Goal: Task Accomplishment & Management: Complete application form

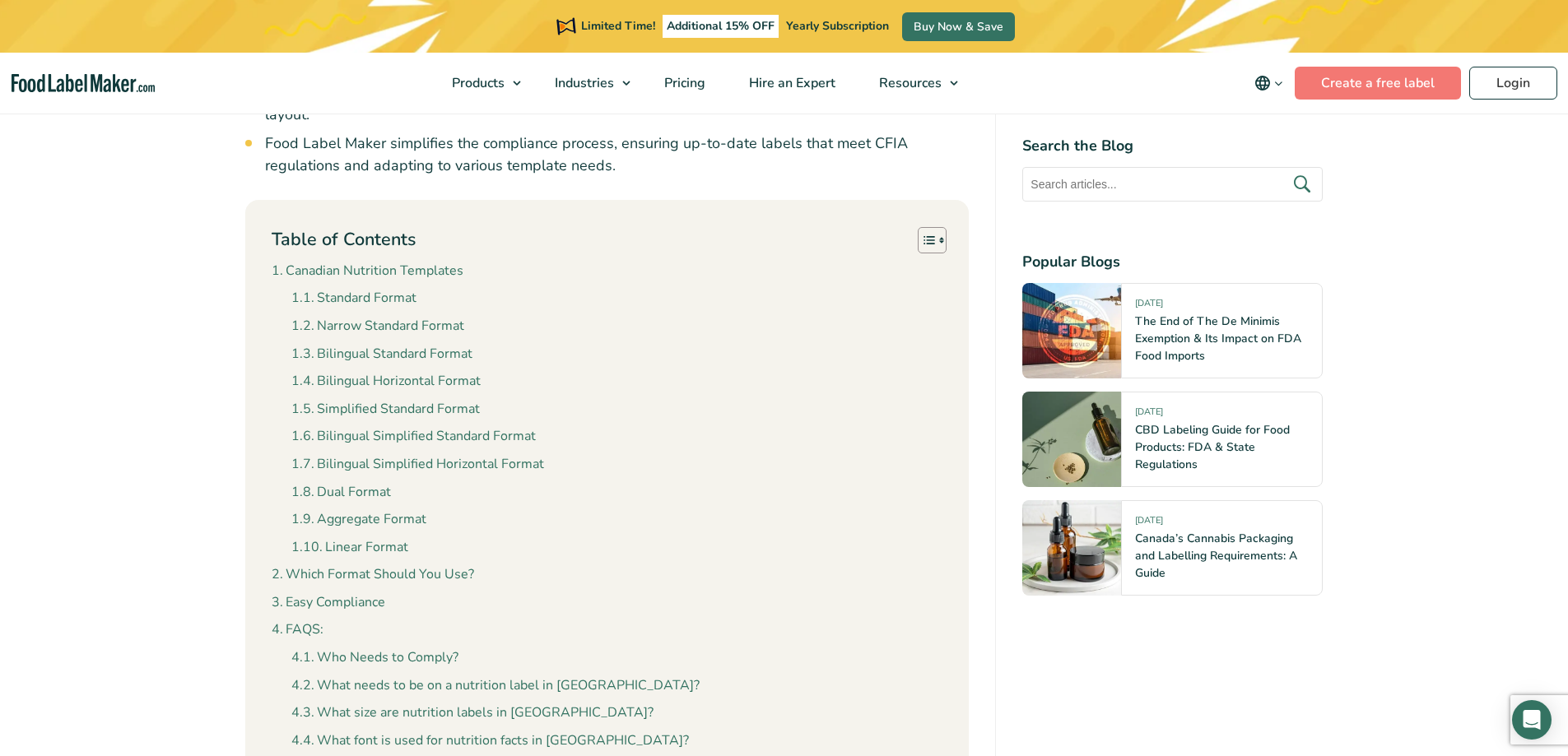
scroll to position [1563, 0]
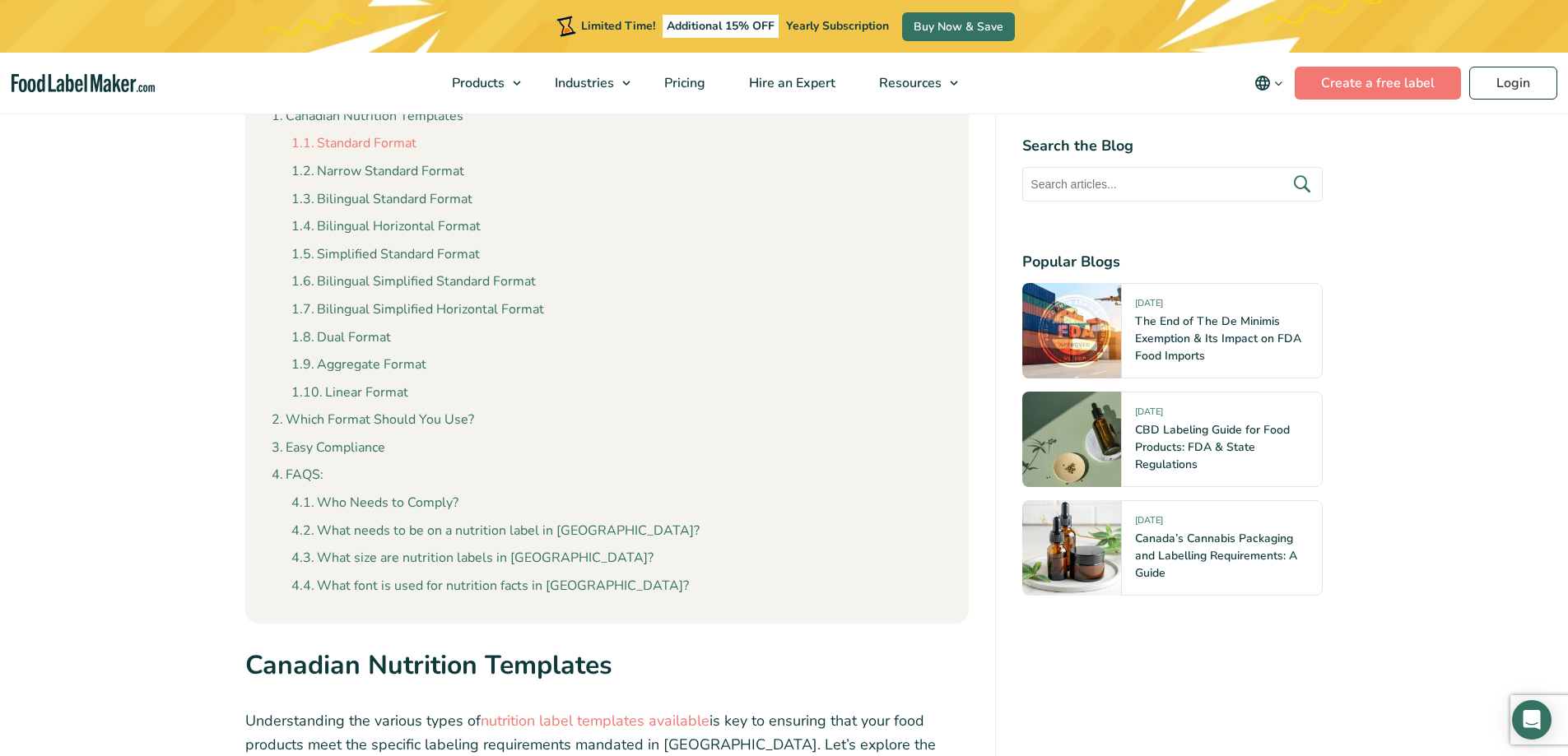
click at [396, 134] on link "Standard Format" at bounding box center [354, 144] width 125 height 21
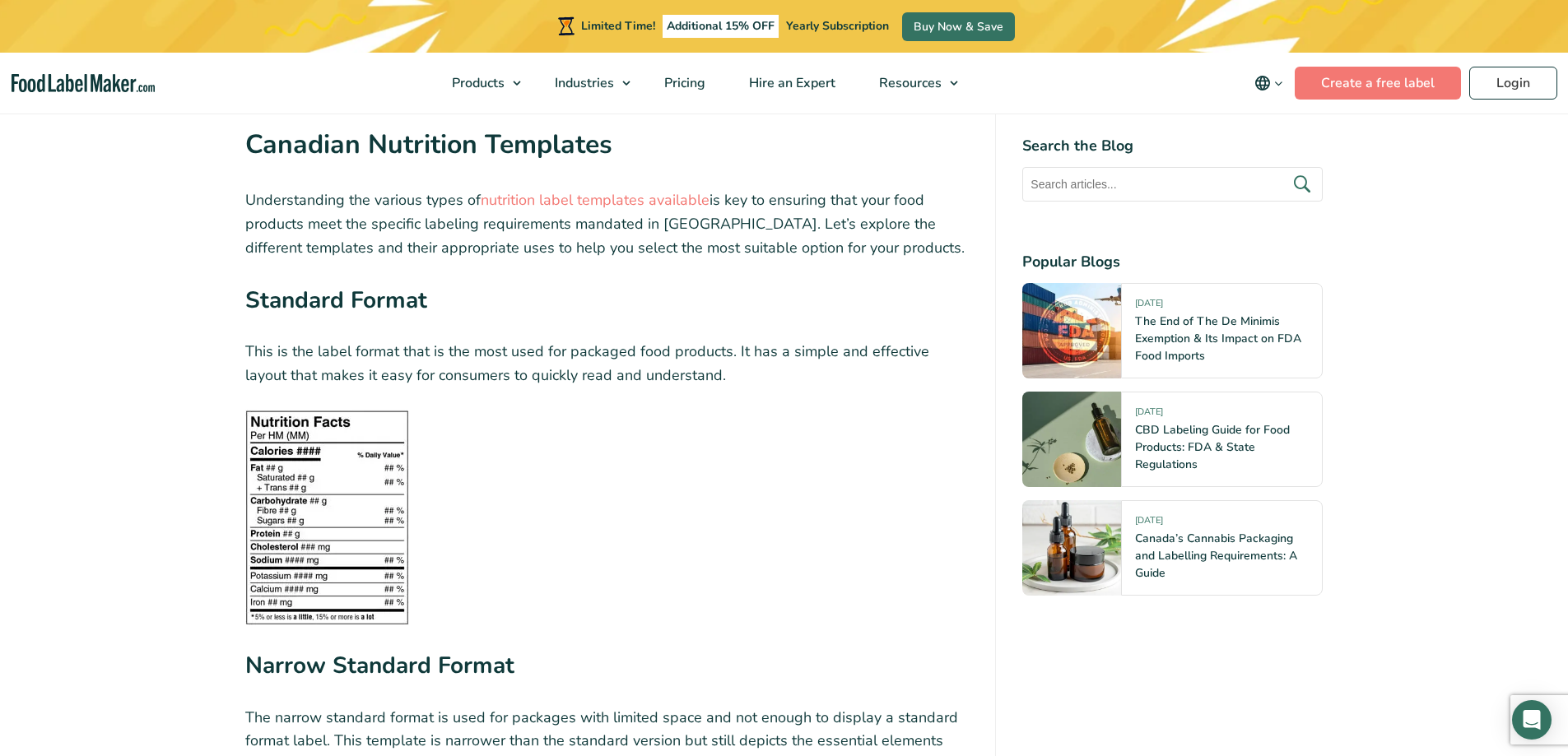
scroll to position [2166, 0]
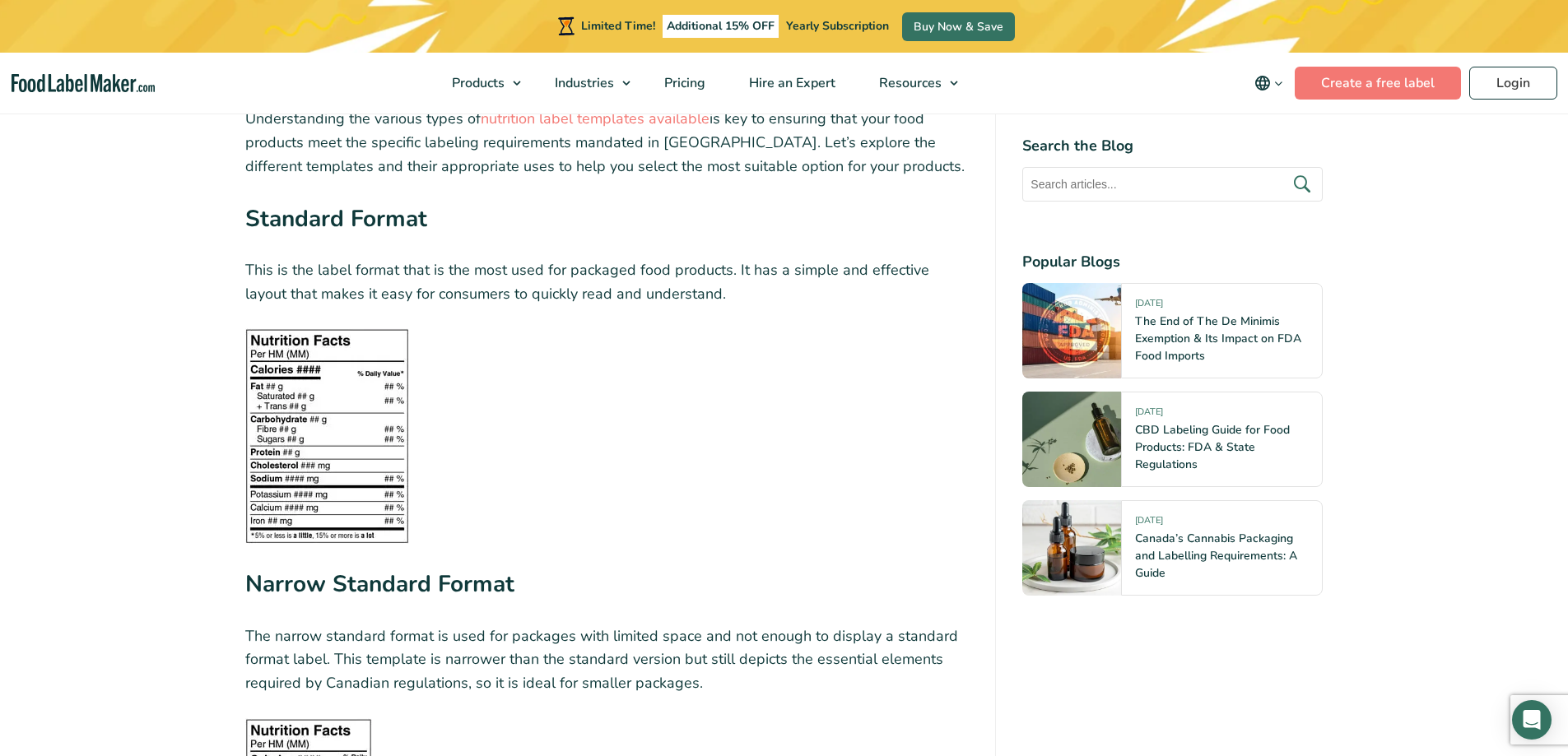
click at [314, 430] on img at bounding box center [327, 436] width 163 height 215
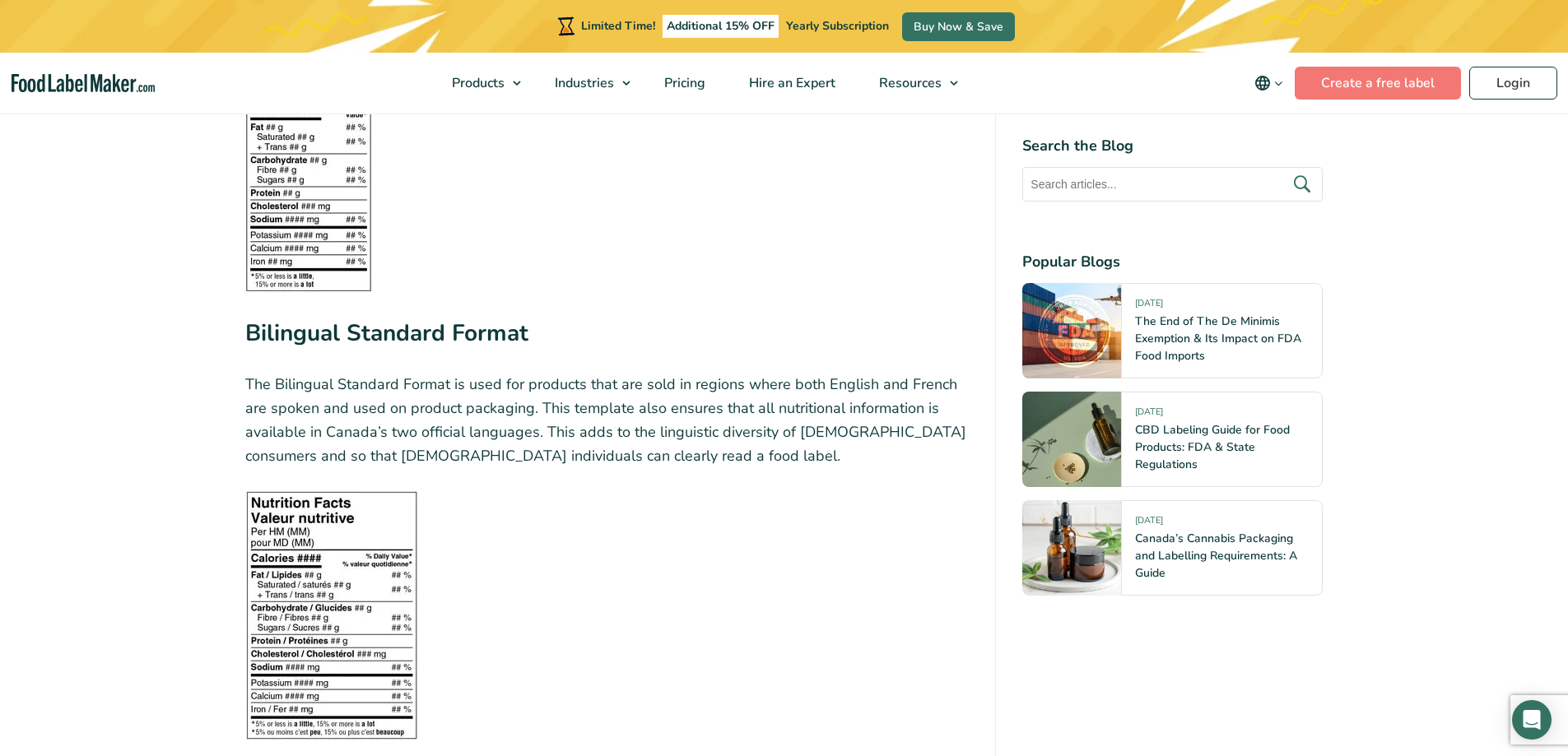
scroll to position [2906, 0]
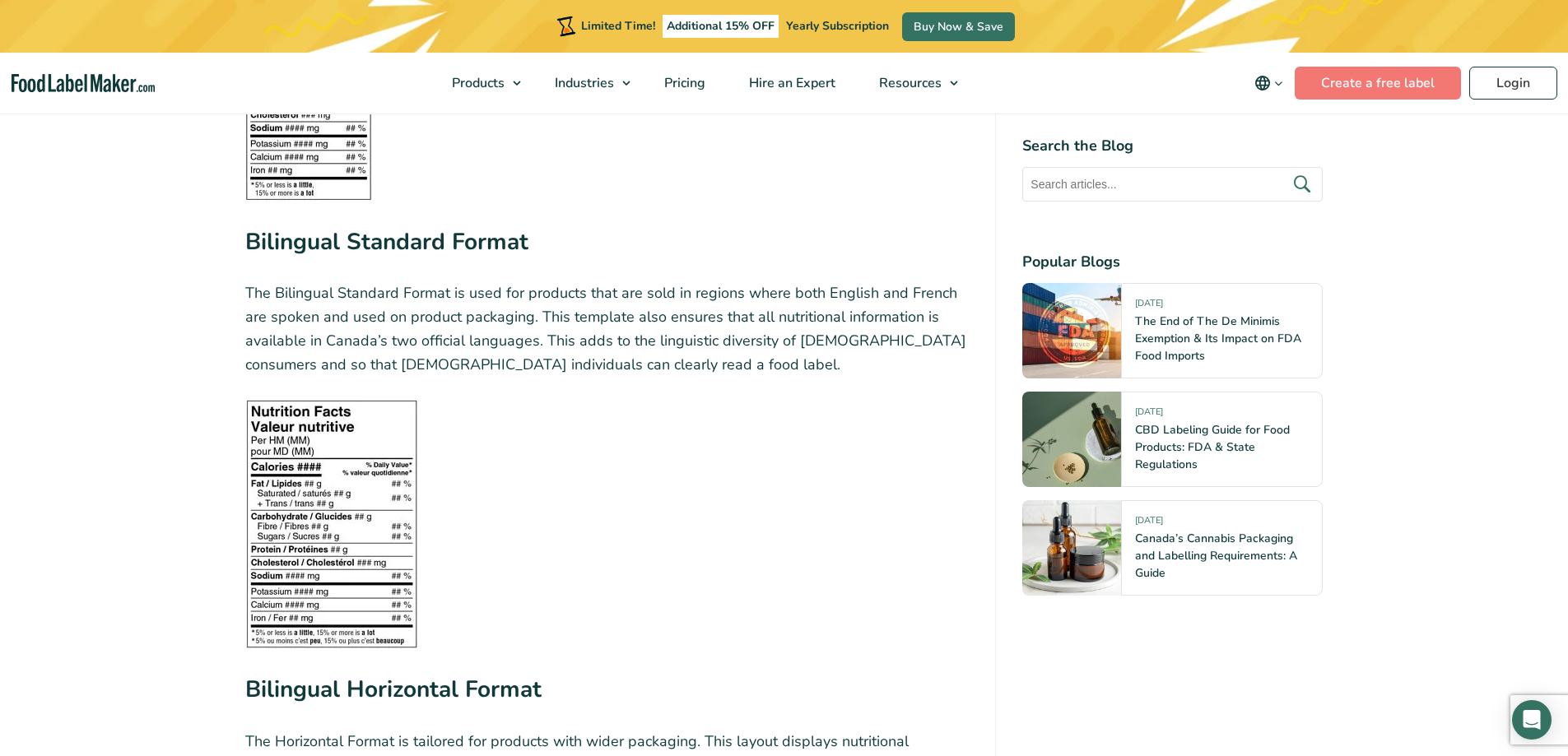
click at [364, 502] on img at bounding box center [331, 524] width 173 height 250
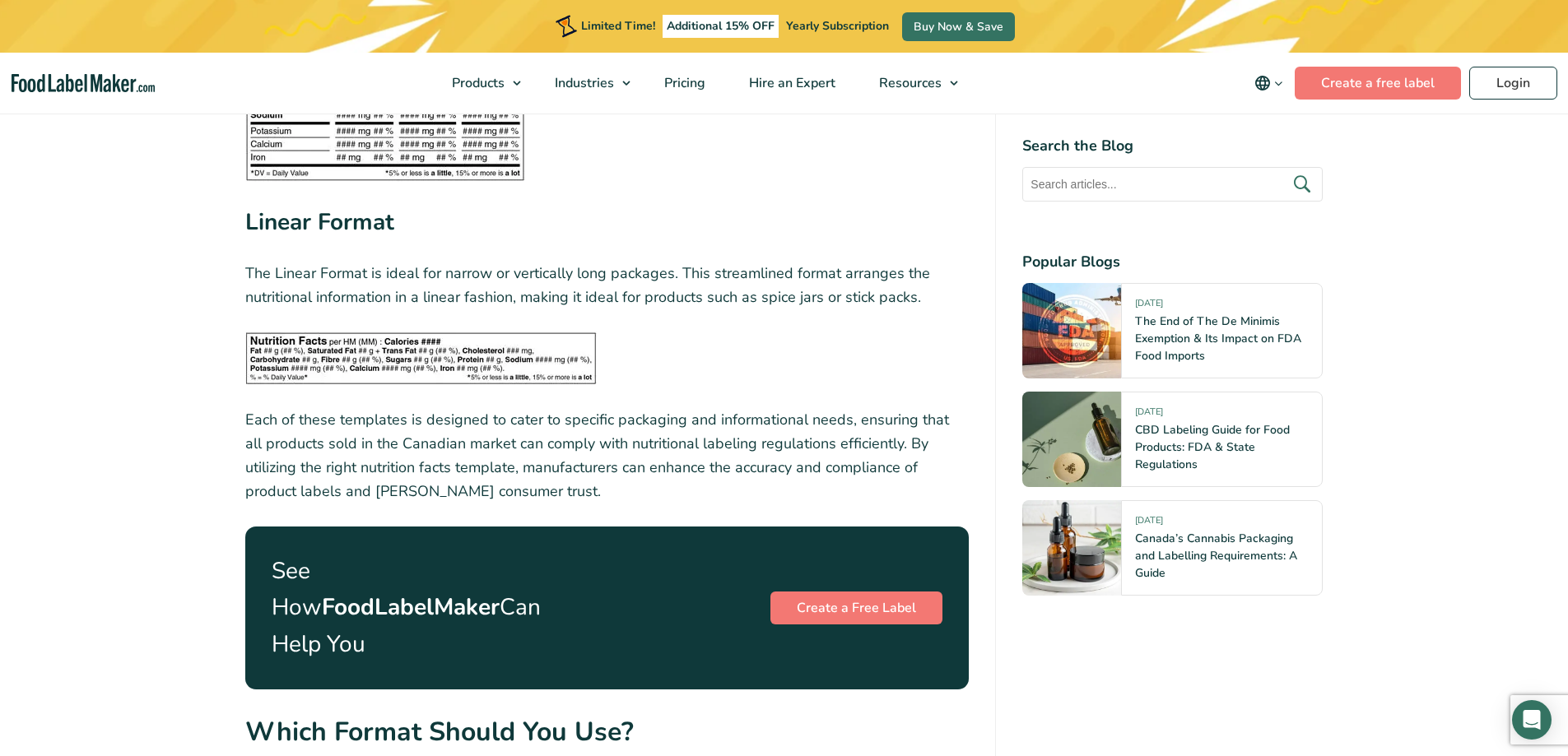
scroll to position [5539, 0]
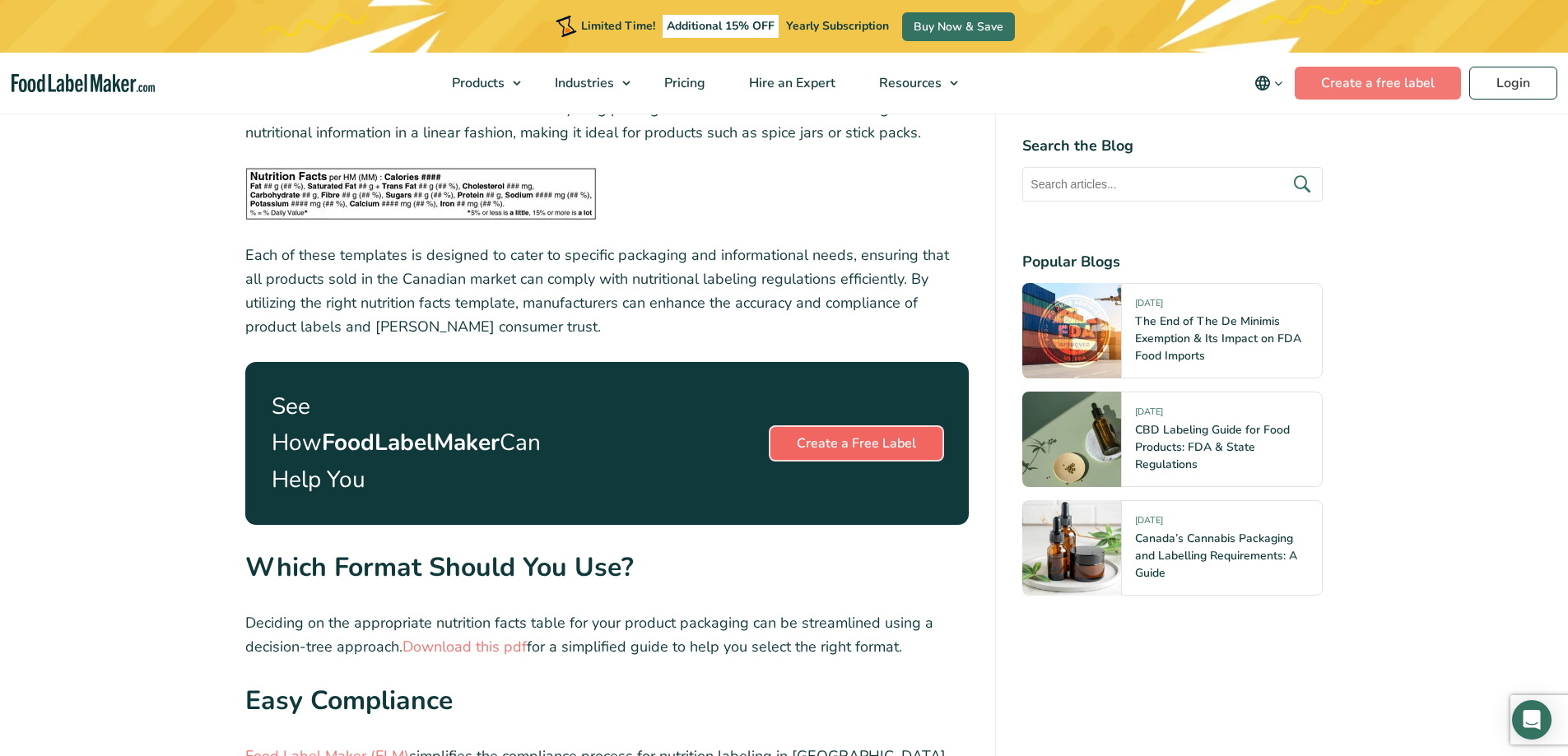
click at [789, 427] on link "Create a Free Label" at bounding box center [856, 444] width 172 height 33
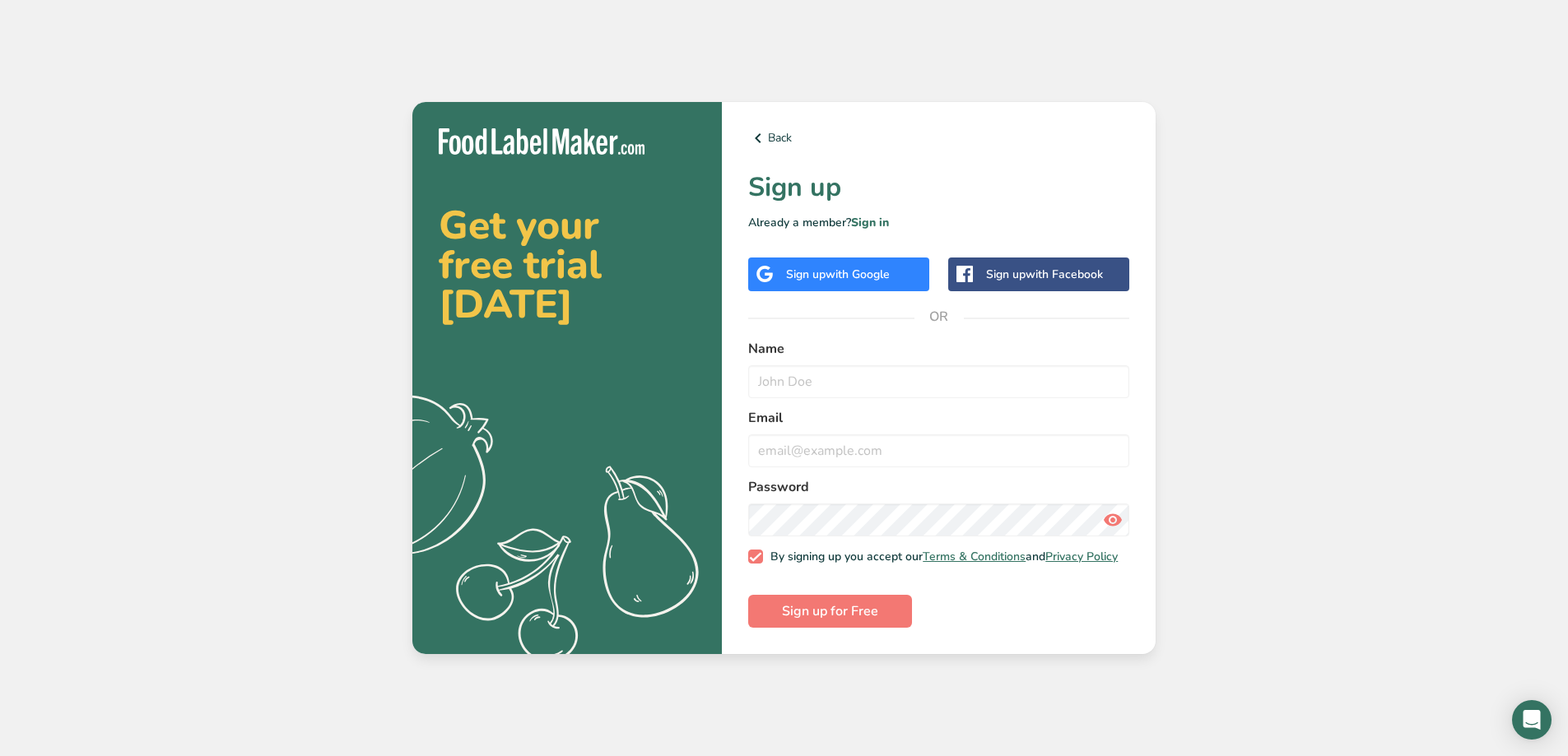
drag, startPoint x: 779, startPoint y: 335, endPoint x: 773, endPoint y: 354, distance: 19.9
click at [777, 340] on label "Name" at bounding box center [939, 349] width 381 height 20
click at [772, 354] on div "Name" at bounding box center [939, 369] width 381 height 60
click at [858, 339] on label "Name" at bounding box center [939, 349] width 381 height 20
click at [845, 369] on input "text" at bounding box center [939, 381] width 381 height 33
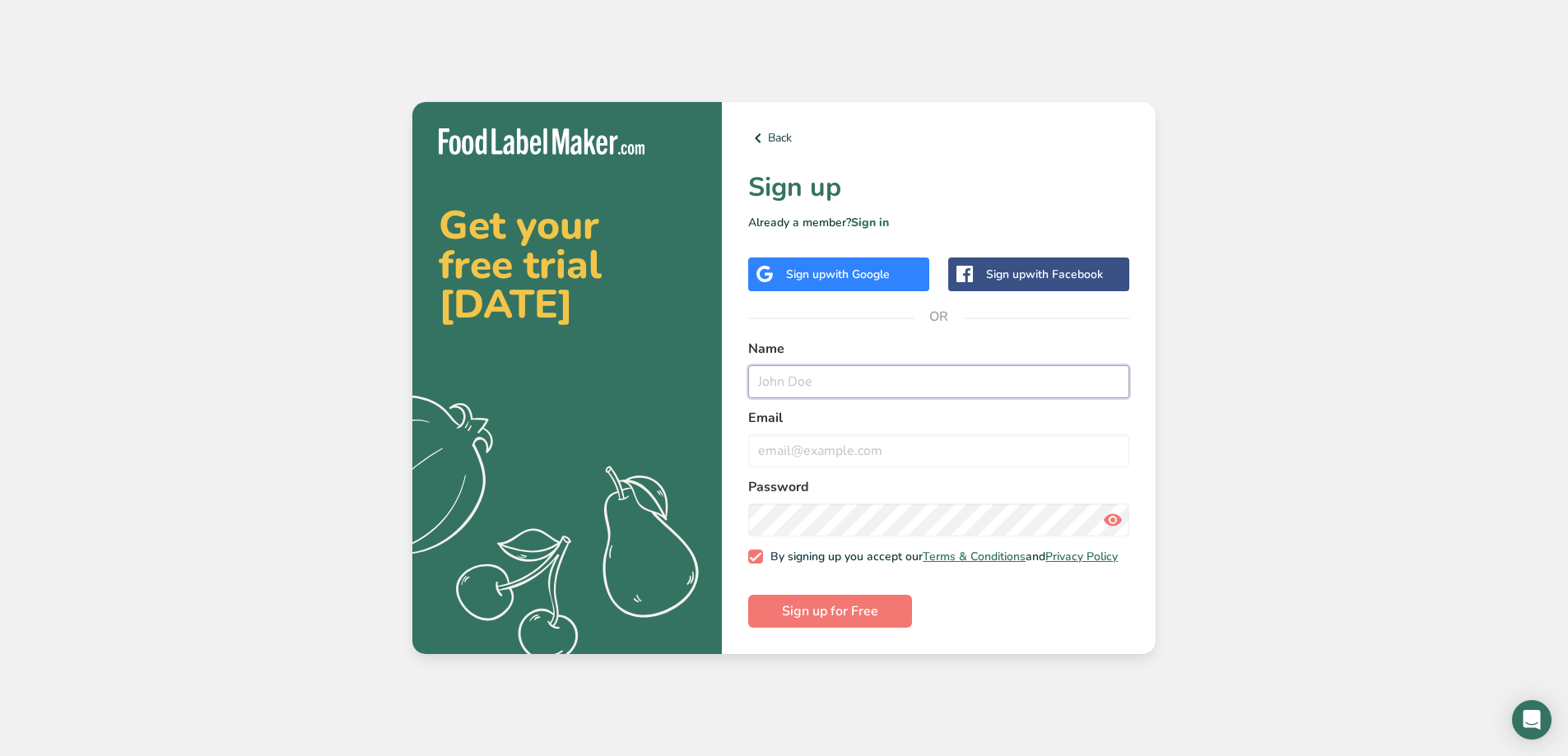
click at [825, 382] on input "text" at bounding box center [939, 381] width 381 height 33
type input "[PERSON_NAME]"
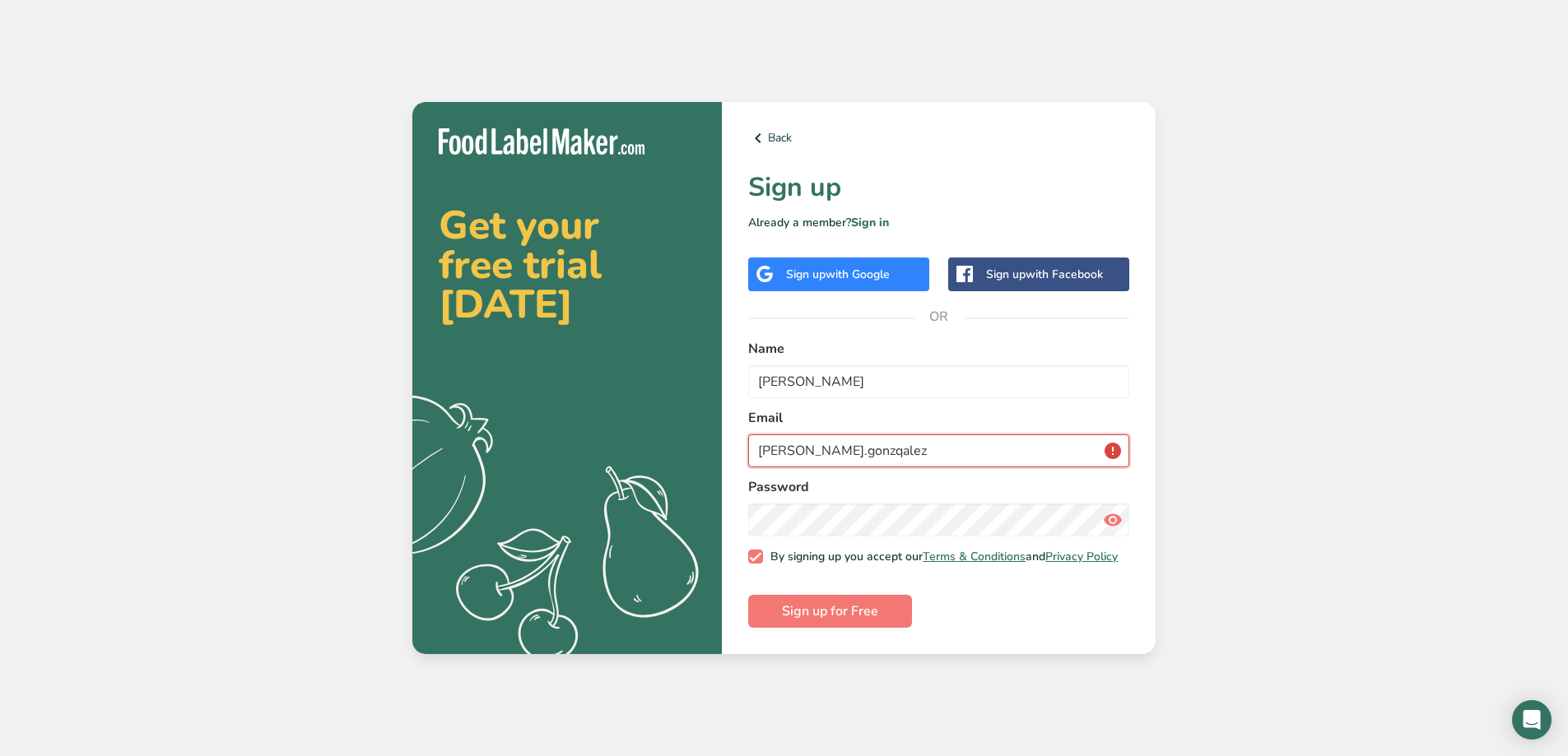
click at [833, 451] on input "[PERSON_NAME].gonzqalez" at bounding box center [939, 451] width 381 height 33
click at [864, 444] on input "[PERSON_NAME].[PERSON_NAME]" at bounding box center [939, 451] width 381 height 33
type input "[PERSON_NAME][EMAIL_ADDRESS][PERSON_NAME][DOMAIN_NAME]"
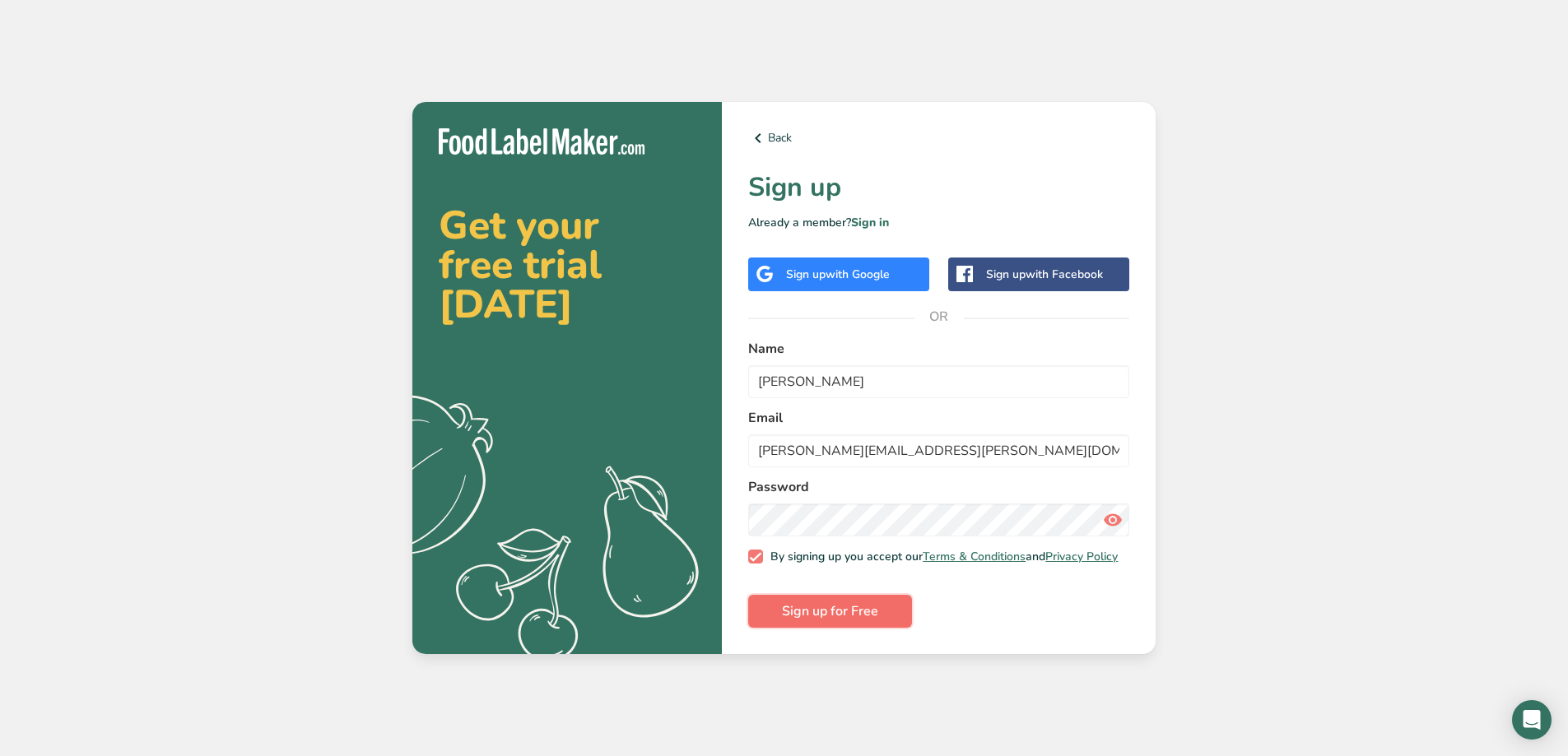
click at [852, 621] on span "Sign up for Free" at bounding box center [830, 611] width 96 height 20
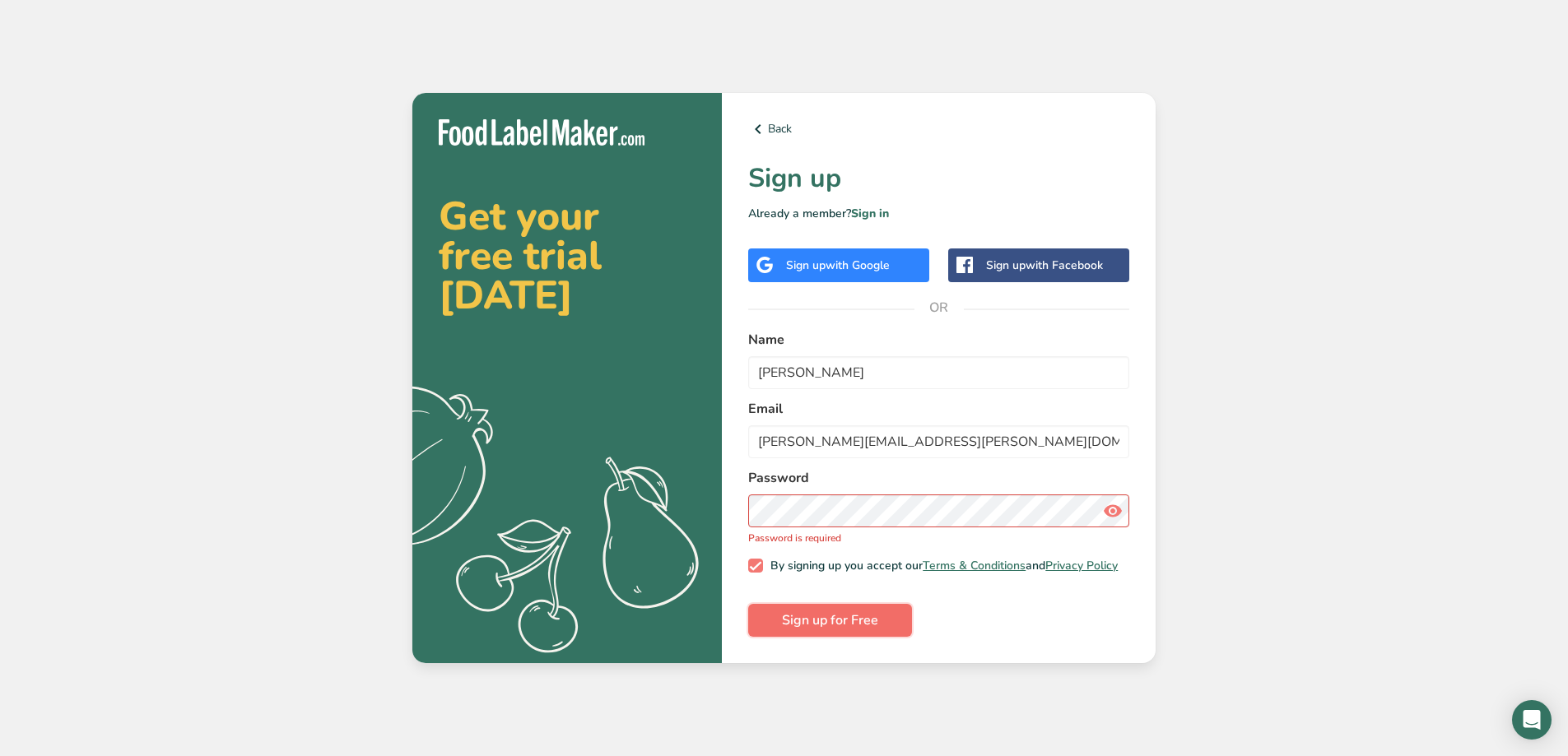
click at [848, 628] on span "Sign up for Free" at bounding box center [830, 621] width 96 height 20
click at [824, 622] on span "Sign up for Free" at bounding box center [830, 621] width 96 height 20
click at [821, 622] on span "Sign up for Free" at bounding box center [830, 621] width 96 height 20
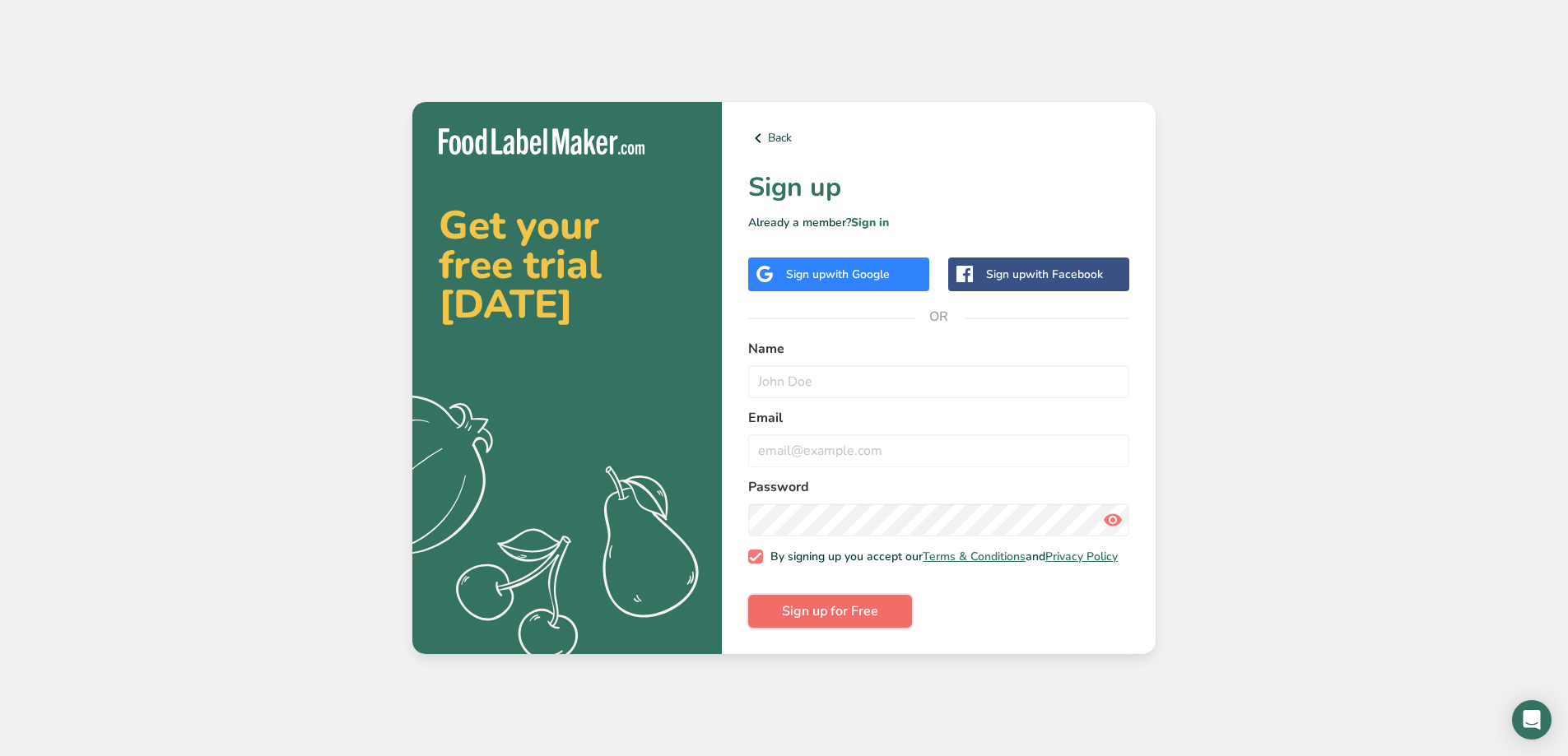
click at [822, 619] on span "Sign up for Free" at bounding box center [830, 611] width 96 height 20
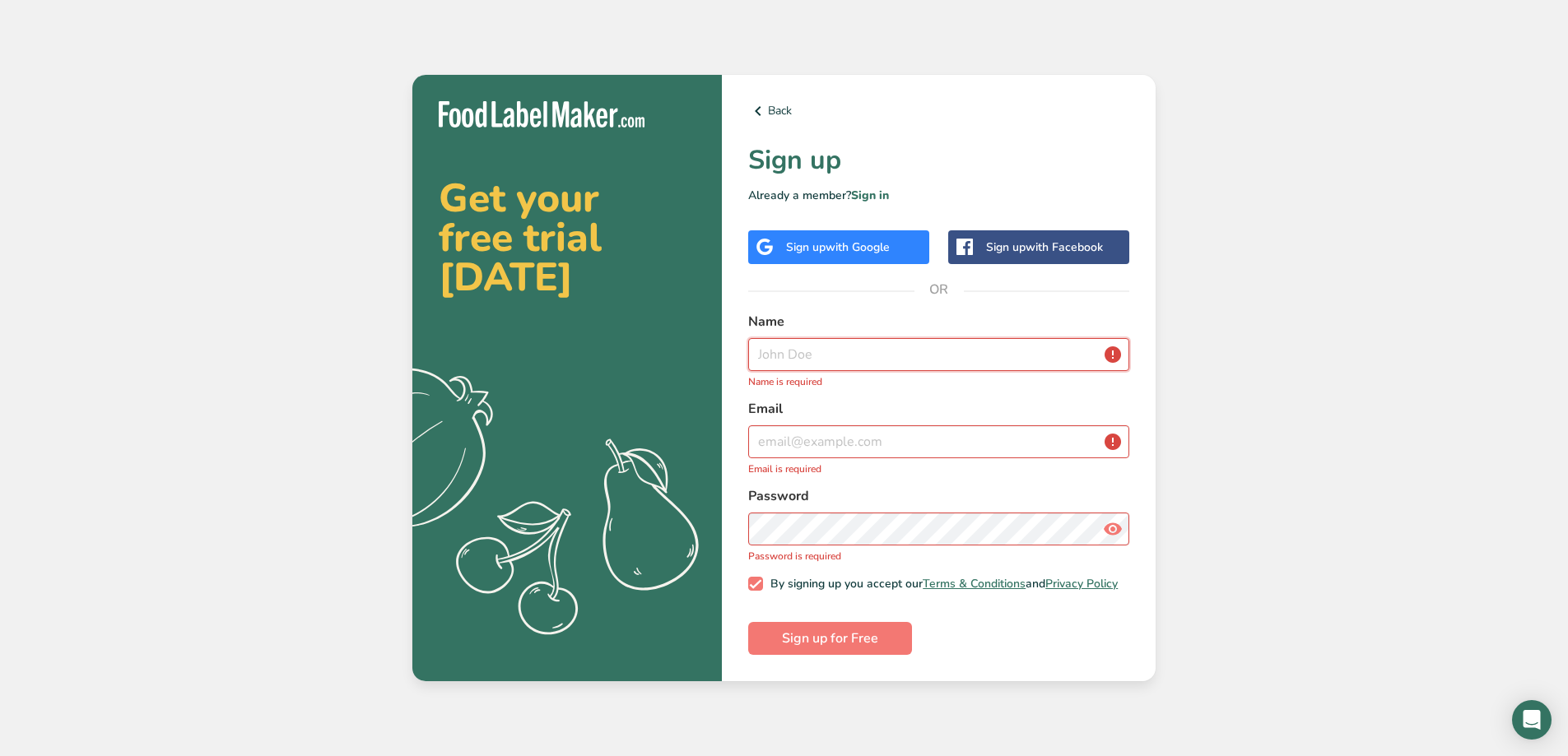
click at [811, 346] on input "text" at bounding box center [939, 354] width 381 height 33
drag, startPoint x: 806, startPoint y: 349, endPoint x: 789, endPoint y: 353, distance: 17.5
click at [789, 353] on input "text" at bounding box center [939, 354] width 381 height 33
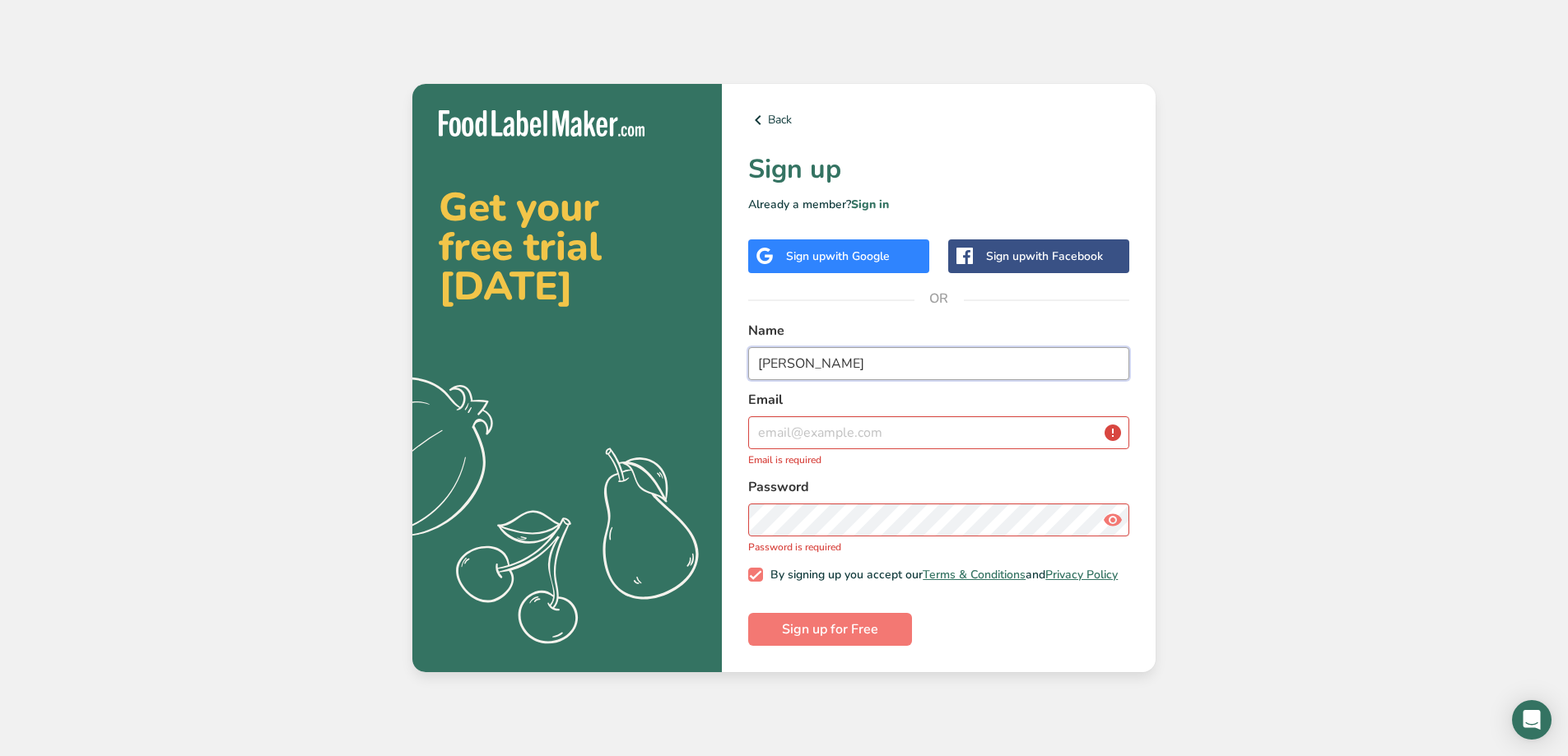
type input "[PERSON_NAME]"
click at [1009, 430] on input "email" at bounding box center [939, 432] width 381 height 33
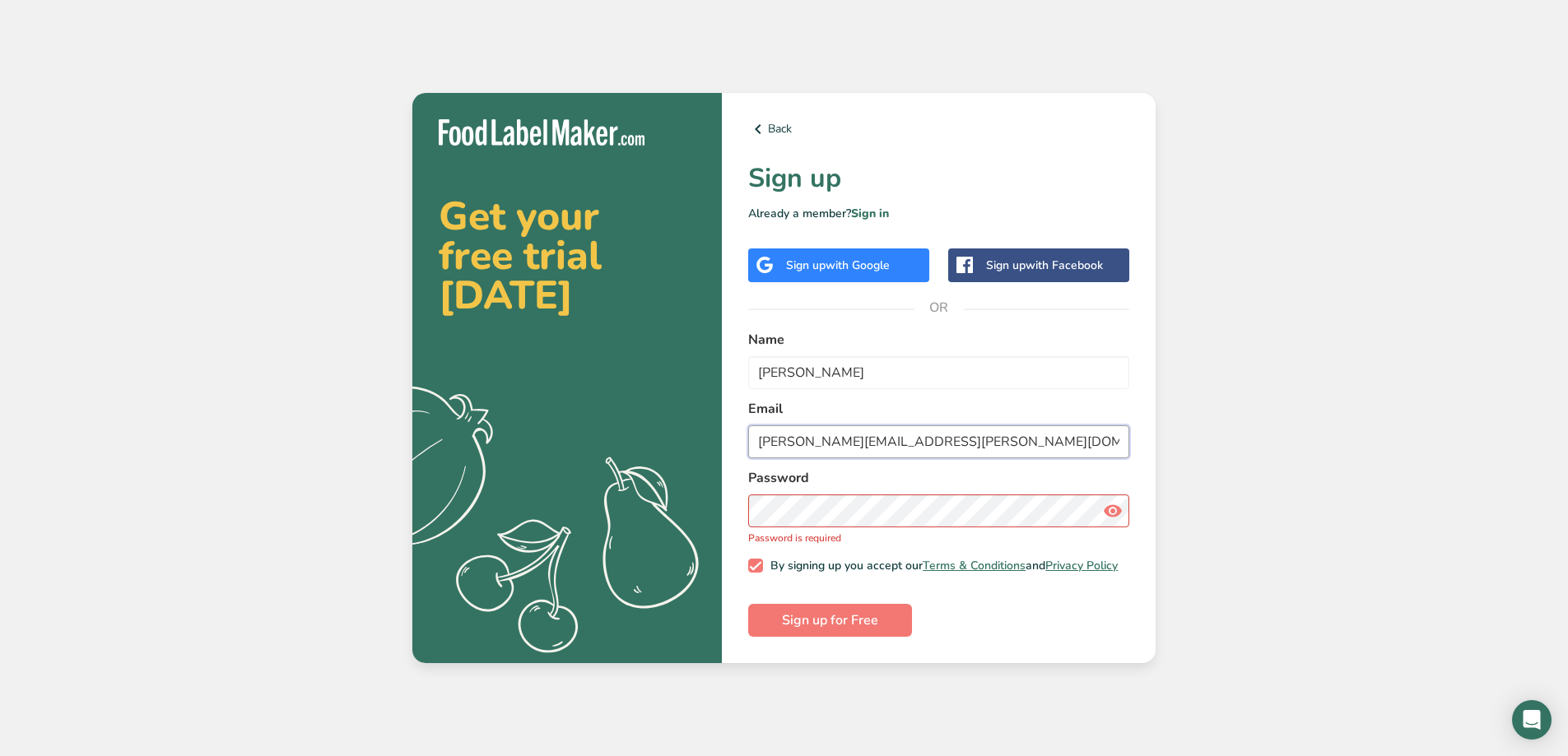
type input "[PERSON_NAME][EMAIL_ADDRESS][PERSON_NAME][DOMAIN_NAME]"
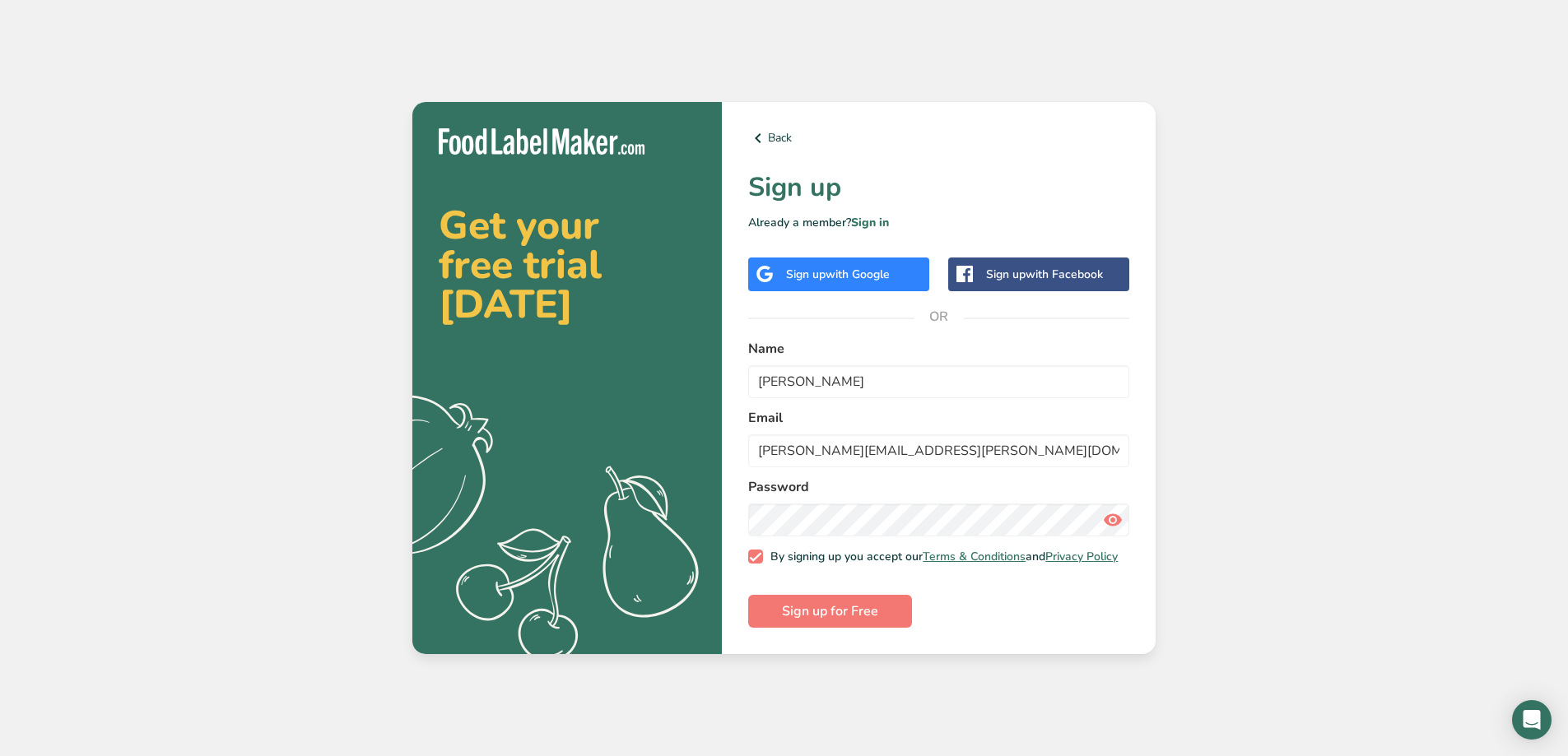
click at [1116, 508] on icon at bounding box center [1113, 520] width 20 height 30
click at [851, 619] on span "Sign up for Free" at bounding box center [830, 611] width 96 height 20
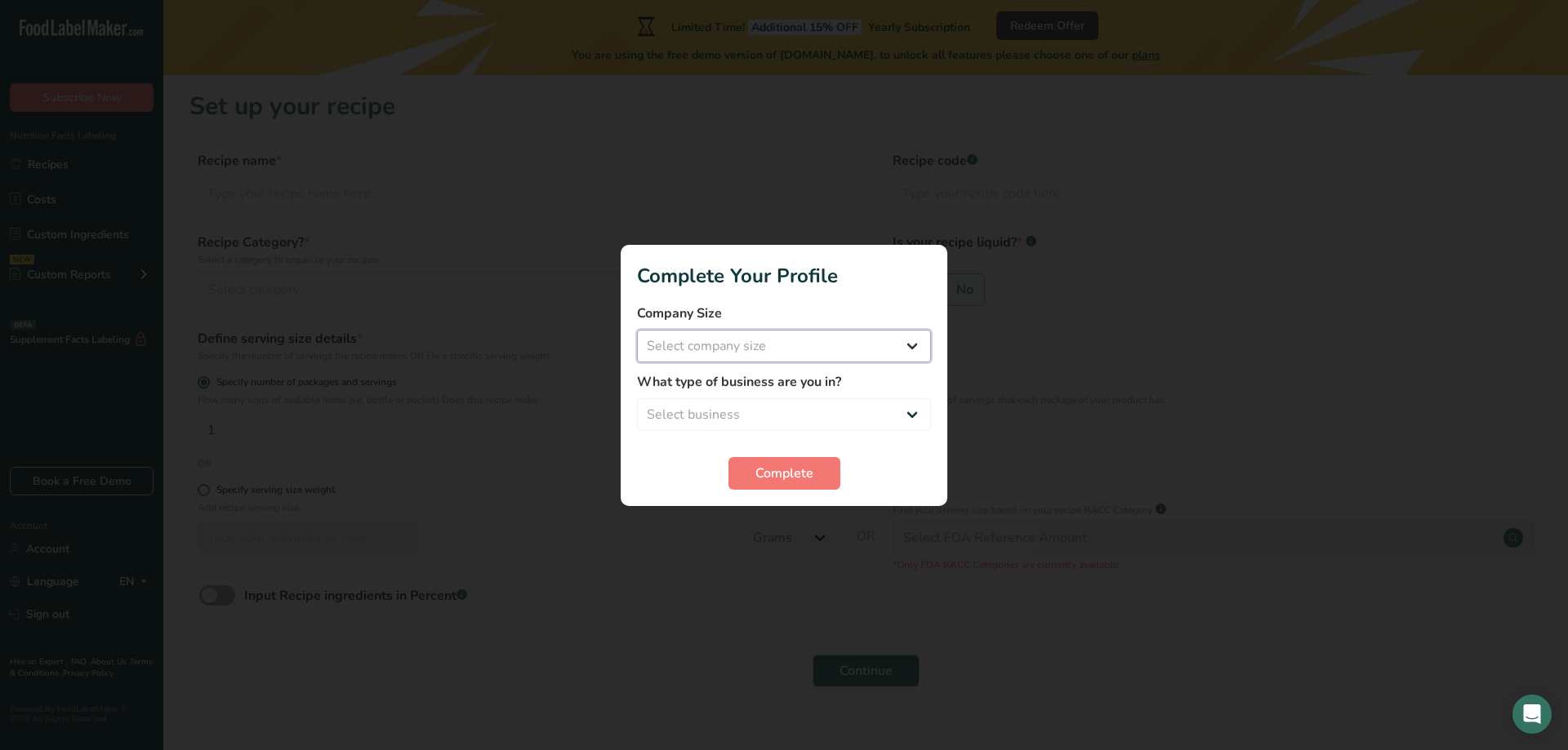
click at [755, 334] on select "Select company size Fewer than 10 Employees 10 to 50 Employees 51 to 500 Employ…" at bounding box center [784, 346] width 294 height 32
select select "3"
click at [637, 330] on select "Select company size Fewer than 10 Employees 10 to 50 Employees 51 to 500 Employ…" at bounding box center [784, 346] width 294 height 32
click at [727, 418] on select "Select business Packaged Food Manufacturer Restaurant & Cafe Bakery Meal Plans …" at bounding box center [784, 415] width 294 height 32
click at [637, 398] on select "Select business Packaged Food Manufacturer Restaurant & Cafe Bakery Meal Plans …" at bounding box center [784, 415] width 294 height 32
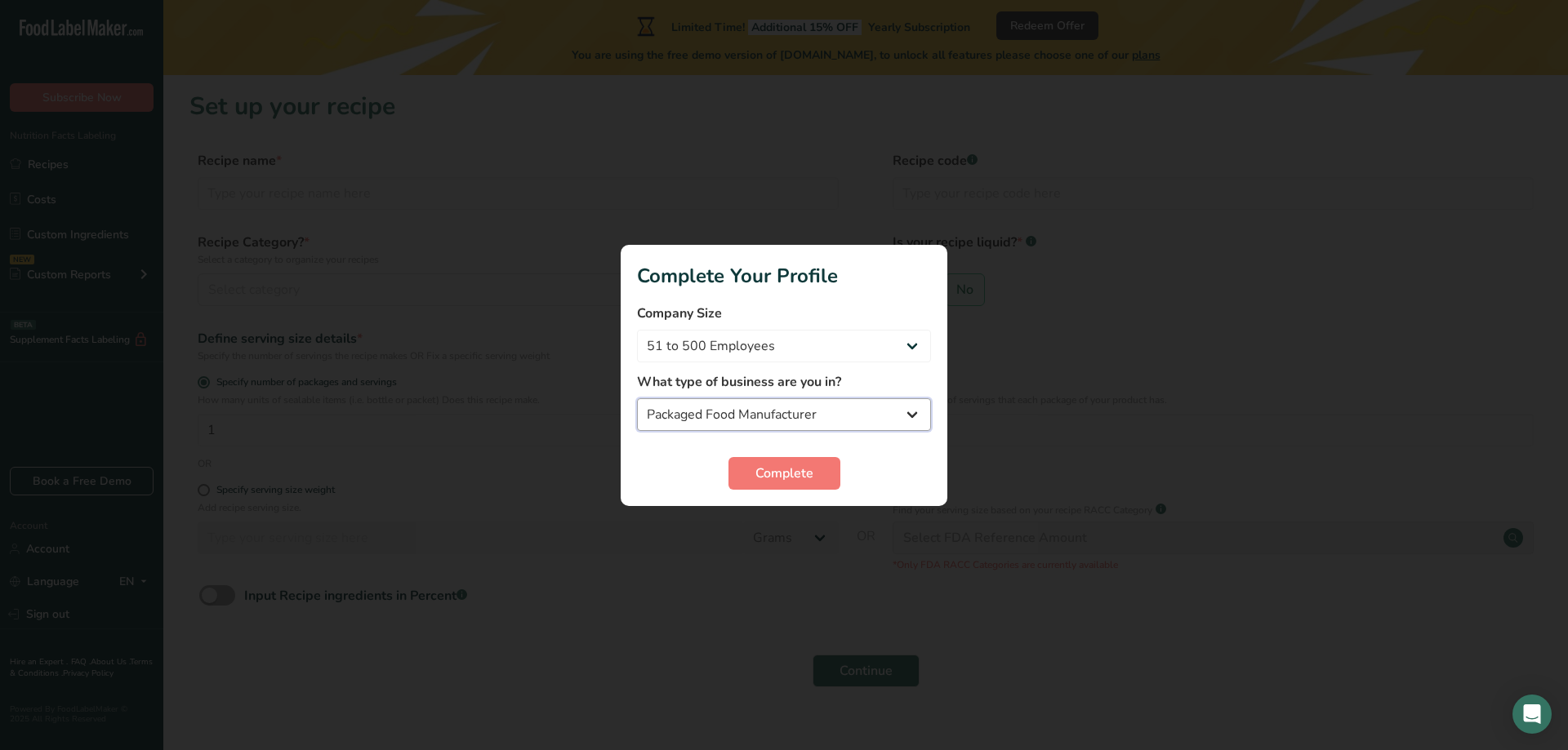
click at [827, 415] on select "Packaged Food Manufacturer Restaurant & Cafe Bakery Meal Plans & Catering Compa…" at bounding box center [784, 415] width 294 height 32
select select "8"
click at [637, 398] on select "Packaged Food Manufacturer Restaurant & Cafe Bakery Meal Plans & Catering Compa…" at bounding box center [784, 415] width 294 height 32
click at [797, 476] on span "Complete" at bounding box center [784, 474] width 58 height 20
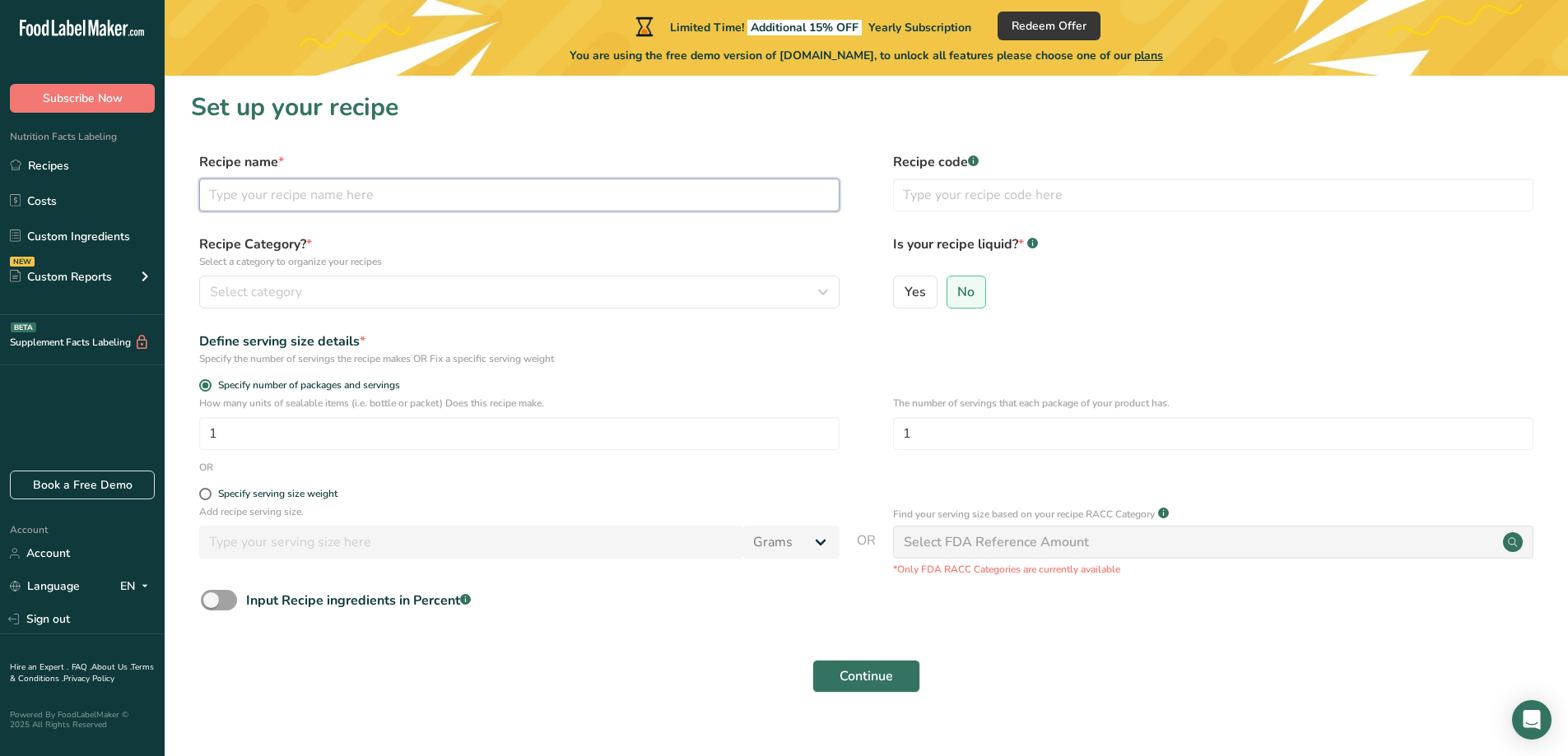
click at [335, 202] on input "text" at bounding box center [519, 195] width 640 height 33
click at [249, 201] on input "text" at bounding box center [519, 195] width 640 height 33
type input "Nutritional Facts"
click at [979, 289] on label "No" at bounding box center [967, 292] width 40 height 33
click at [958, 289] on input "No" at bounding box center [952, 291] width 11 height 11
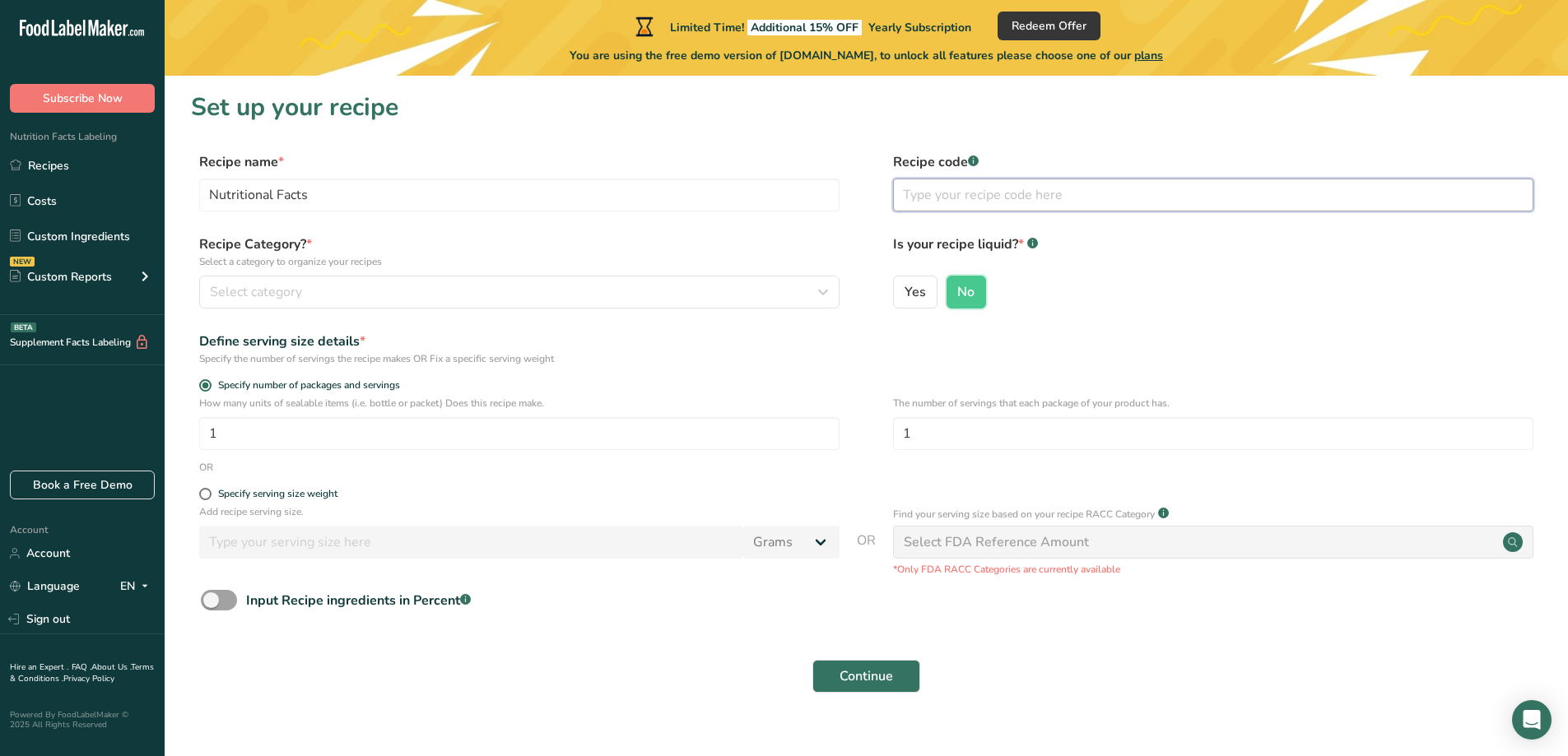
click at [912, 189] on input "text" at bounding box center [1213, 195] width 640 height 33
type input "FVCAN"
click at [253, 285] on span "Select category" at bounding box center [256, 292] width 92 height 20
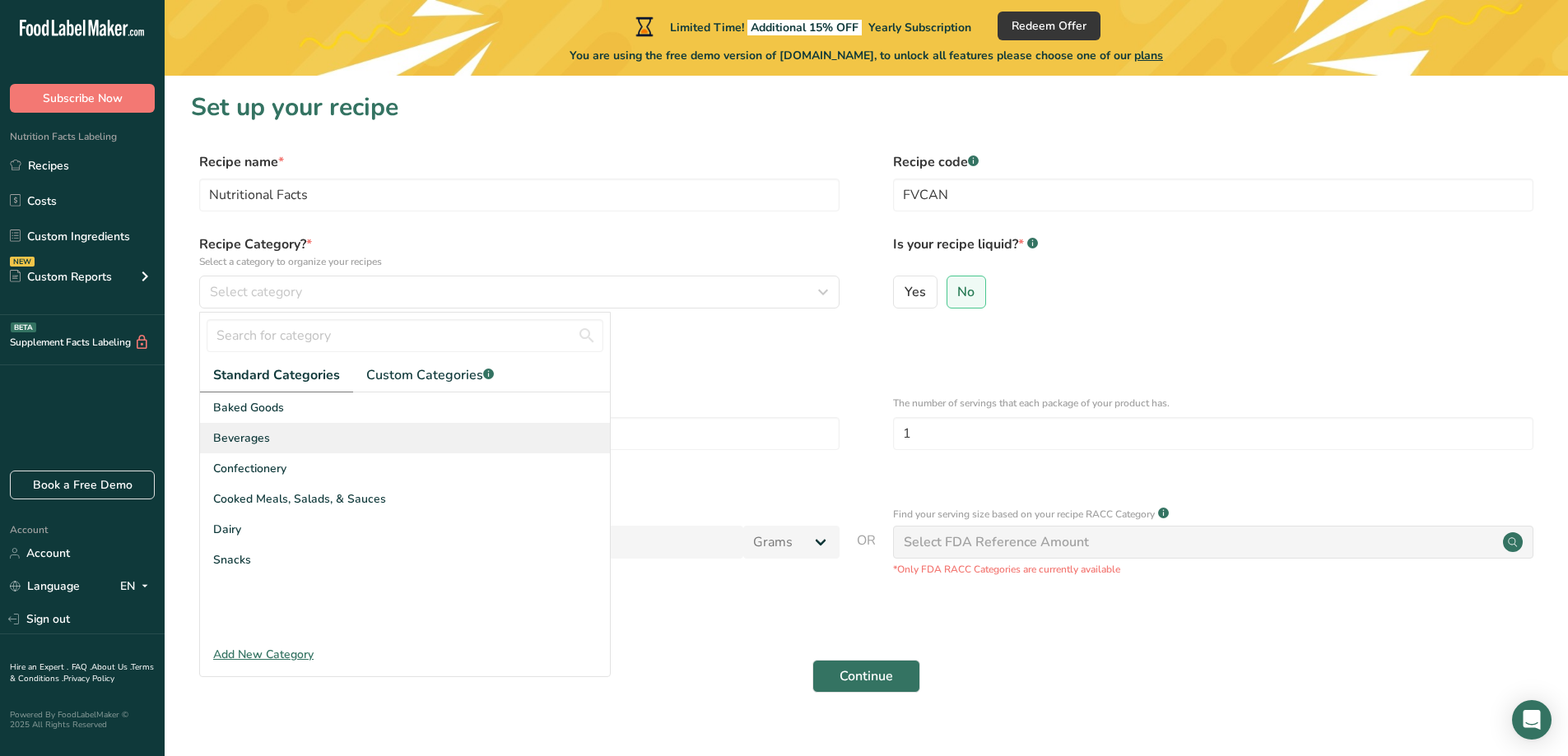
click at [262, 428] on div "Beverages" at bounding box center [404, 438] width 410 height 31
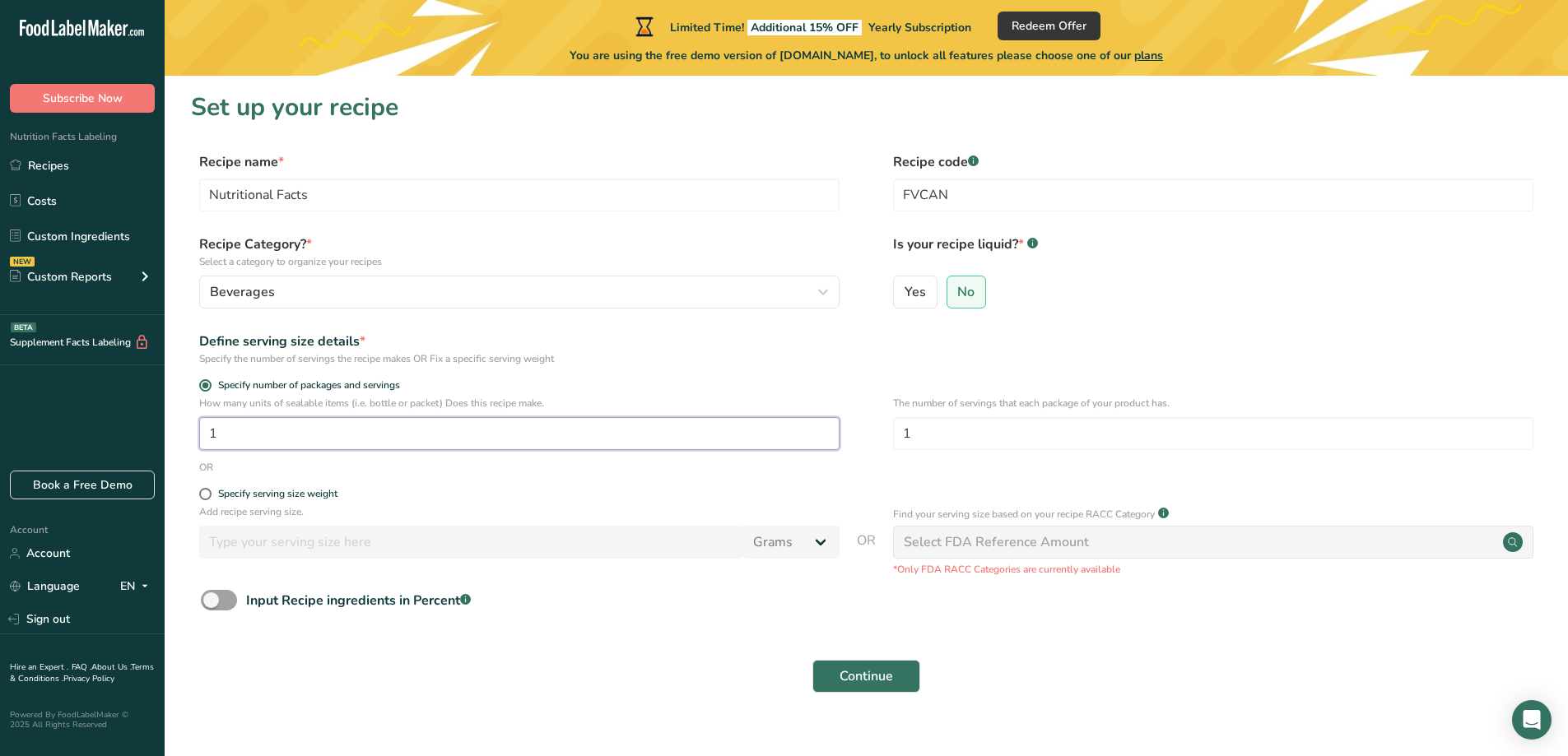
click at [351, 437] on input "1" at bounding box center [519, 433] width 640 height 33
type input "1"
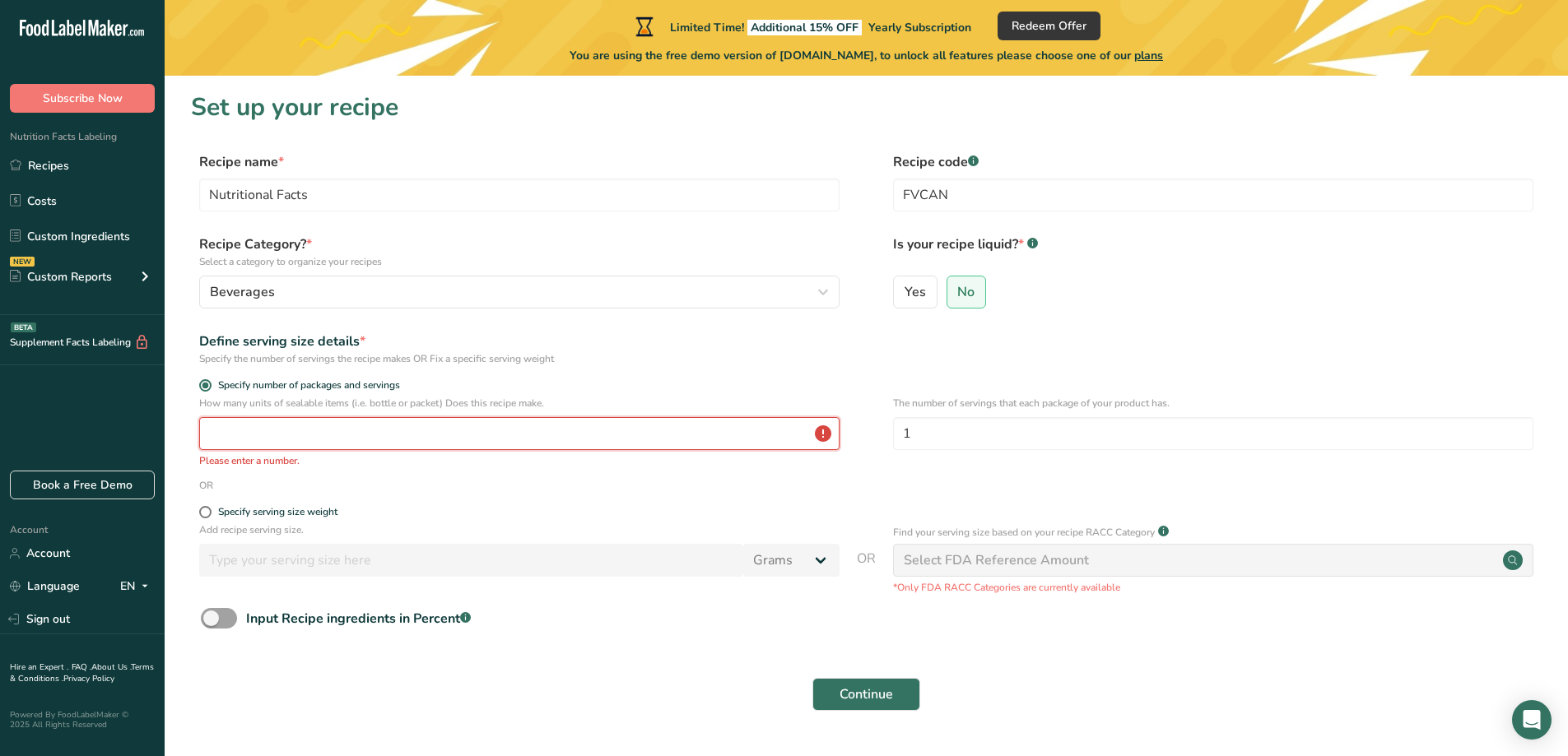
type input "1"
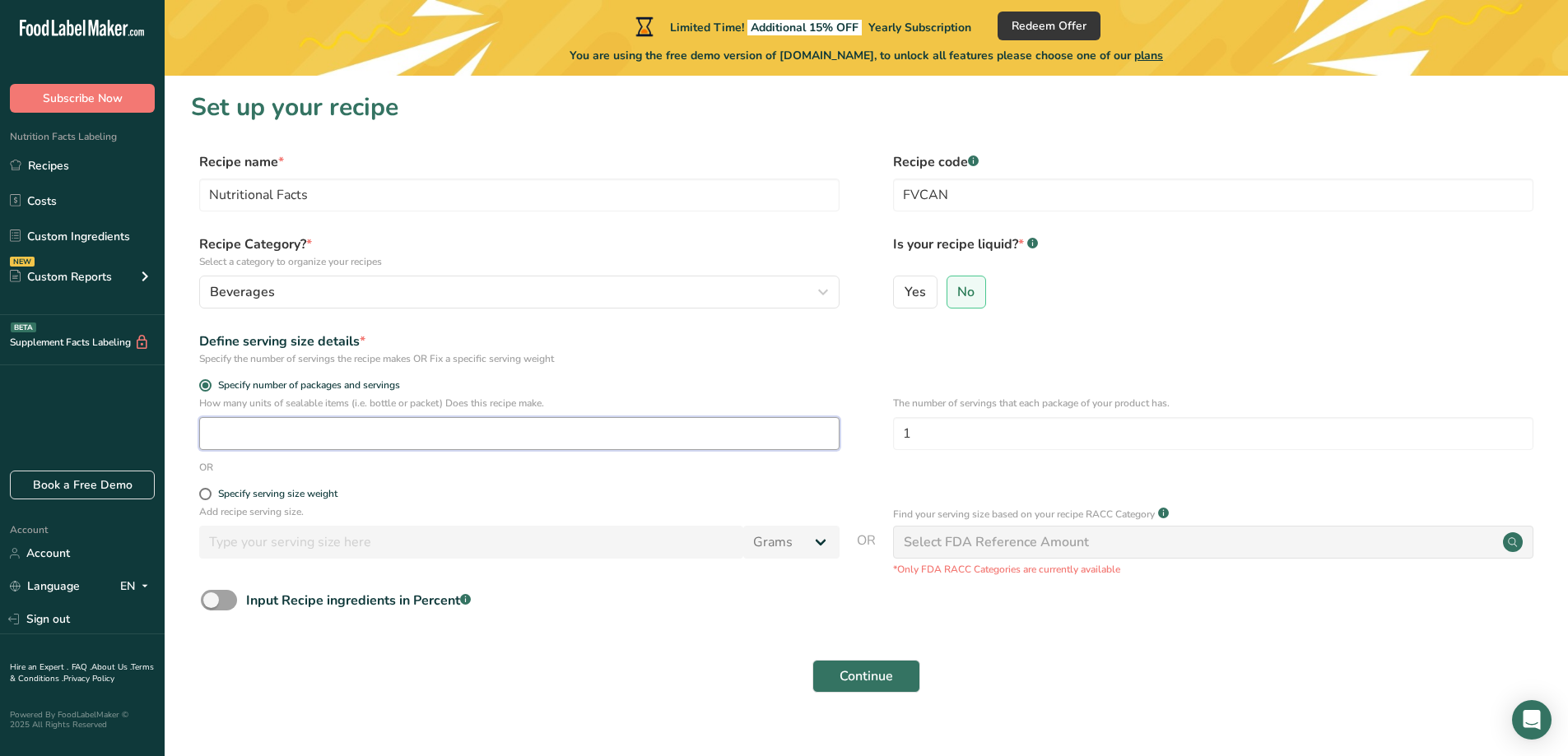
type input "1"
click at [203, 498] on span at bounding box center [205, 494] width 12 height 12
click at [203, 498] on input "Specify serving size weight" at bounding box center [204, 494] width 11 height 11
radio input "true"
radio input "false"
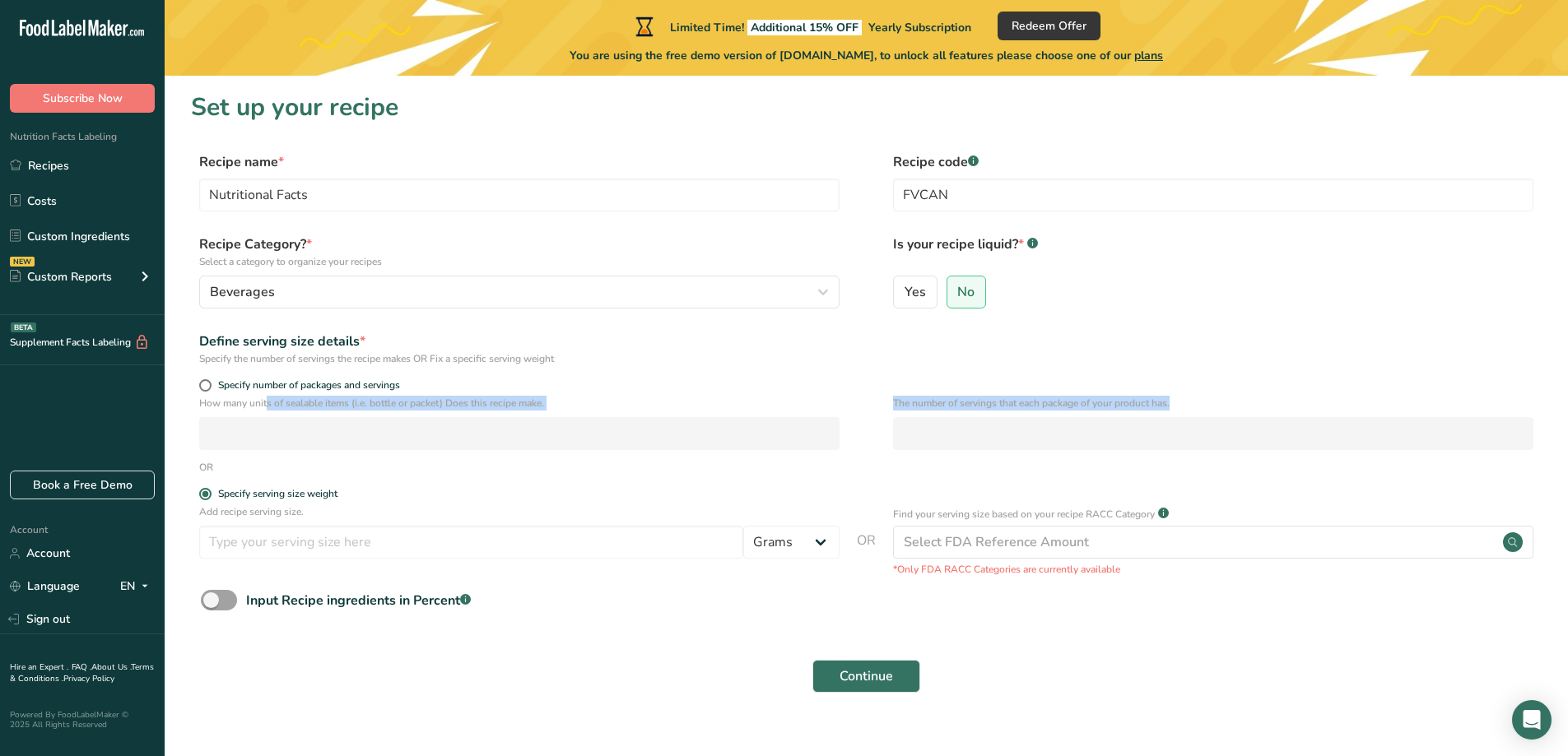
click at [1112, 425] on form "Recipe name * Nutritional Facts Recipe code .a-a{fill:#347362;}.b-a{fill:#fff;}…" at bounding box center [867, 427] width 1351 height 550
click at [942, 405] on p "The number of servings that each package of your product has." at bounding box center [1213, 402] width 640 height 14
click at [1017, 403] on p "The number of servings that each package of your product has." at bounding box center [1213, 402] width 640 height 14
click at [1017, 402] on p "The number of servings that each package of your product has." at bounding box center [1213, 402] width 640 height 14
click at [995, 410] on div "The number of servings that each package of your product has." at bounding box center [1213, 427] width 640 height 64
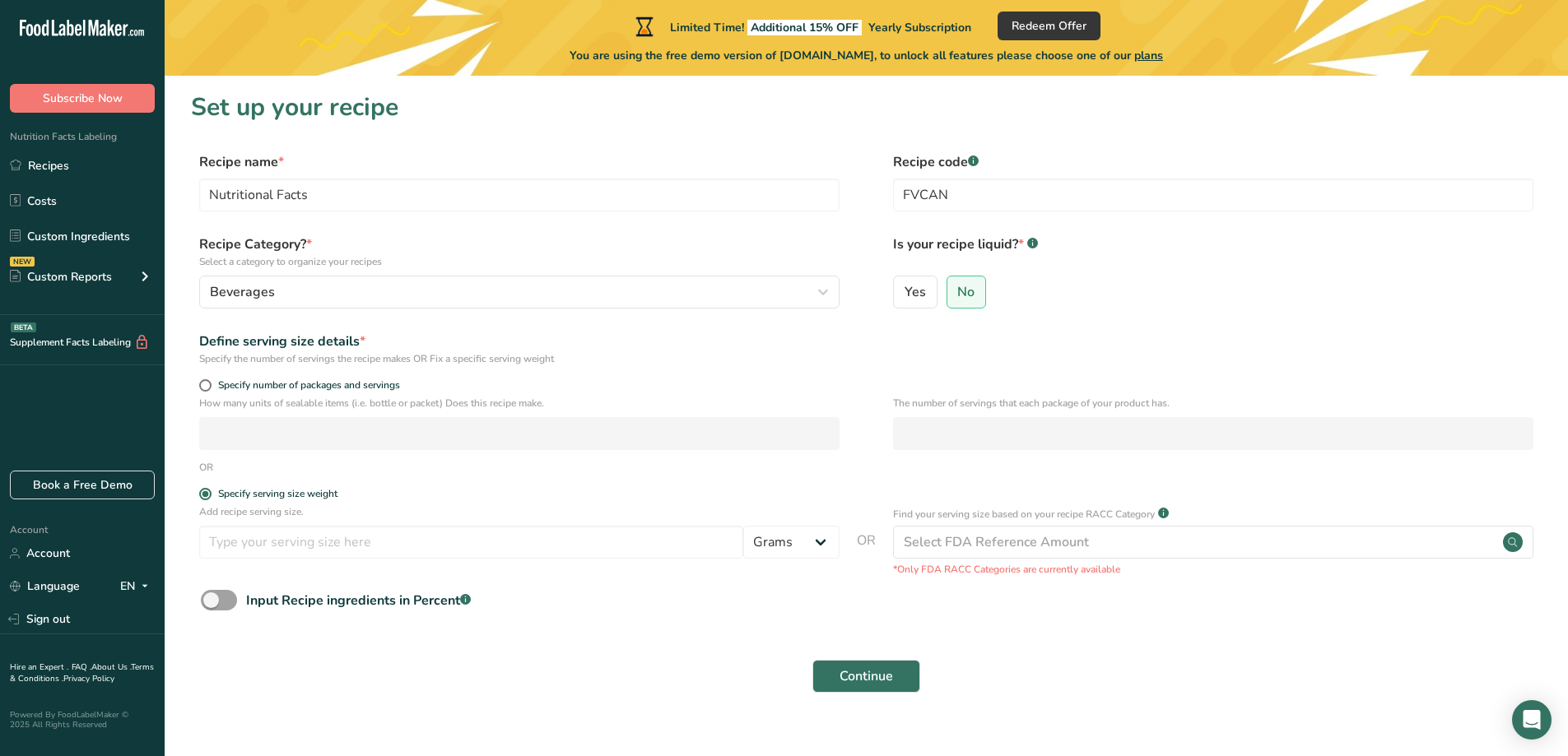
click at [918, 476] on form "Recipe name * Nutritional Facts Recipe code .a-a{fill:#347362;}.b-a{fill:#fff;}…" at bounding box center [867, 427] width 1351 height 550
click at [933, 465] on div "OR" at bounding box center [867, 467] width 1351 height 14
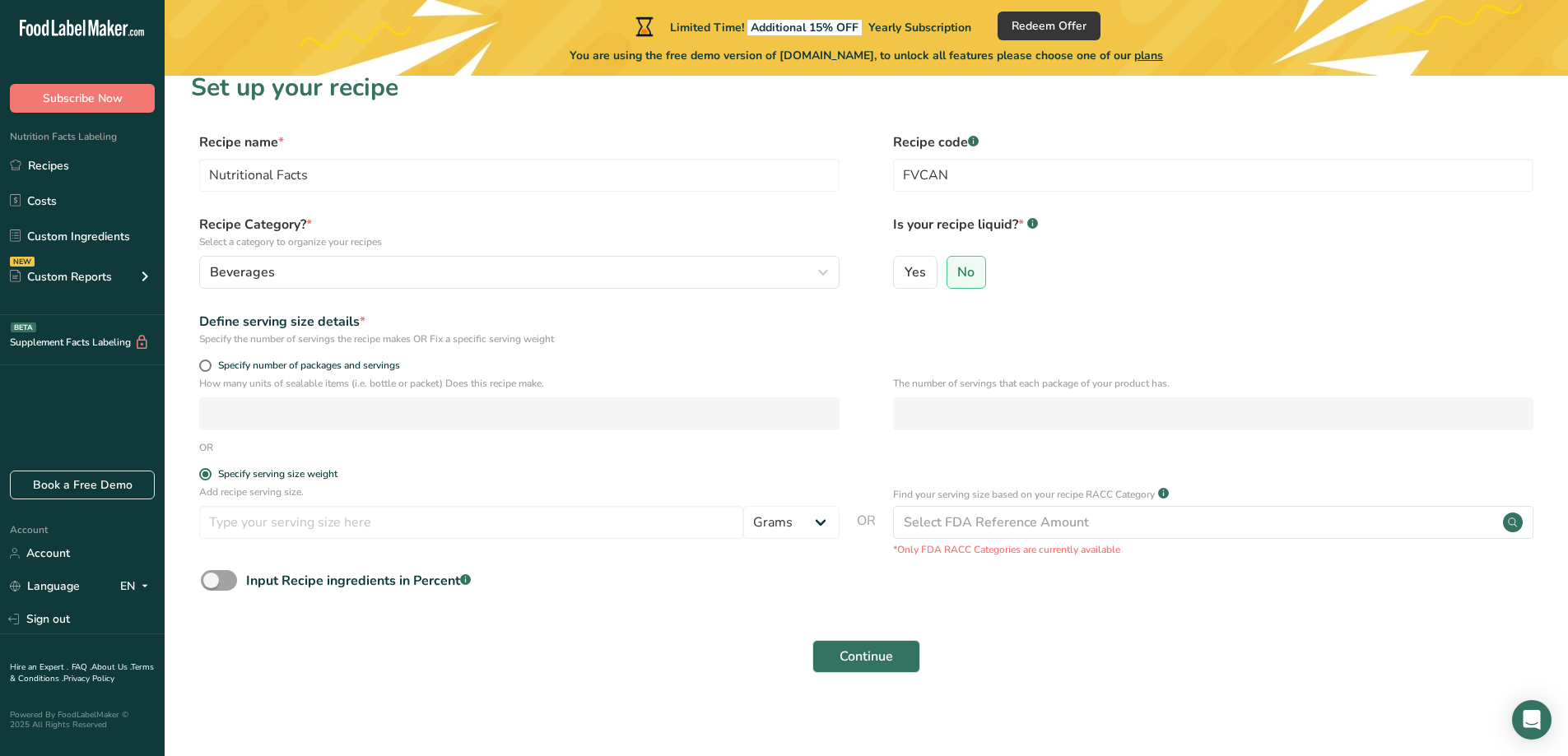
scroll to position [26, 0]
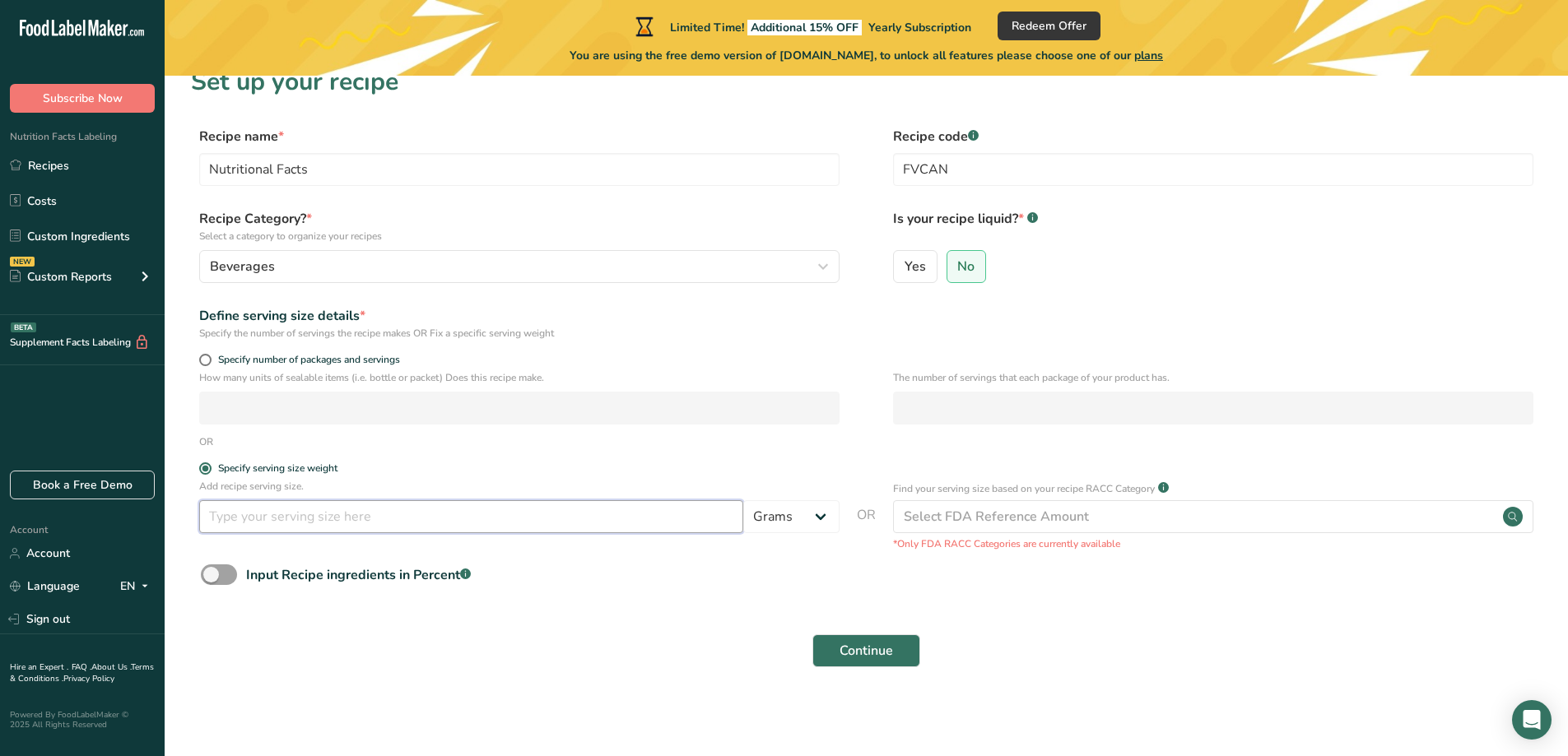
click at [472, 523] on input "number" at bounding box center [471, 517] width 544 height 33
type input "16"
click at [836, 522] on select "Grams kg mg mcg lb oz l mL fl oz tbsp tsp cup qt gallon" at bounding box center [791, 517] width 96 height 33
select select "18"
click at [743, 500] on select "Grams kg mg mcg lb oz l mL fl oz tbsp tsp cup qt gallon" at bounding box center [791, 517] width 96 height 33
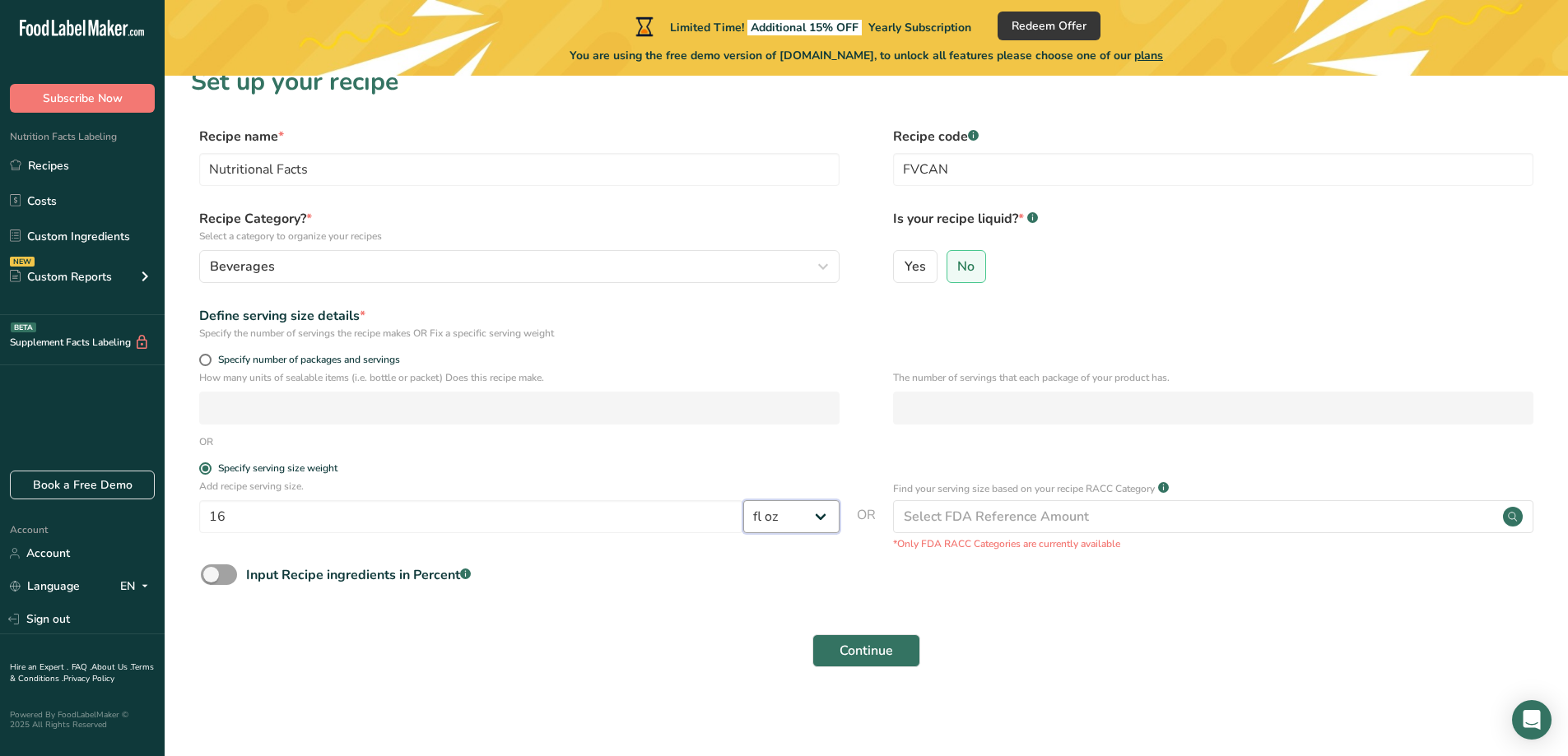
select select "22"
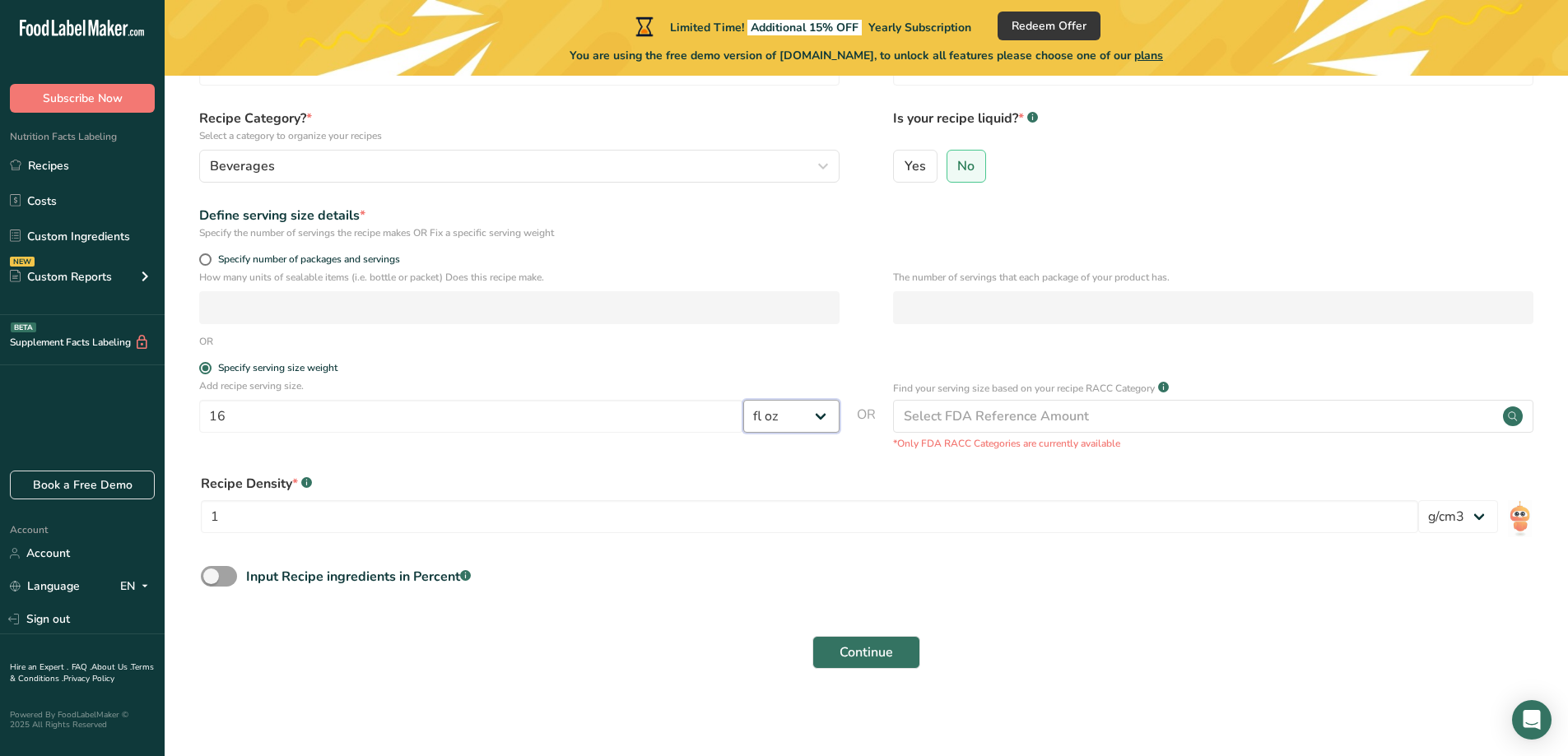
scroll to position [128, 0]
click at [223, 572] on span at bounding box center [219, 574] width 37 height 20
click at [211, 572] on input "Input Recipe ingredients in Percent .a-a{fill:#347362;}.b-a{fill:#fff;}" at bounding box center [206, 574] width 11 height 11
checkbox input "true"
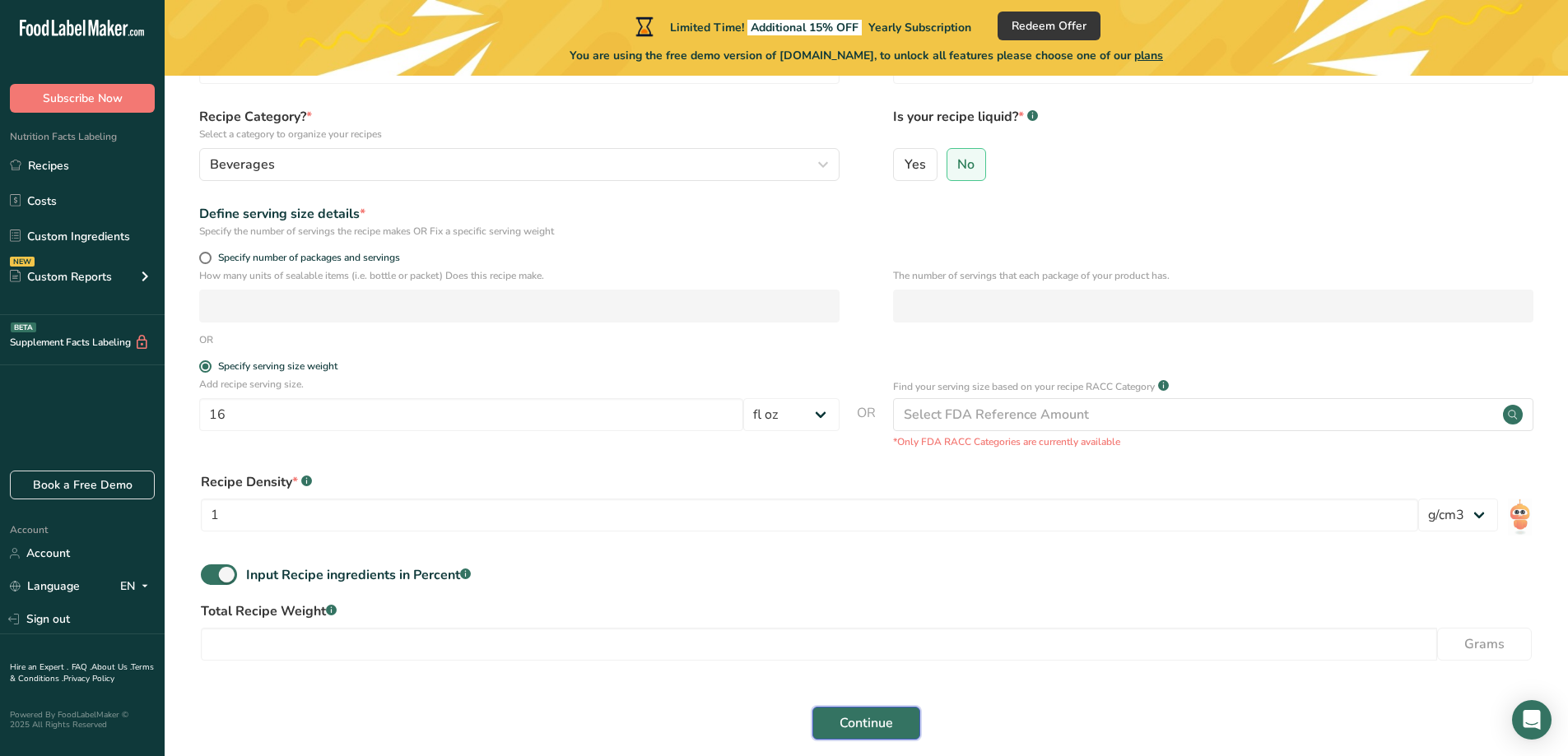
click at [830, 722] on button "Continue" at bounding box center [866, 723] width 108 height 33
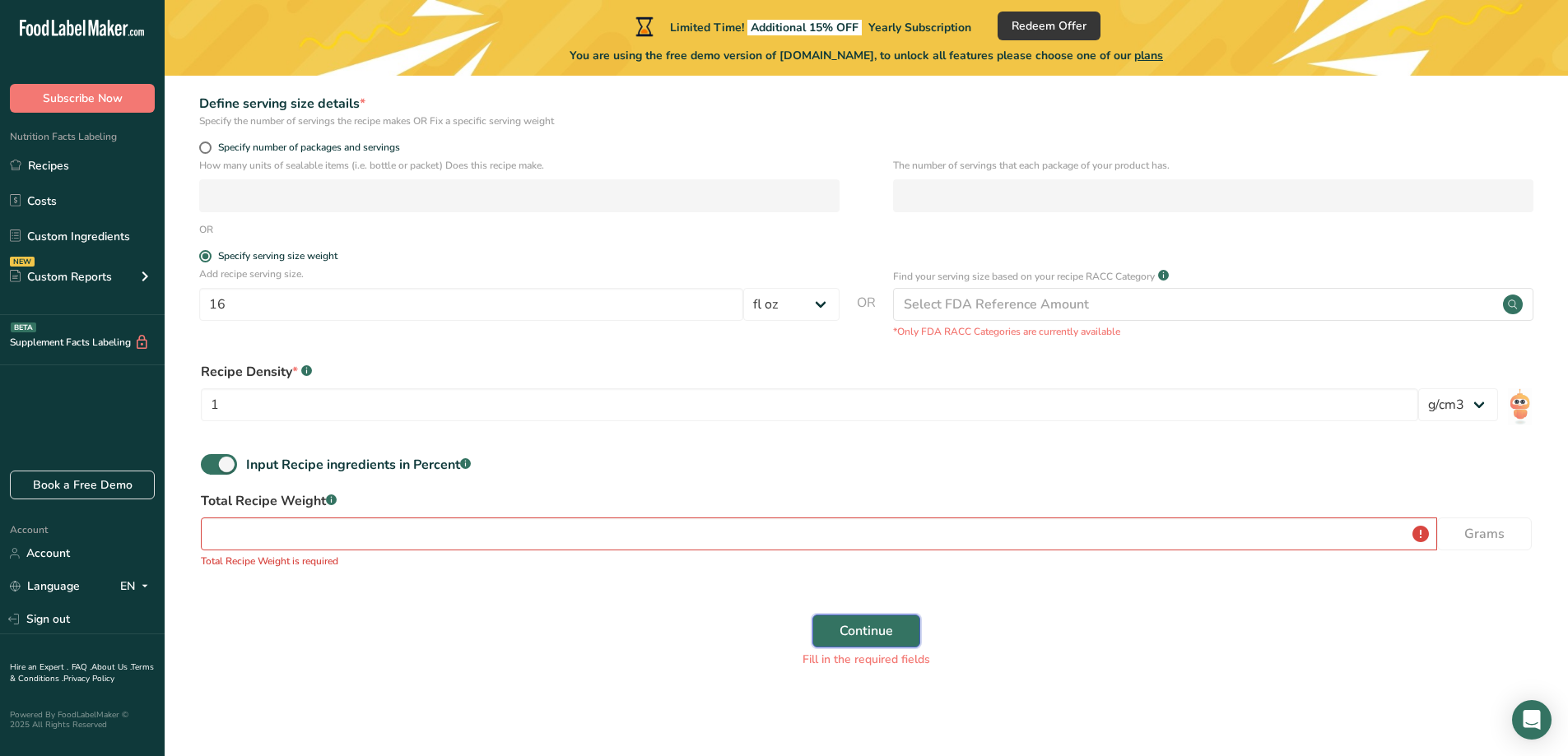
scroll to position [238, 0]
click at [464, 526] on input "number" at bounding box center [819, 533] width 1237 height 33
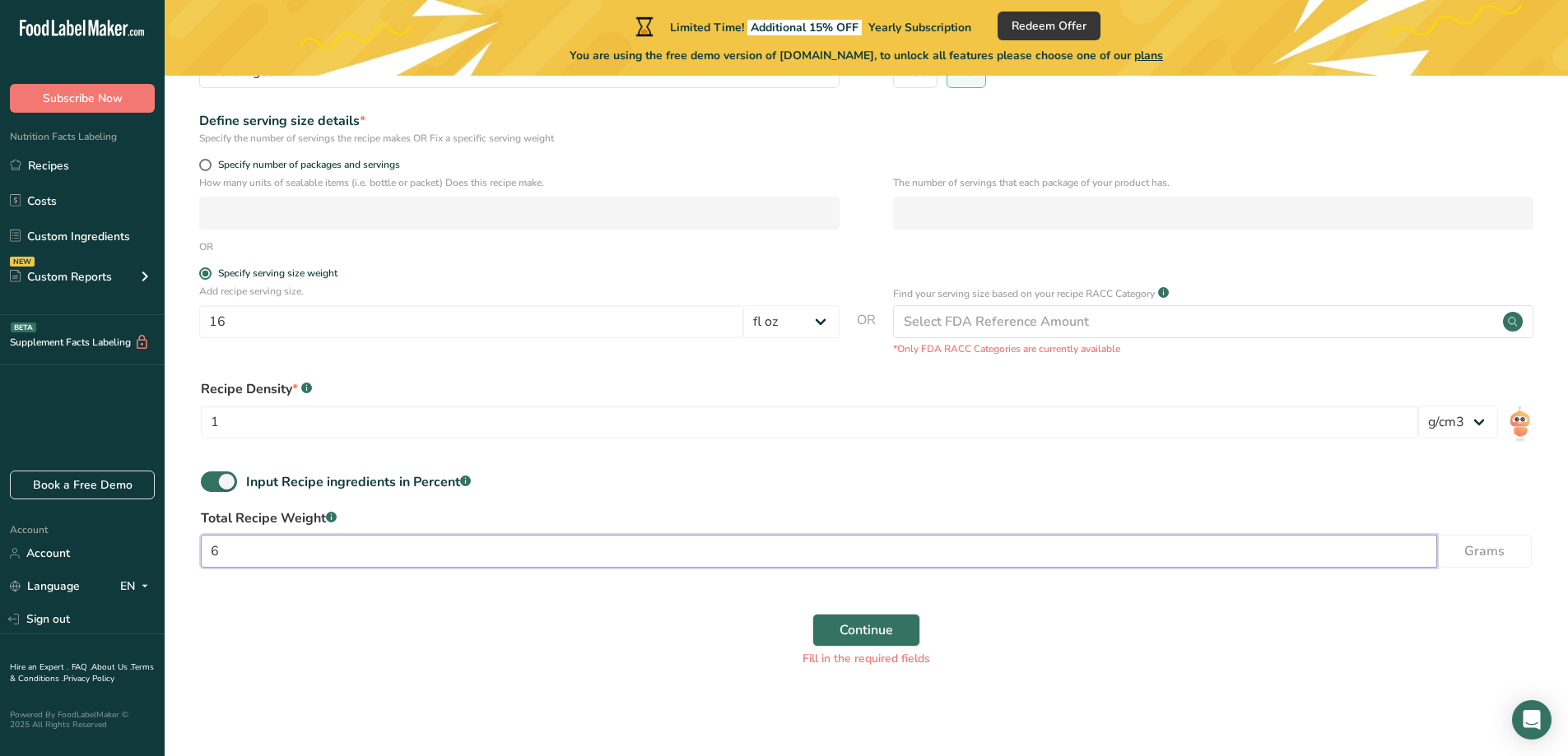
scroll to position [221, 0]
click at [1407, 560] on input "665" at bounding box center [819, 551] width 1237 height 33
click at [1408, 553] on input "665" at bounding box center [819, 551] width 1237 height 33
type input "665"
click at [844, 626] on span "Continue" at bounding box center [867, 630] width 54 height 20
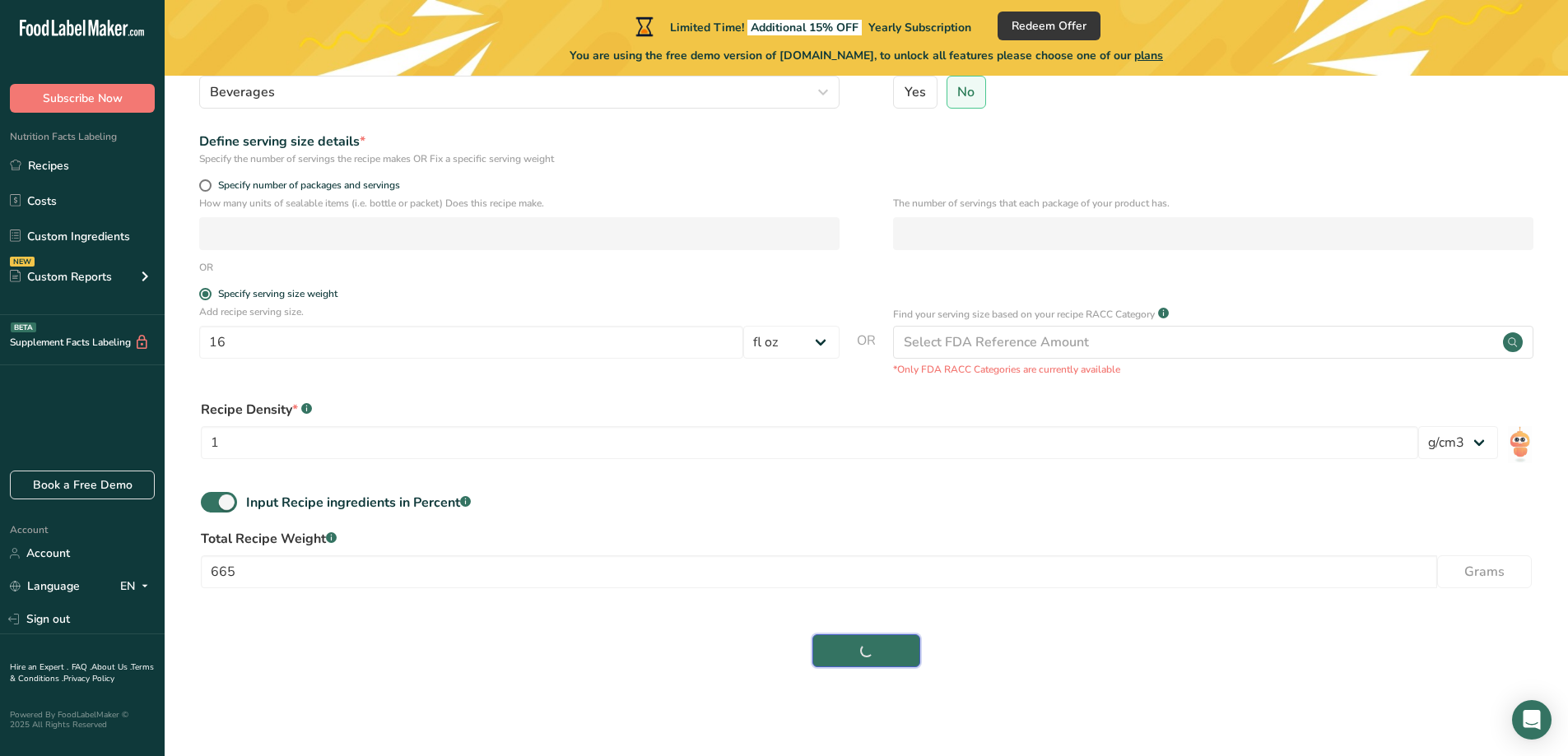
scroll to position [200, 0]
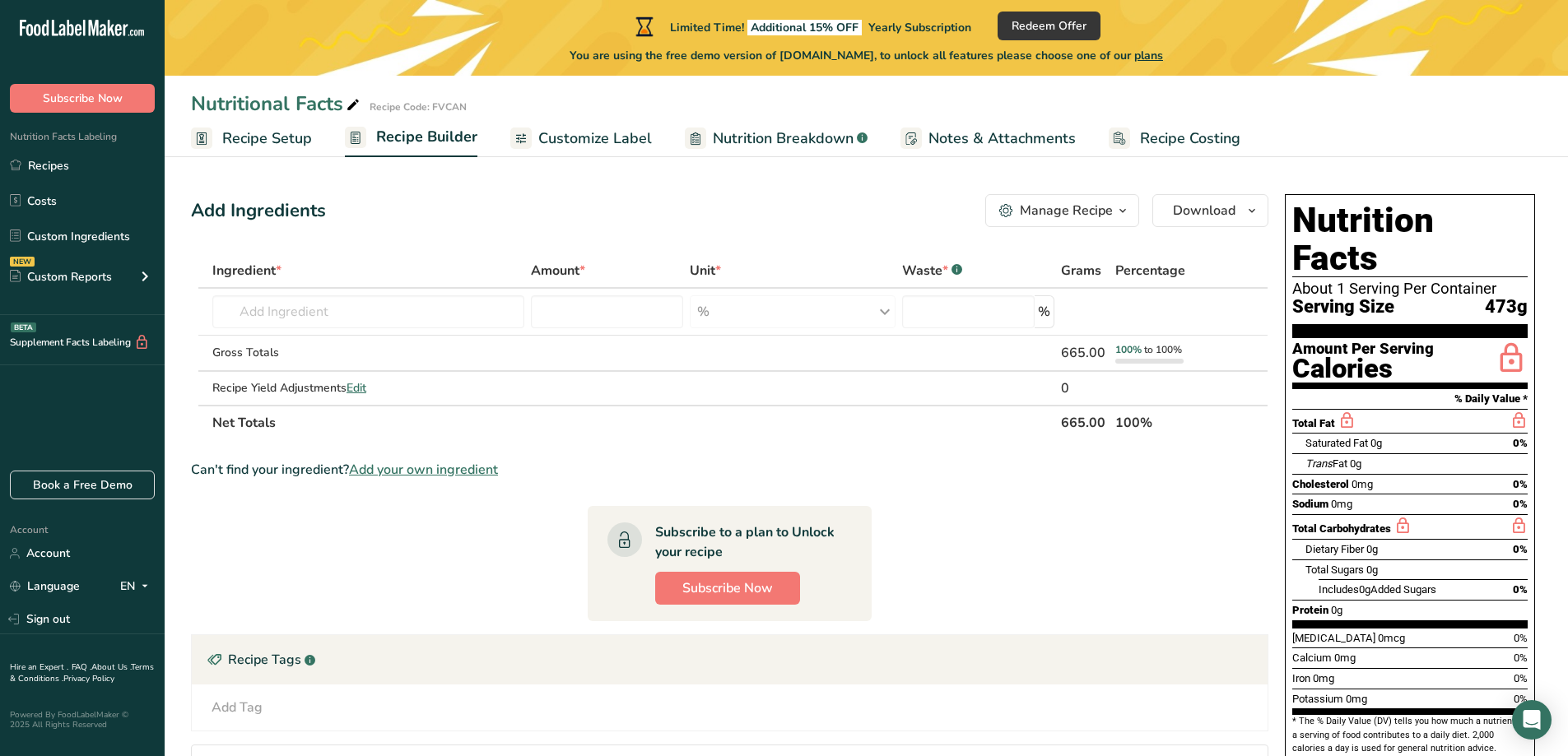
click at [594, 132] on span "Customize Label" at bounding box center [595, 138] width 113 height 22
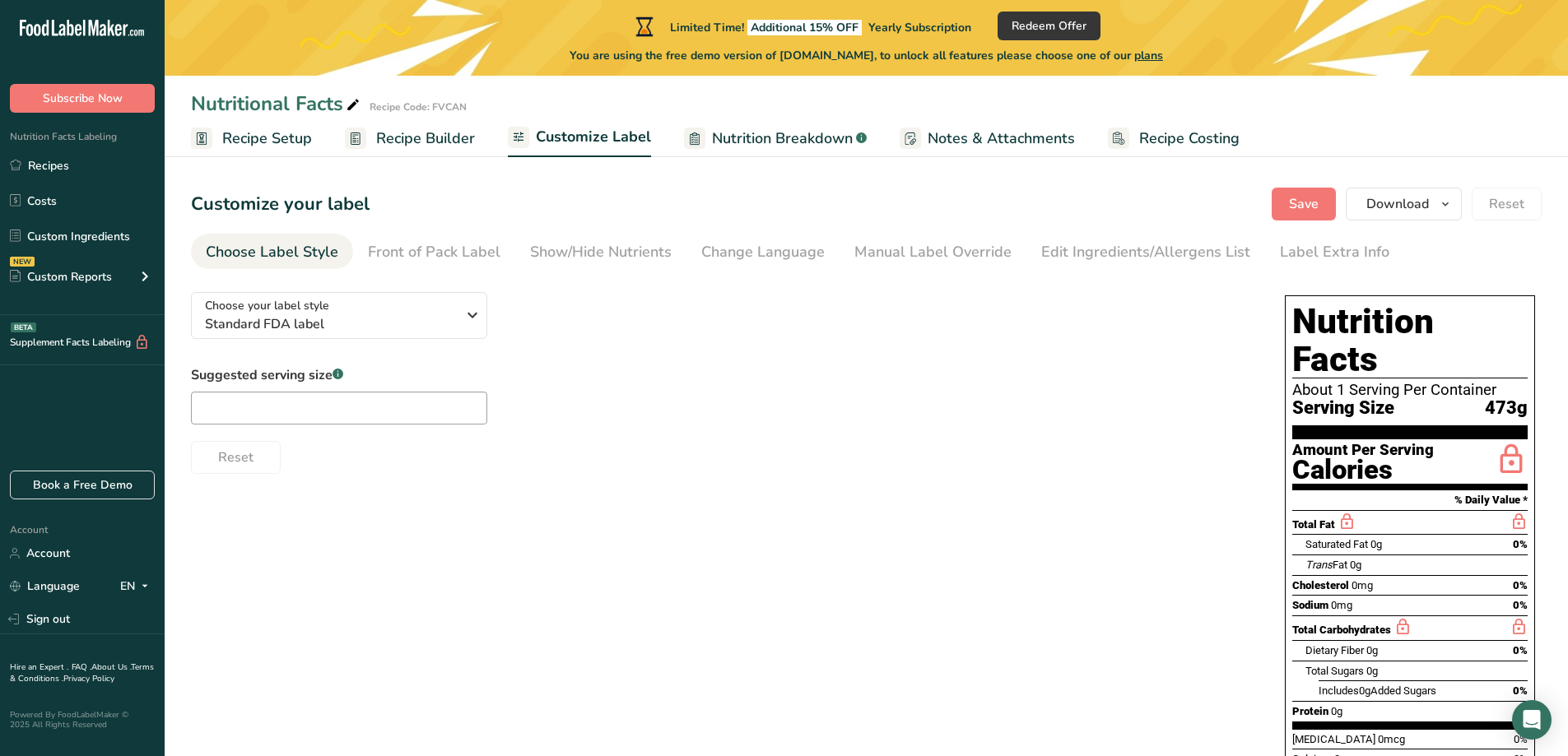
click at [1394, 510] on div "Total Fat" at bounding box center [1409, 523] width 235 height 25
click at [317, 413] on input "text" at bounding box center [339, 408] width 296 height 33
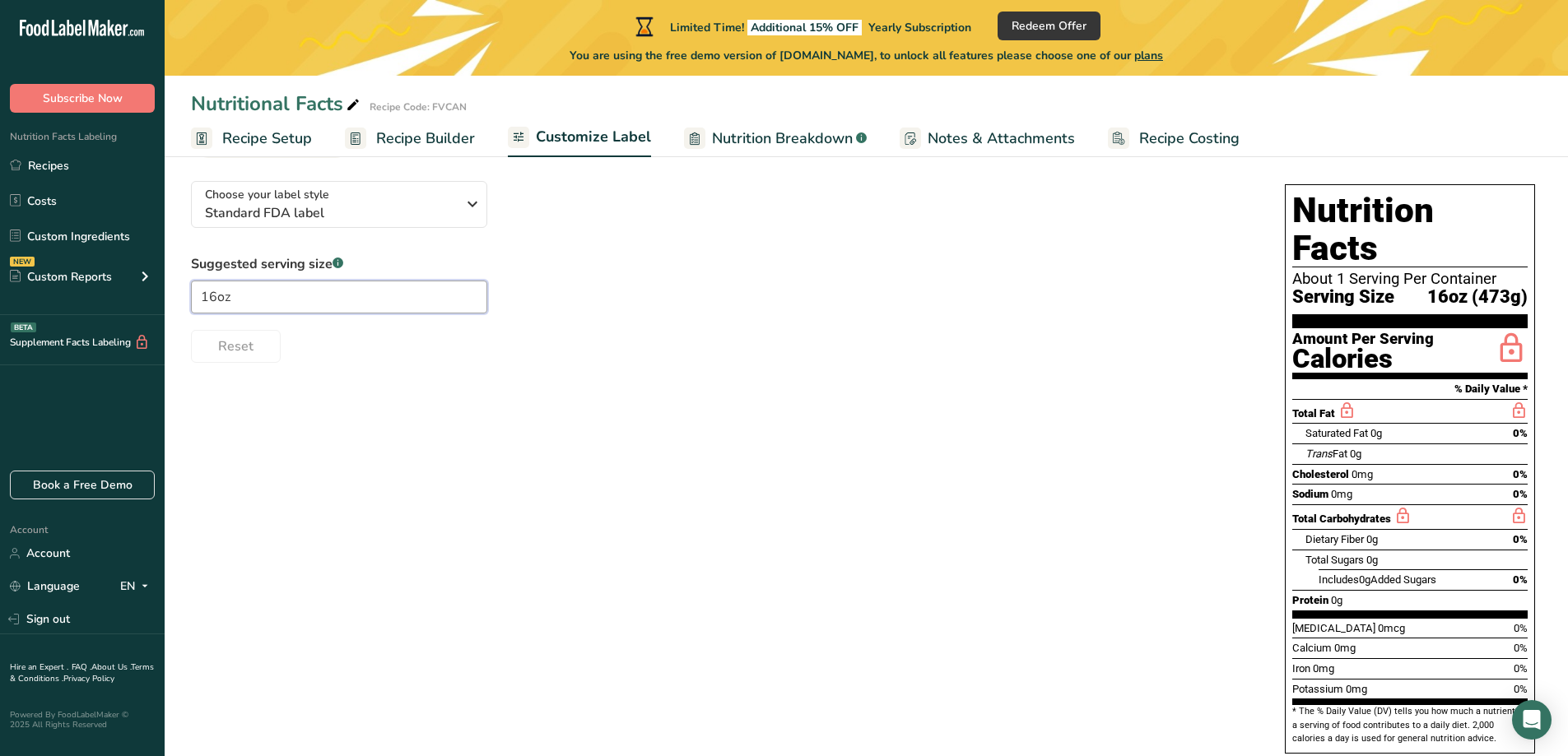
scroll to position [113, 0]
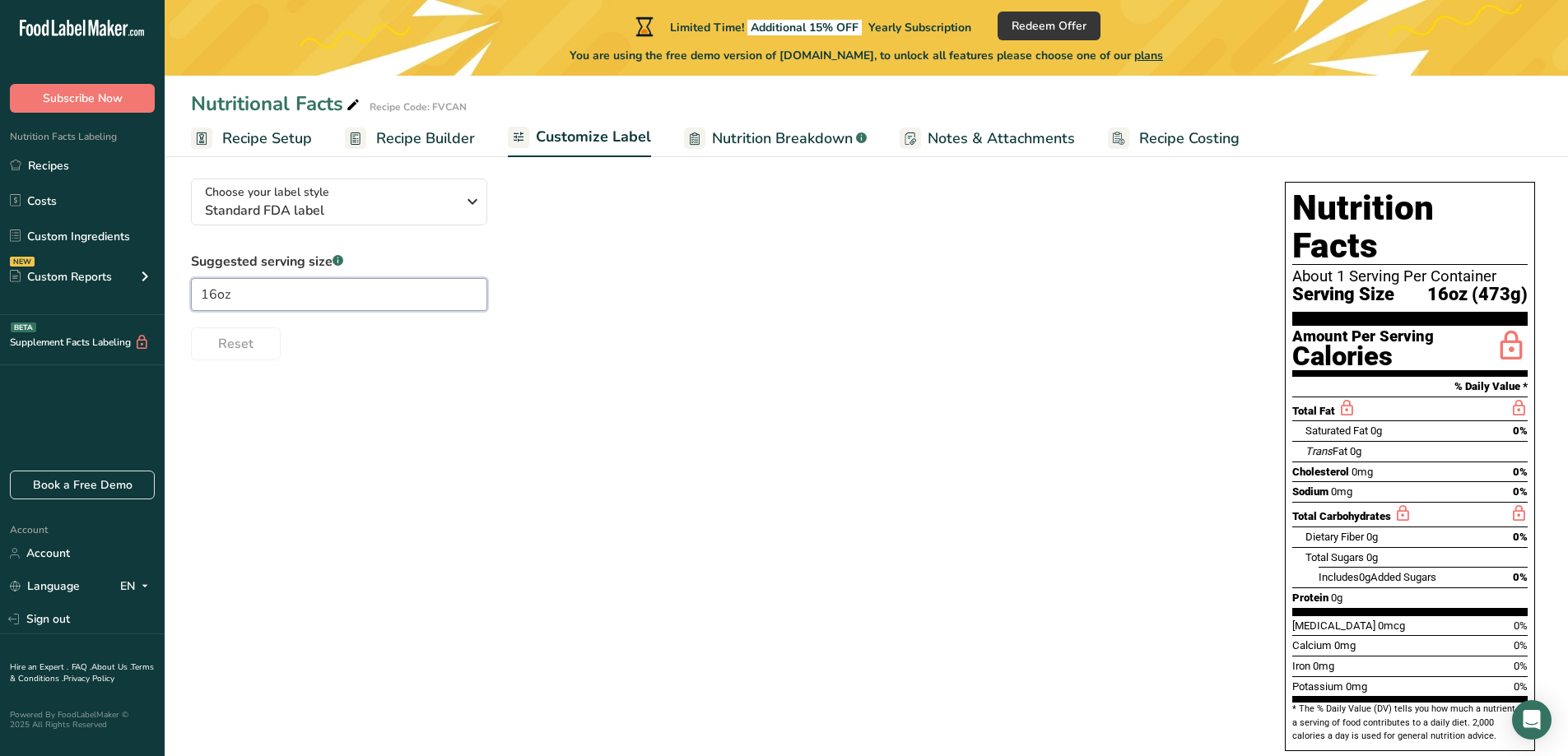
type input "16oz"
click at [1367, 284] on span "Serving Size" at bounding box center [1343, 294] width 102 height 20
click at [1365, 284] on span "Serving Size" at bounding box center [1343, 294] width 102 height 20
click at [1396, 268] on div "About 1 Serving Per Container" at bounding box center [1409, 276] width 235 height 16
click at [1401, 284] on div "Serving Size 16oz (473g)" at bounding box center [1409, 294] width 235 height 20
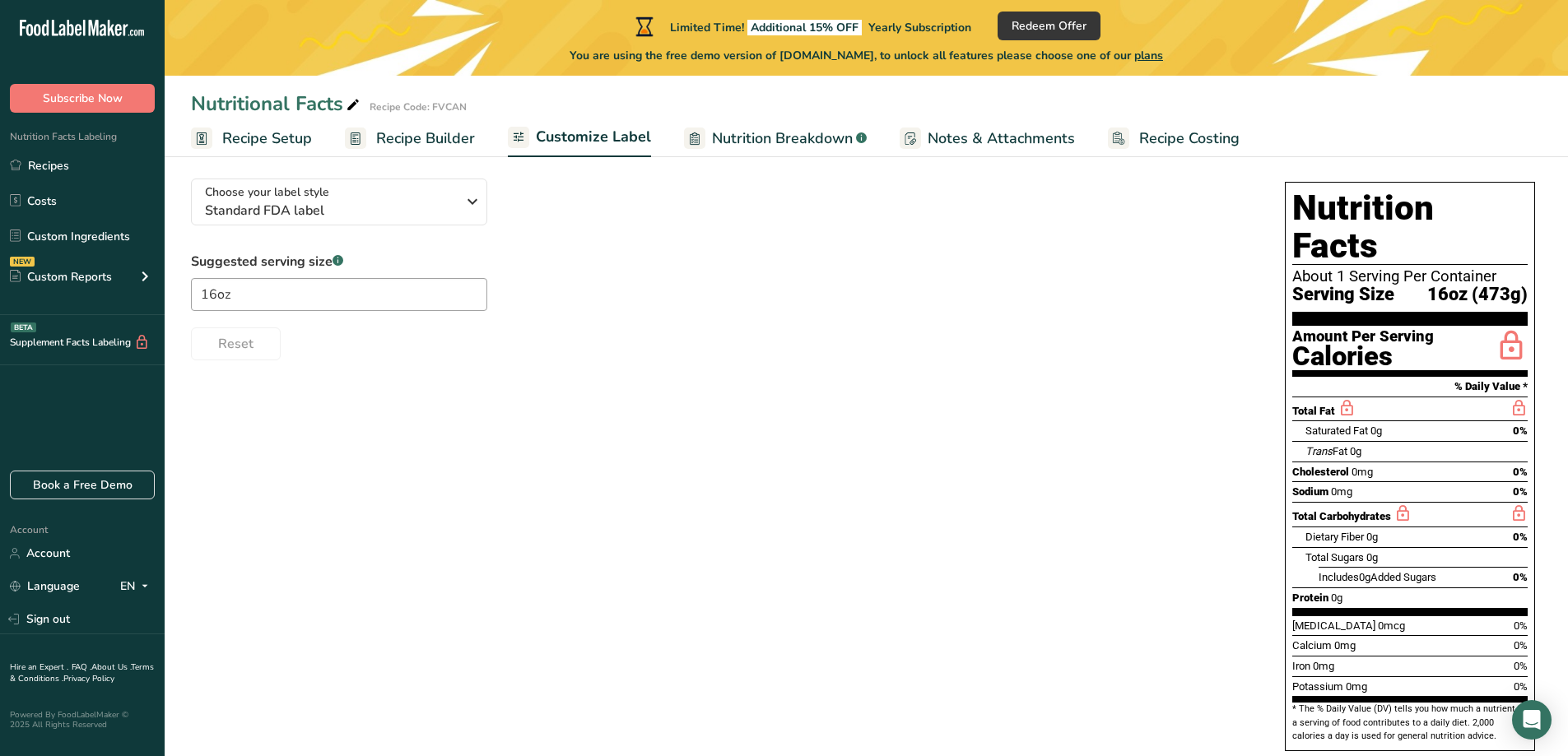
click at [1401, 284] on div "Serving Size 16oz (473g)" at bounding box center [1409, 294] width 235 height 20
click at [367, 291] on input "16oz" at bounding box center [339, 295] width 296 height 33
click at [408, 347] on div "Reset" at bounding box center [722, 340] width 1061 height 39
click at [262, 192] on span "Choose your label style" at bounding box center [266, 192] width 124 height 17
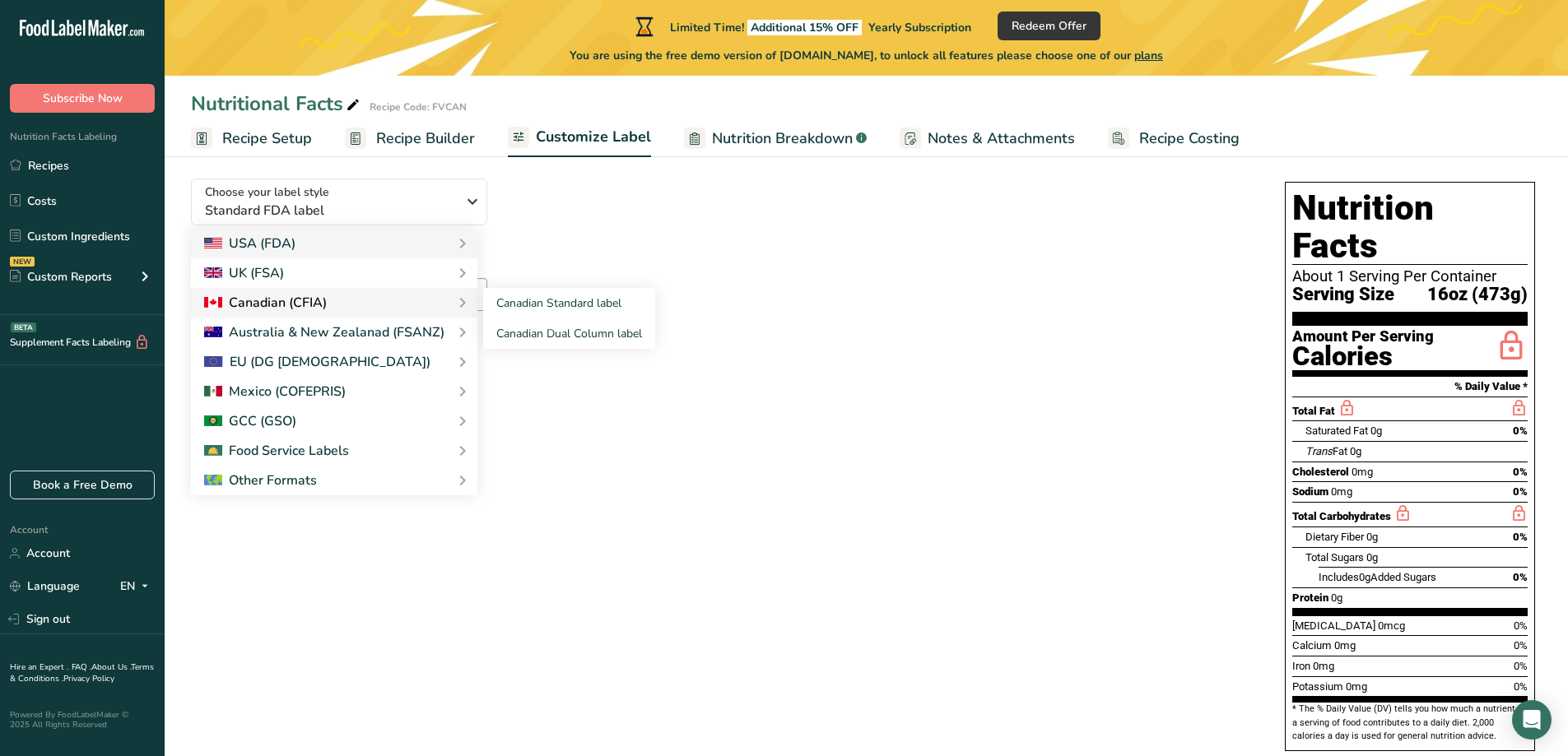
click at [269, 307] on div "Canadian (CFIA)" at bounding box center [265, 303] width 123 height 20
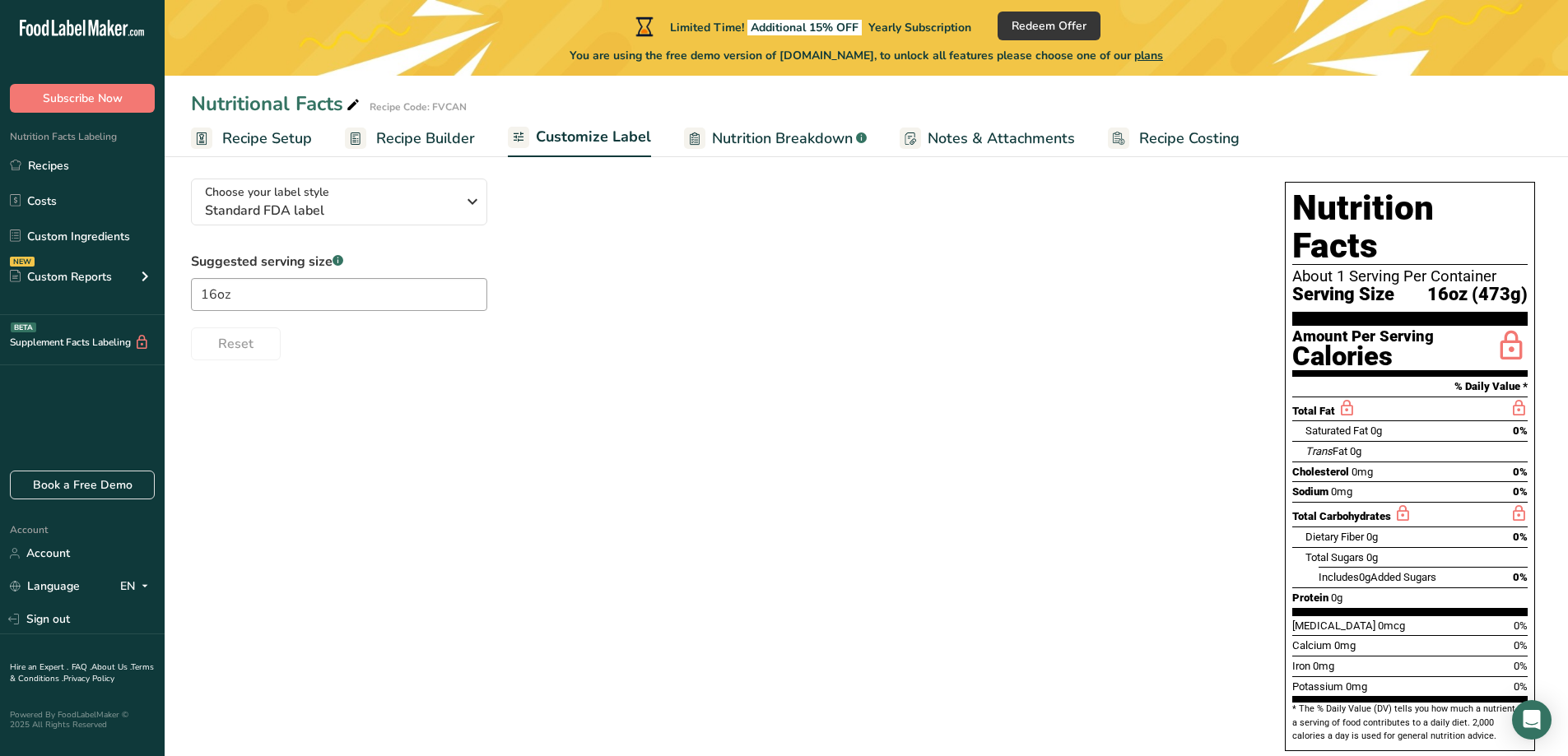
click at [1163, 60] on span "plans" at bounding box center [1148, 56] width 29 height 15
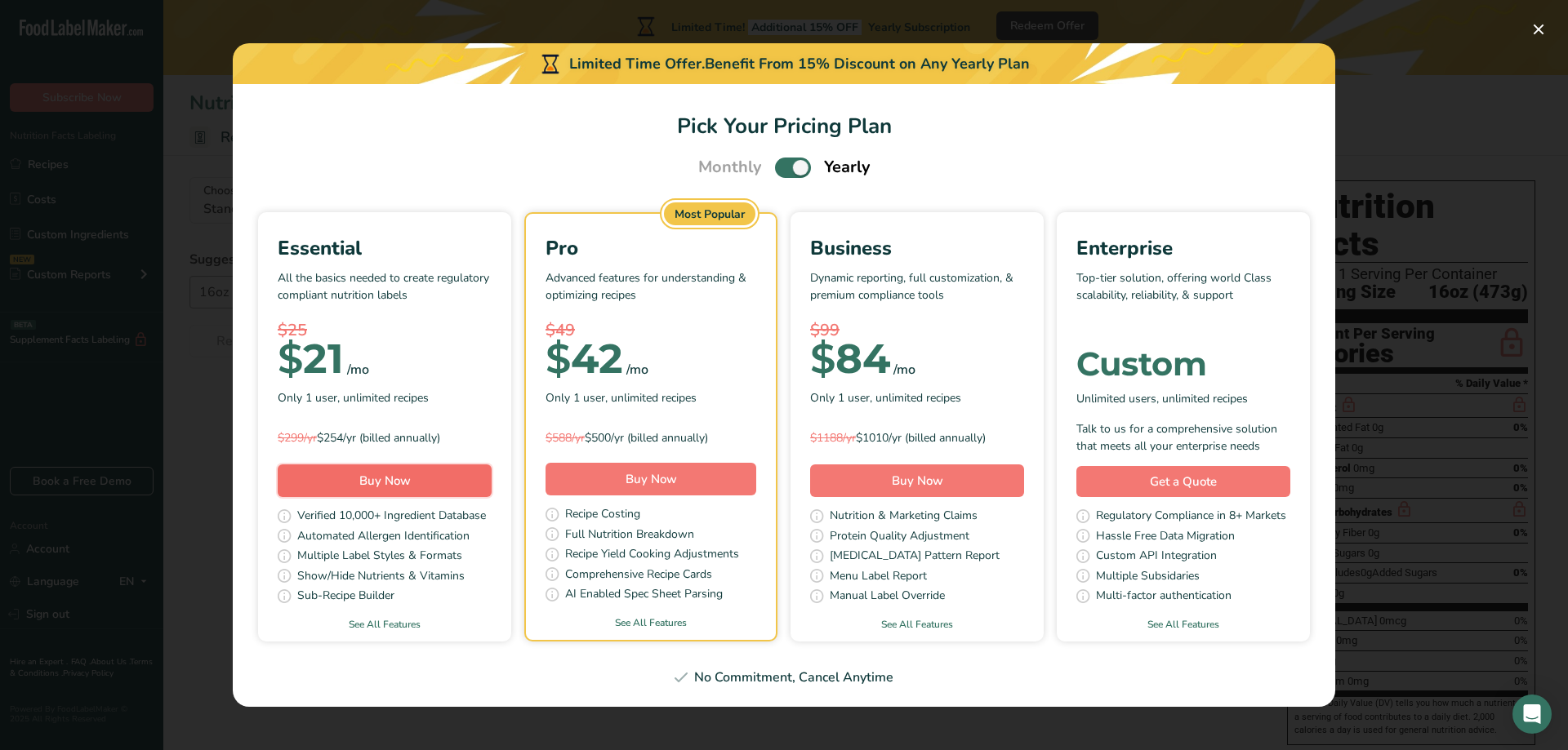
click at [390, 474] on span "Buy Now" at bounding box center [385, 480] width 51 height 16
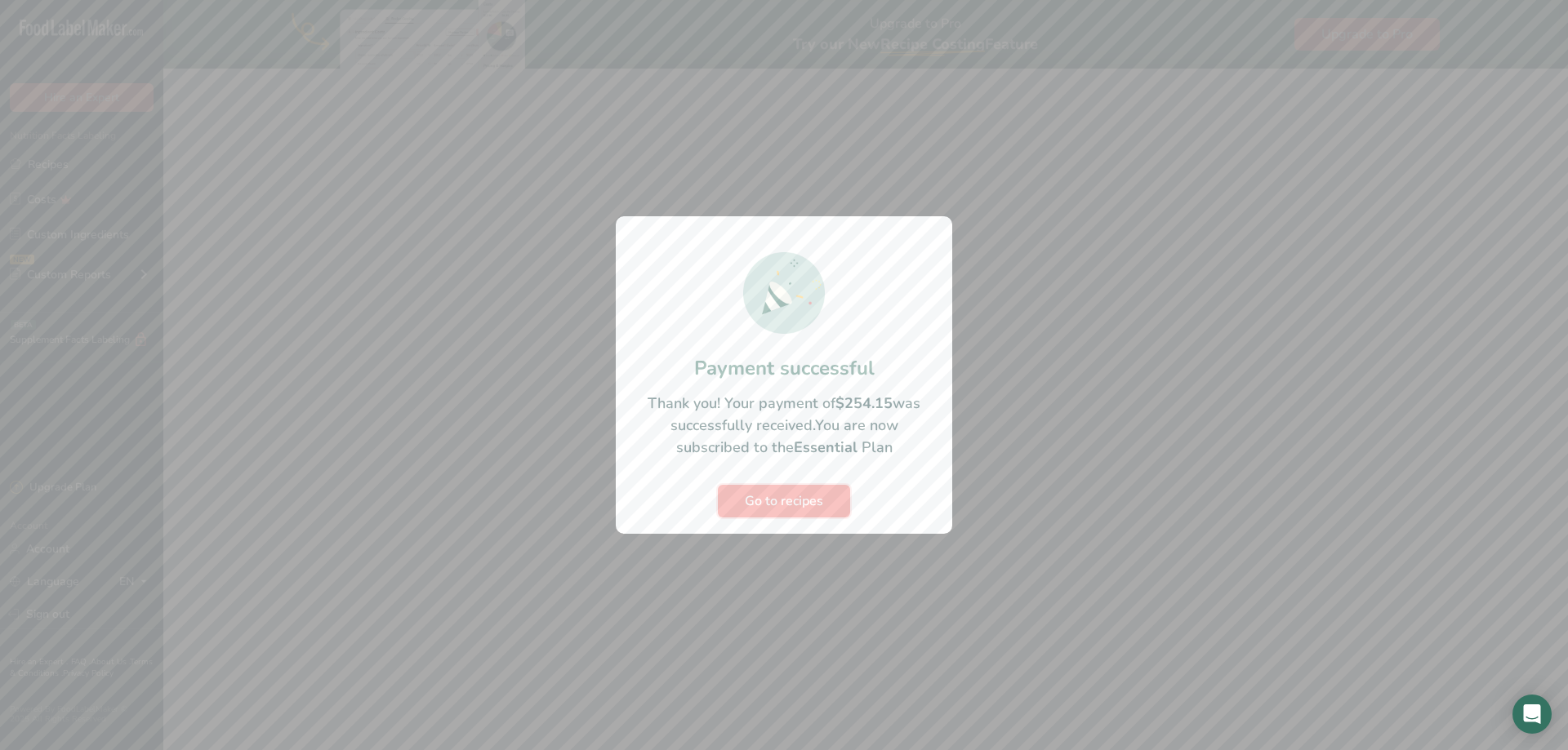
click at [747, 508] on span "Go to recipes" at bounding box center [784, 501] width 78 height 20
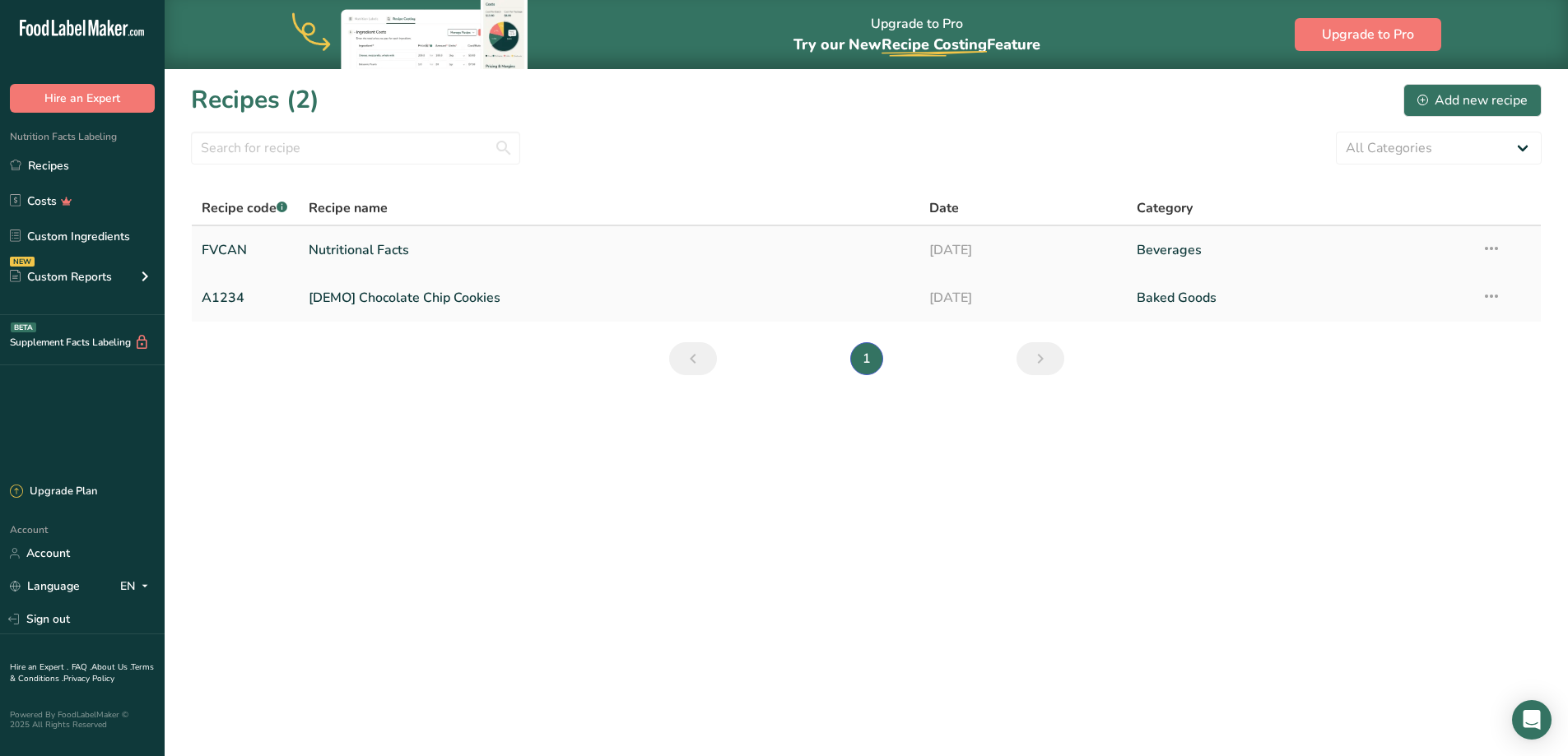
click at [351, 251] on link "Nutritional Facts" at bounding box center [609, 250] width 601 height 35
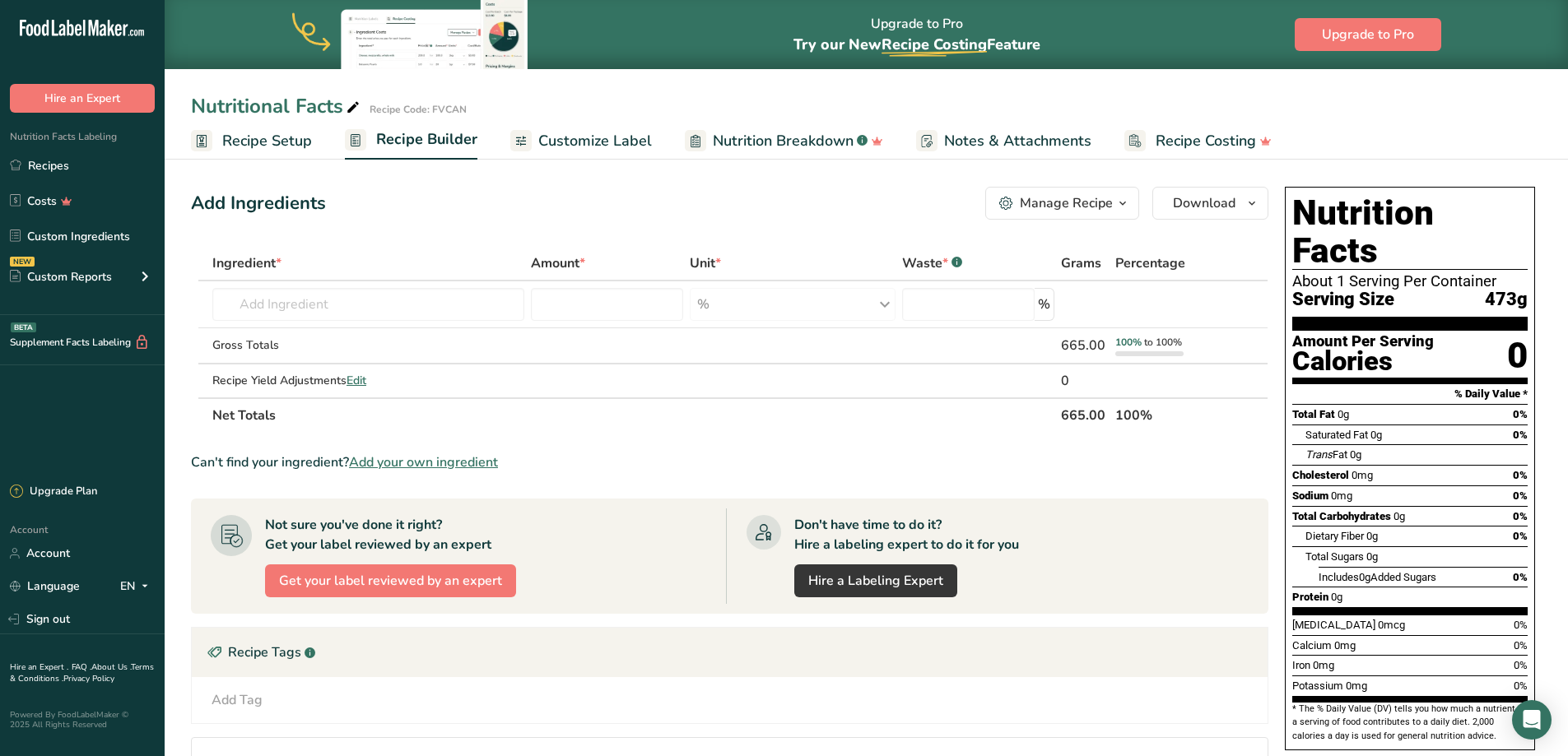
click at [766, 145] on span "Nutrition Breakdown" at bounding box center [783, 140] width 140 height 22
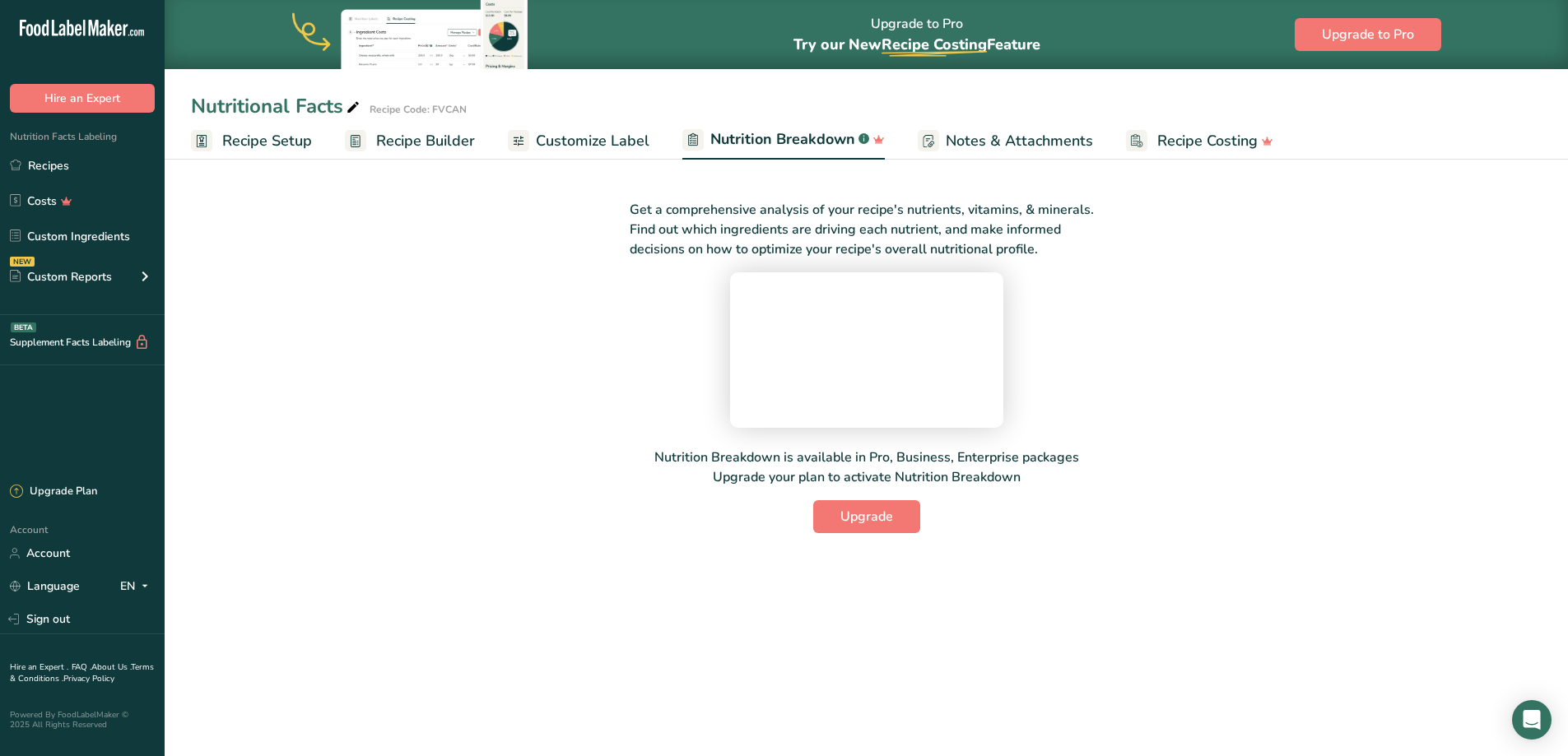
click at [589, 152] on span "Customize Label" at bounding box center [593, 140] width 113 height 22
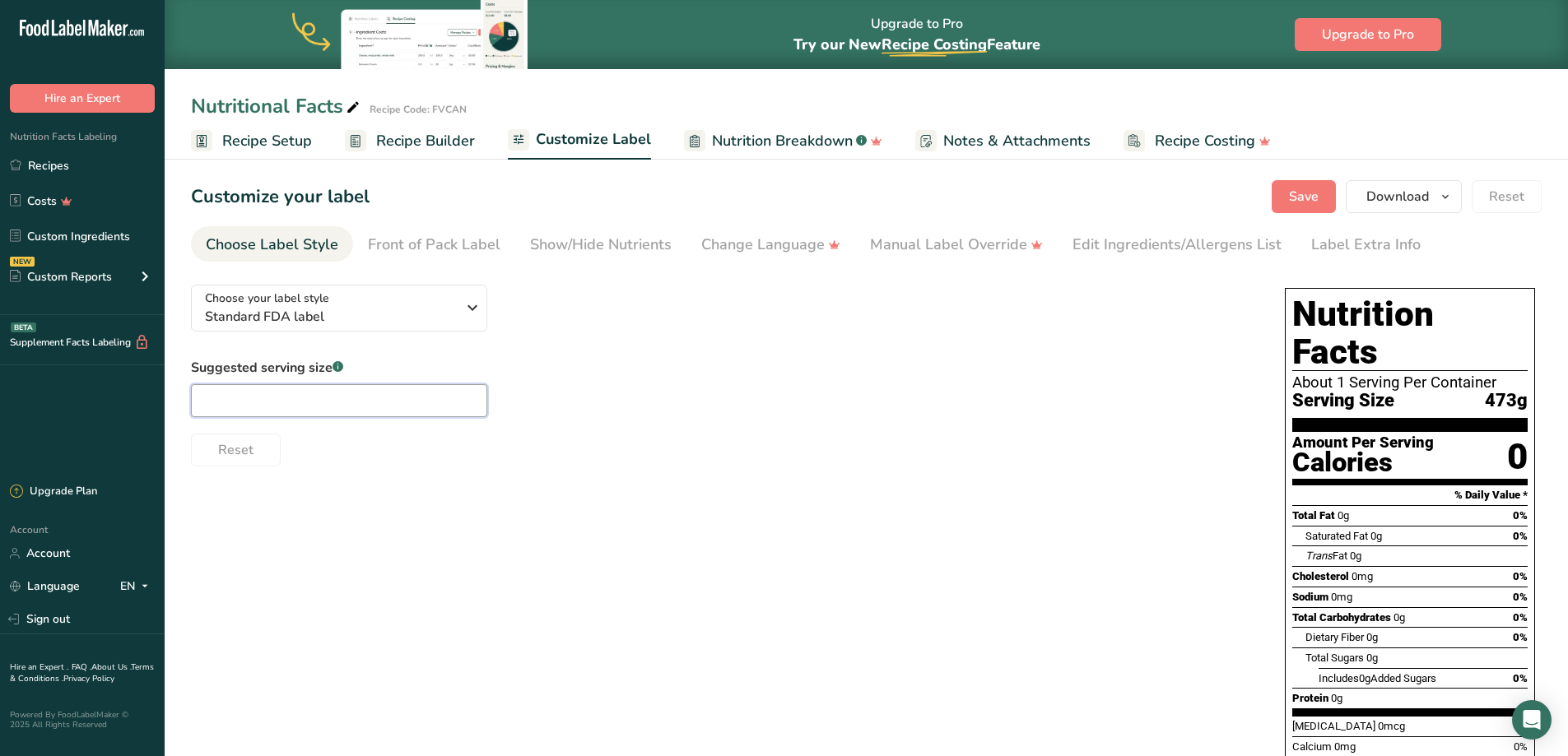
click at [360, 410] on input "text" at bounding box center [339, 401] width 296 height 33
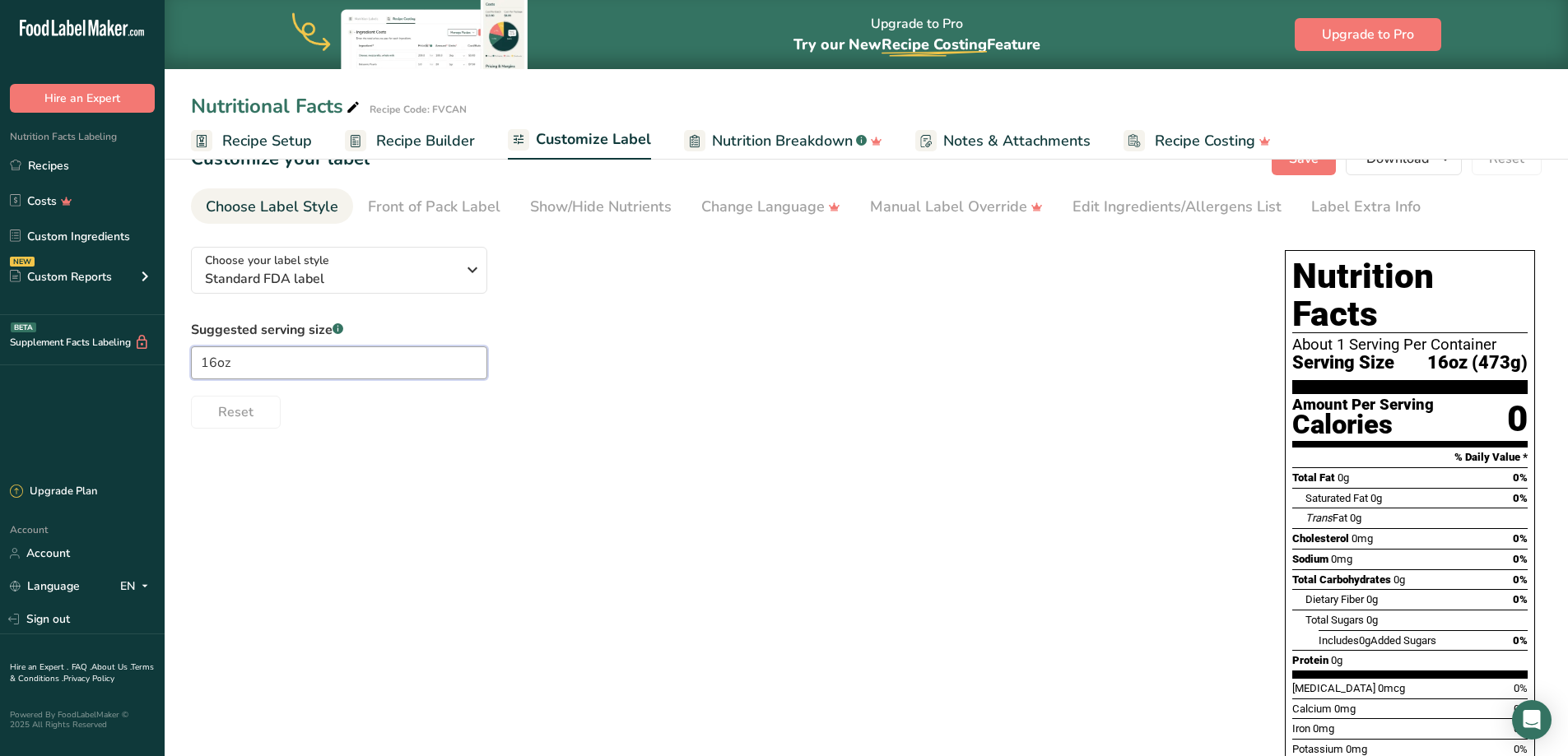
scroll to position [101, 0]
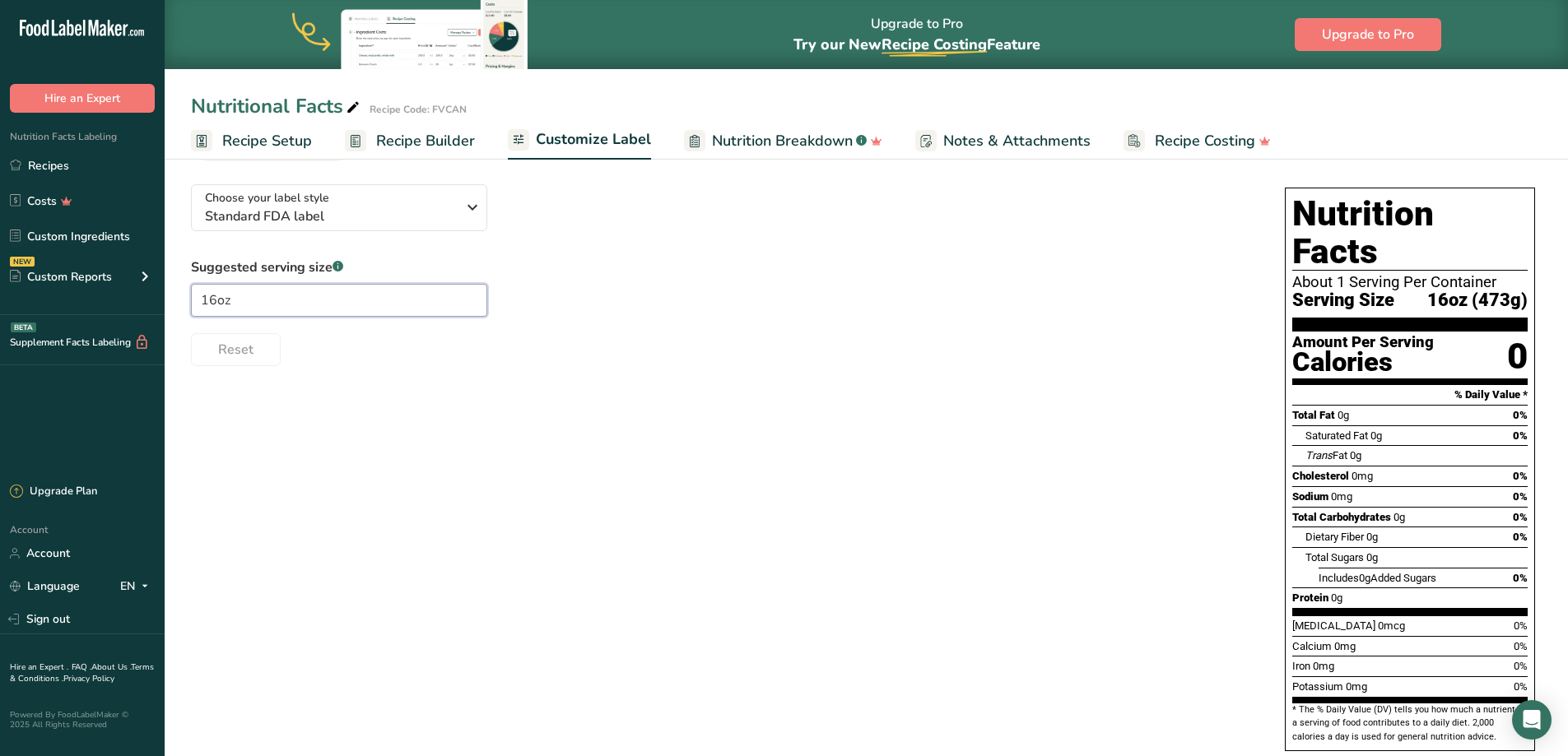
click at [355, 303] on input "16oz" at bounding box center [339, 301] width 296 height 33
type input "16oz"
click at [274, 235] on div "Choose your label style Standard FDA label USA (FDA) Standard FDA label Tabular…" at bounding box center [722, 268] width 1061 height 195
click at [283, 221] on span "Standard FDA label" at bounding box center [330, 216] width 251 height 20
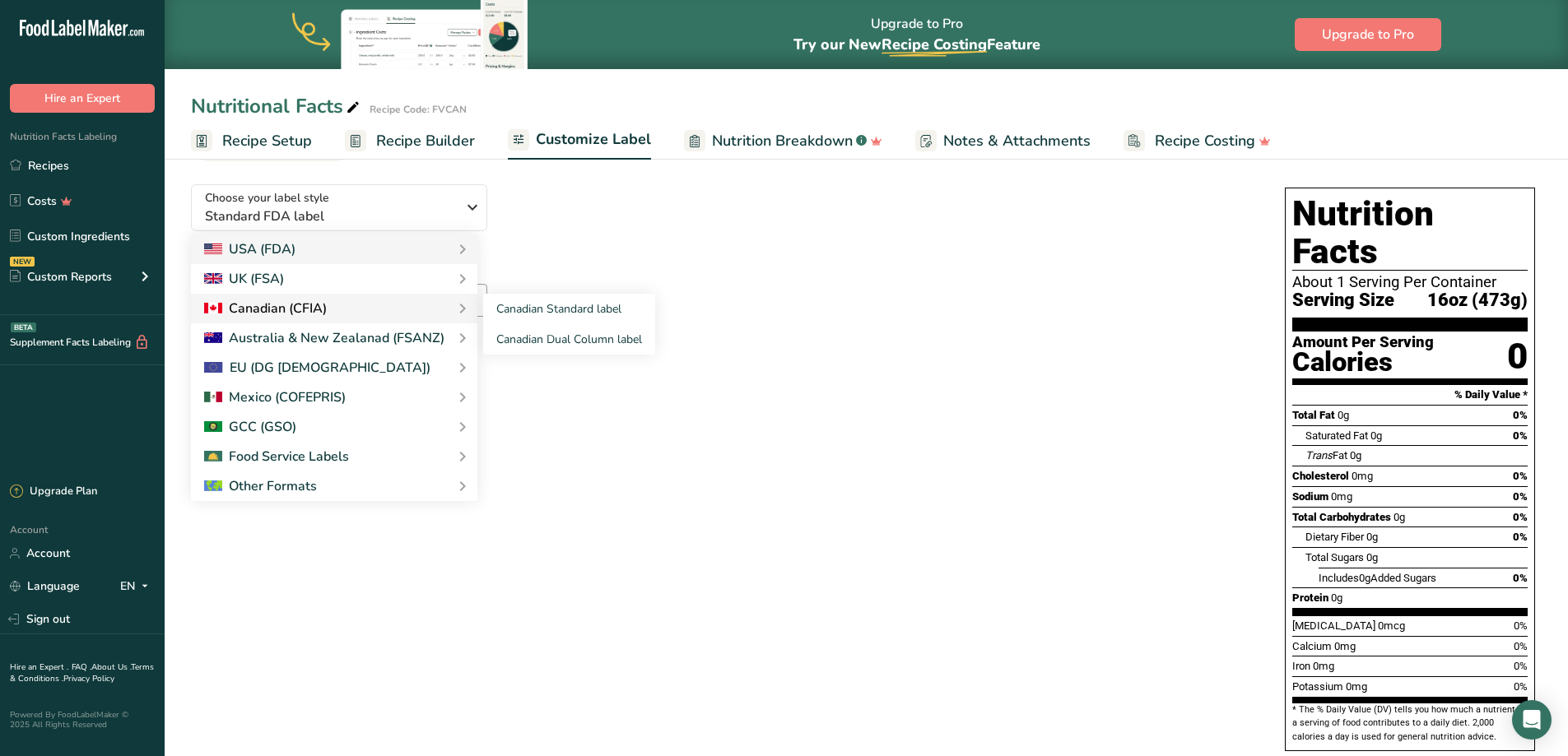
click at [250, 302] on div "Canadian (CFIA)" at bounding box center [265, 308] width 123 height 20
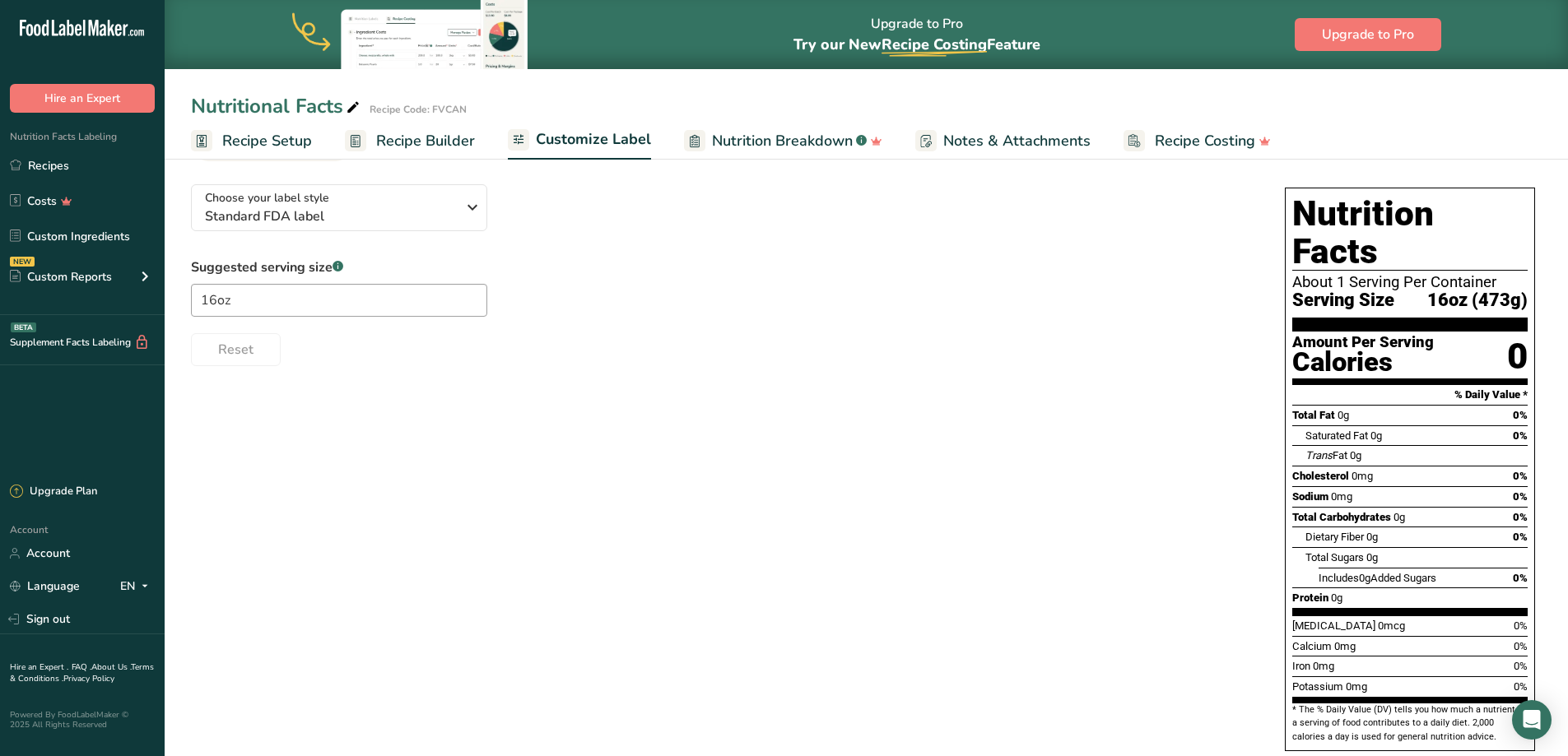
click at [574, 254] on div "Choose your label style Standard FDA label USA (FDA) Standard FDA label Tabular…" at bounding box center [722, 268] width 1061 height 195
click at [1527, 713] on icon "Open Intercom Messenger" at bounding box center [1531, 719] width 19 height 21
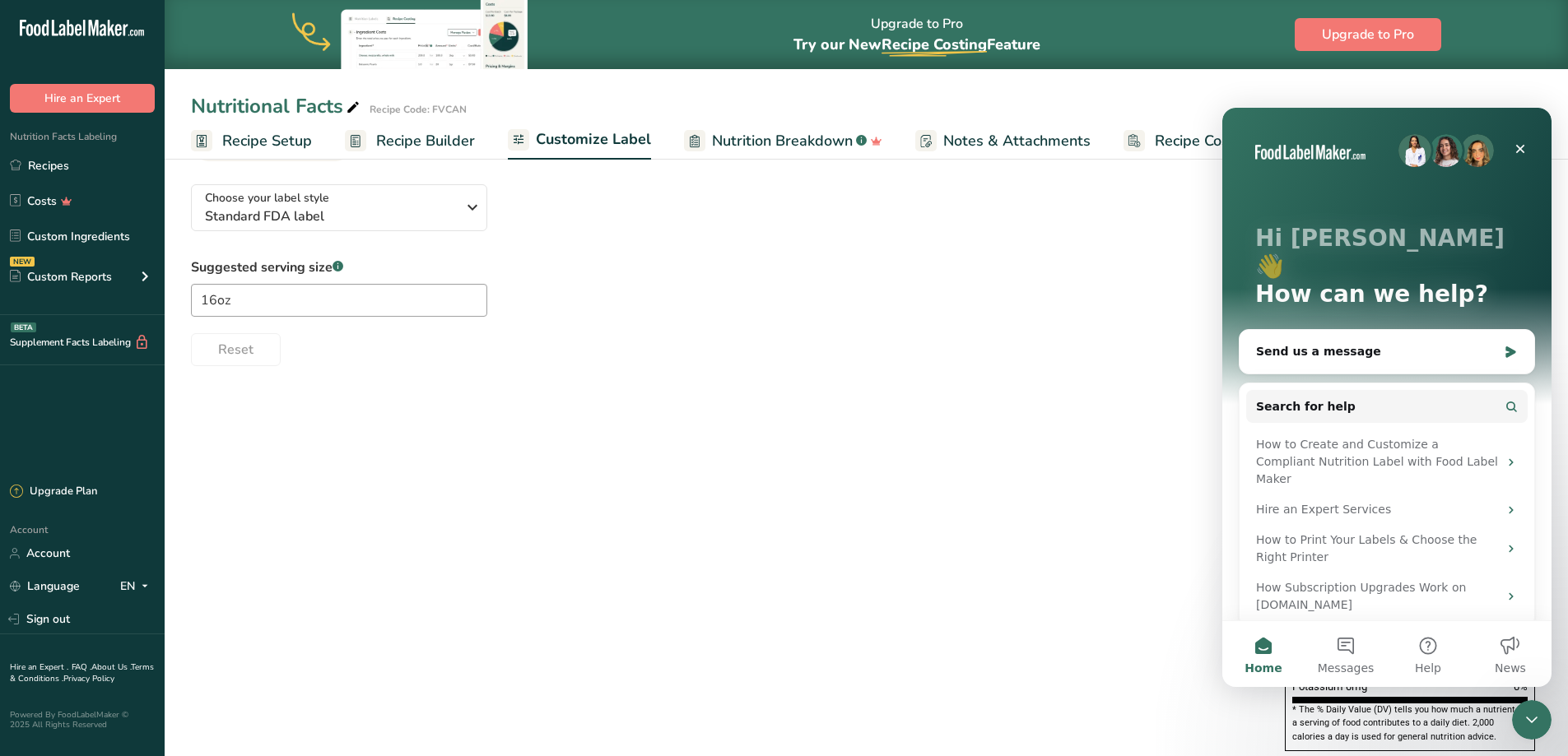
scroll to position [0, 0]
click at [1523, 143] on icon "Close" at bounding box center [1520, 149] width 13 height 13
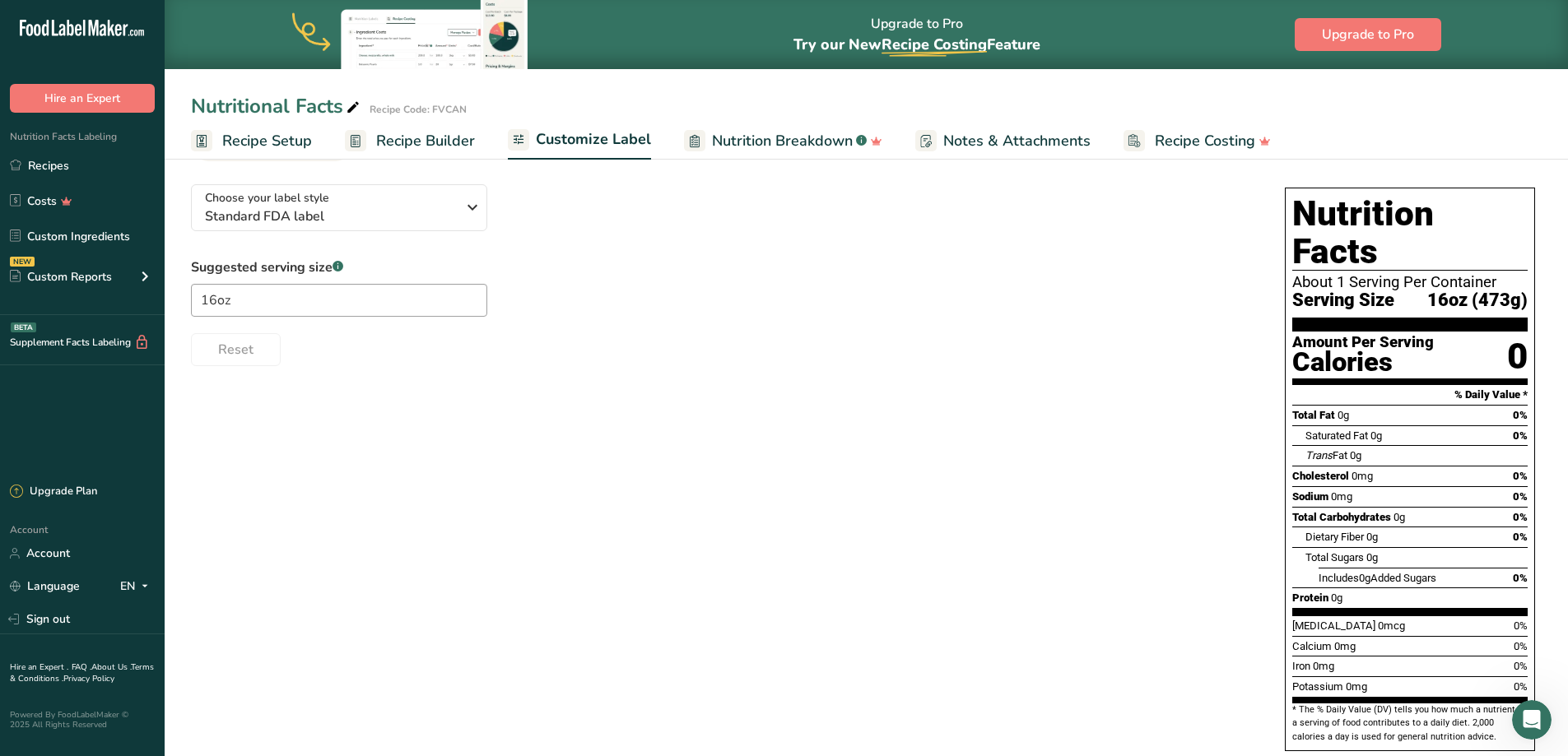
click at [770, 144] on span "Nutrition Breakdown" at bounding box center [782, 140] width 140 height 22
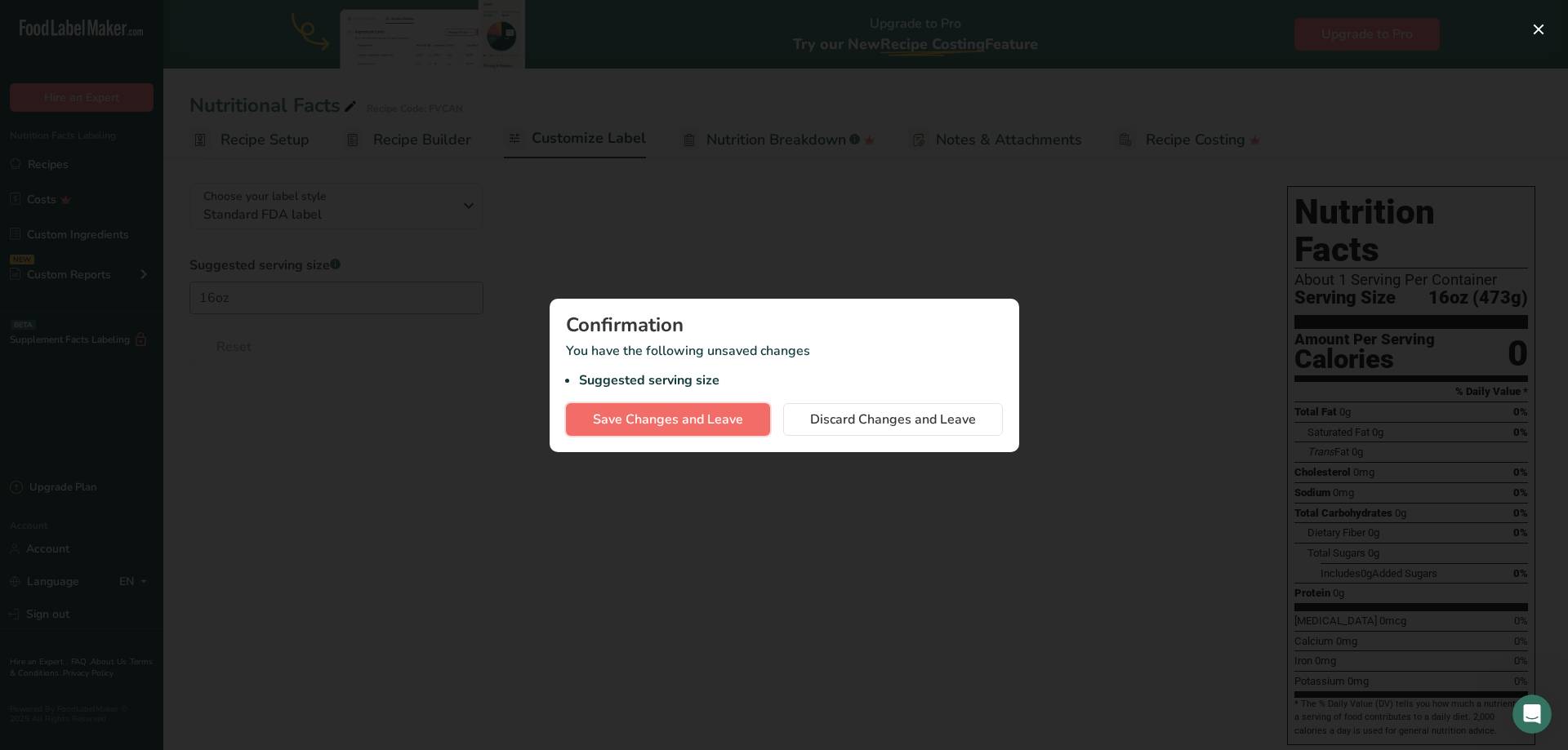
click at [668, 403] on button "Save Changes and Leave" at bounding box center [668, 419] width 204 height 32
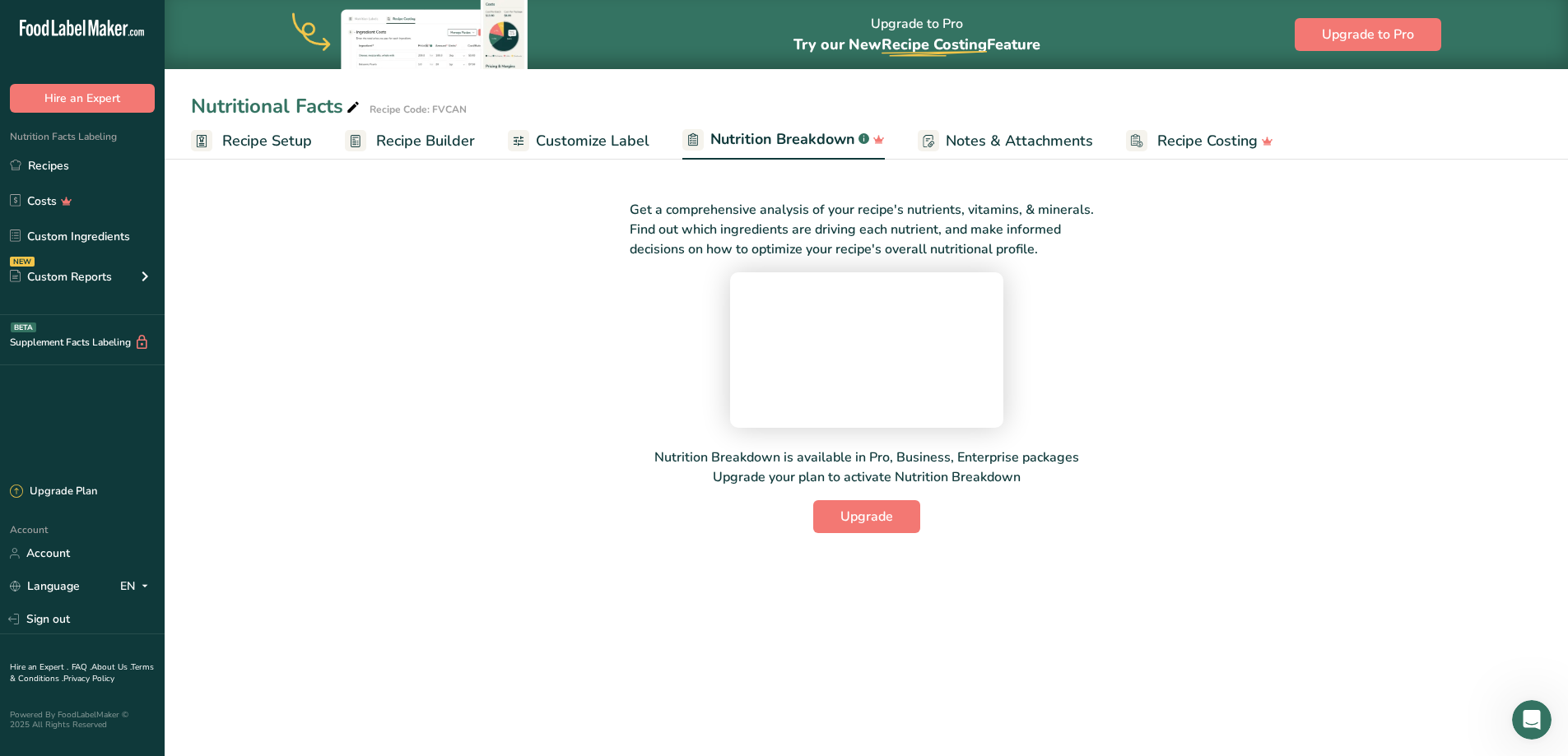
click at [990, 134] on span "Notes & Attachments" at bounding box center [1018, 140] width 147 height 22
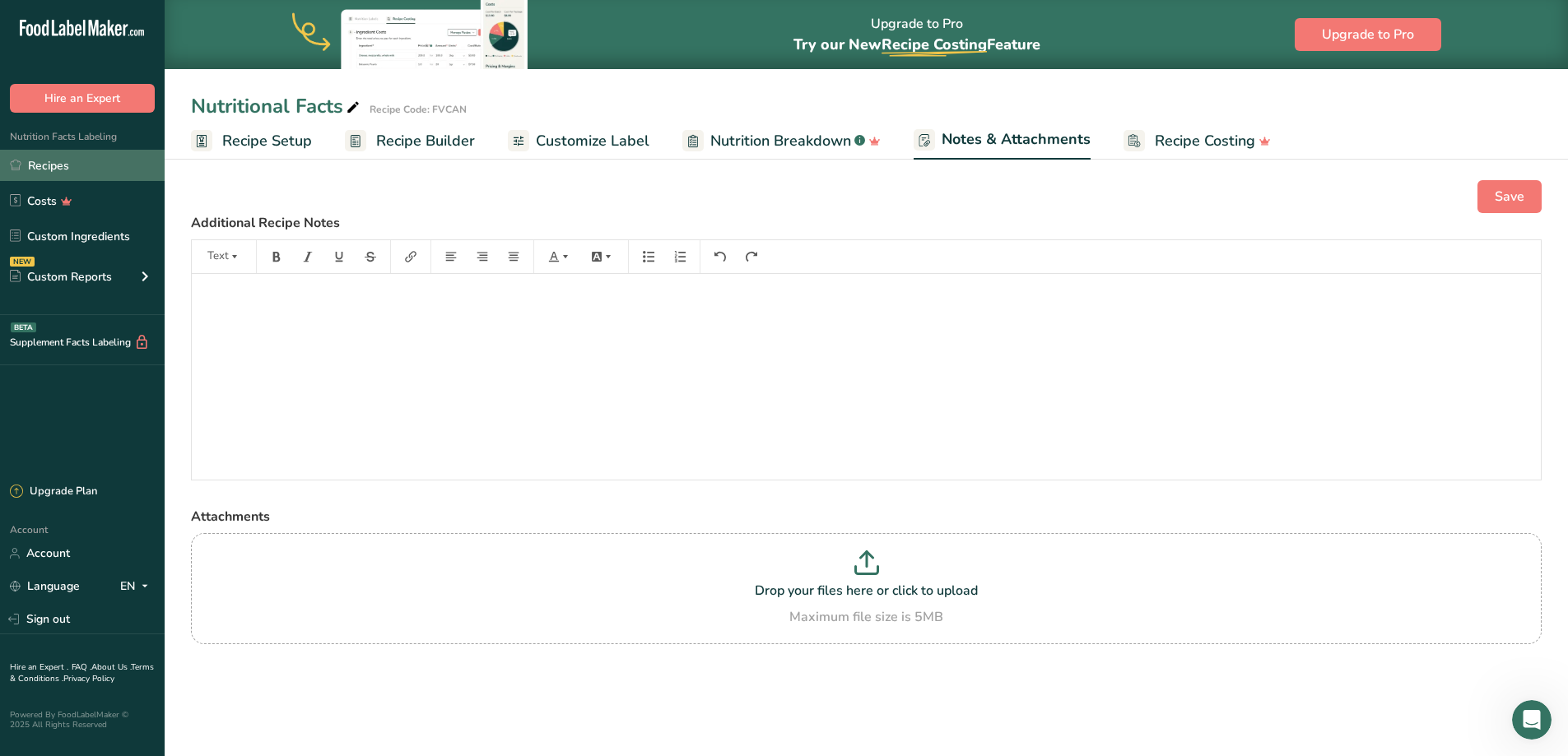
click at [131, 173] on link "Recipes" at bounding box center [82, 165] width 164 height 32
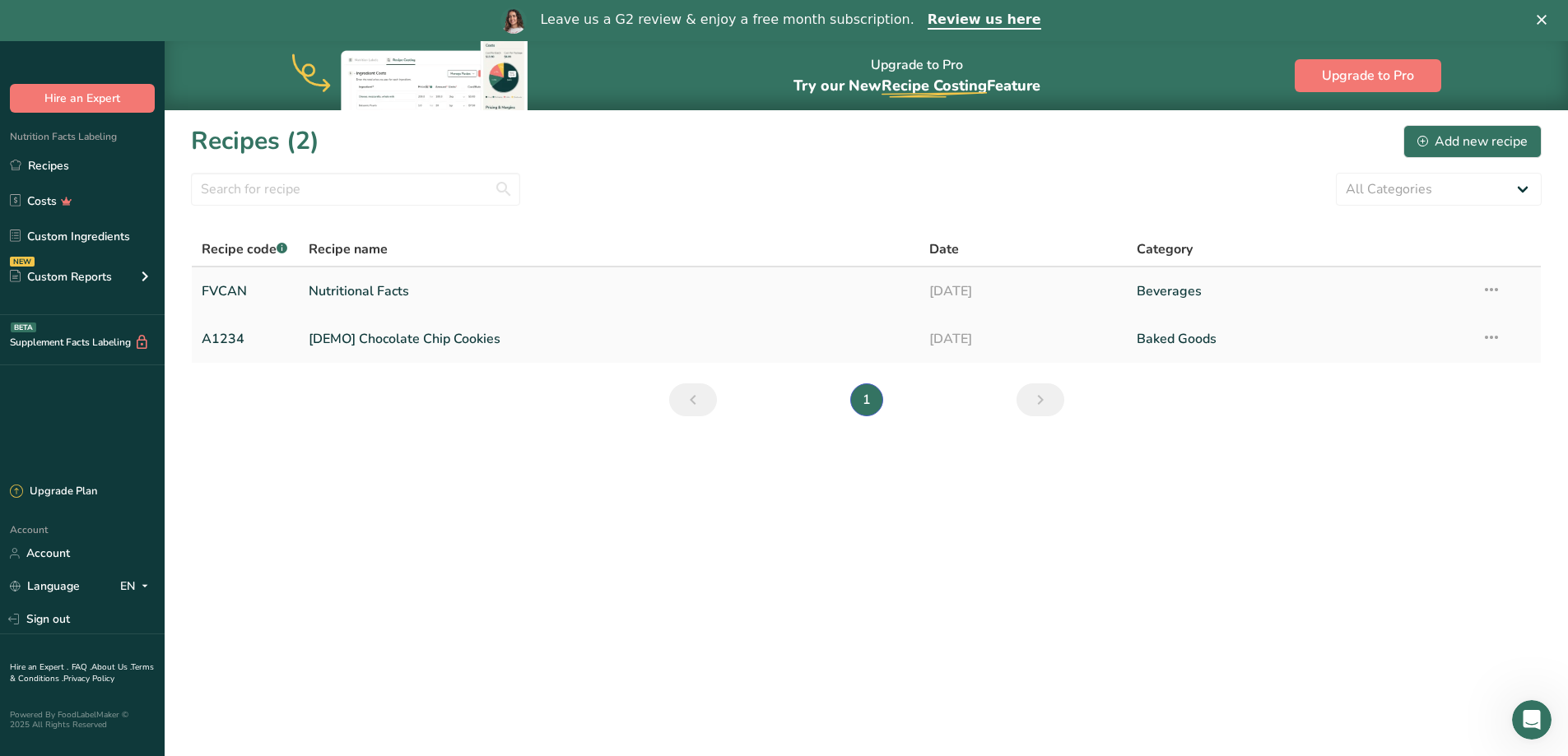
click at [1483, 280] on icon at bounding box center [1491, 289] width 20 height 30
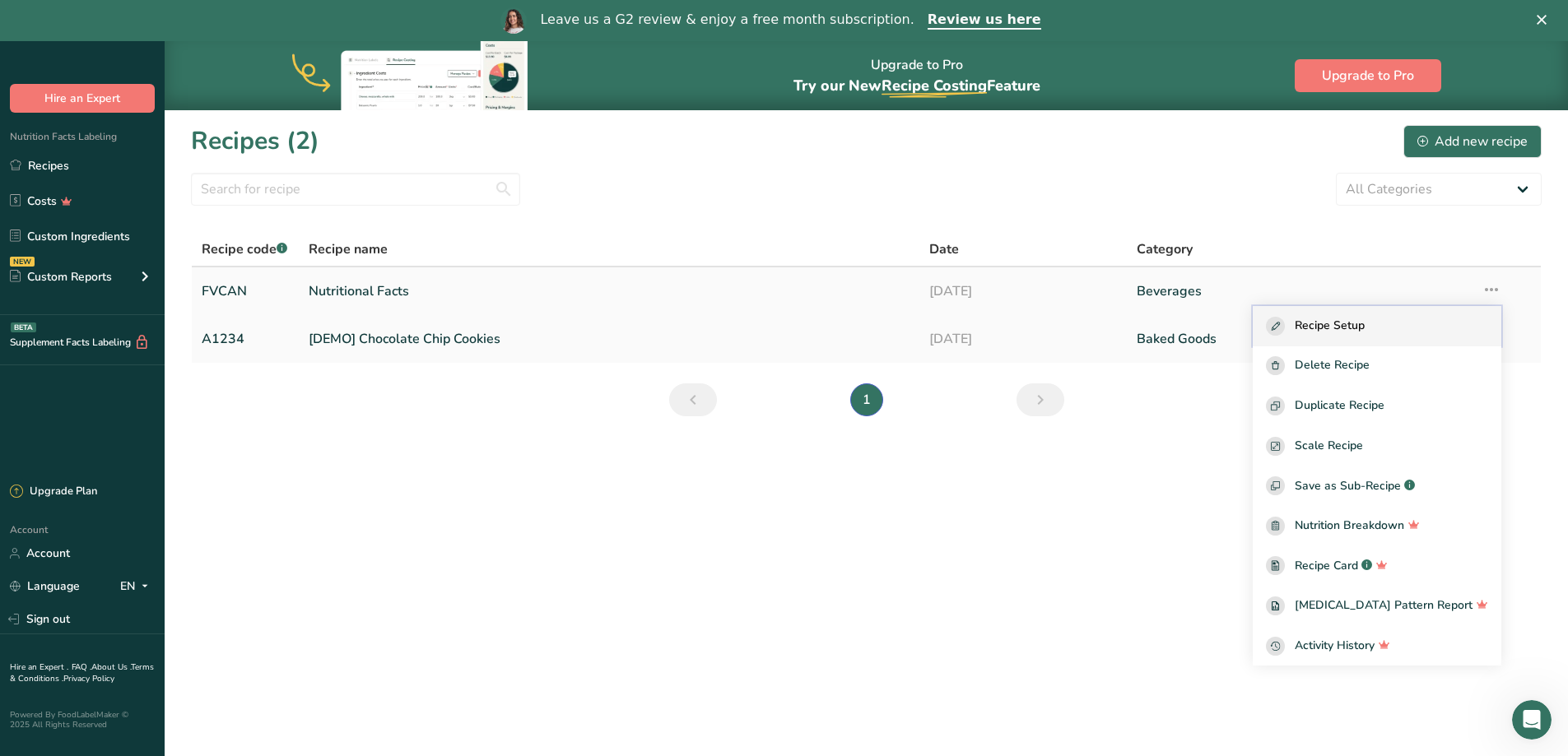
click at [1361, 329] on span "Recipe Setup" at bounding box center [1329, 327] width 70 height 19
select select "18"
select select "22"
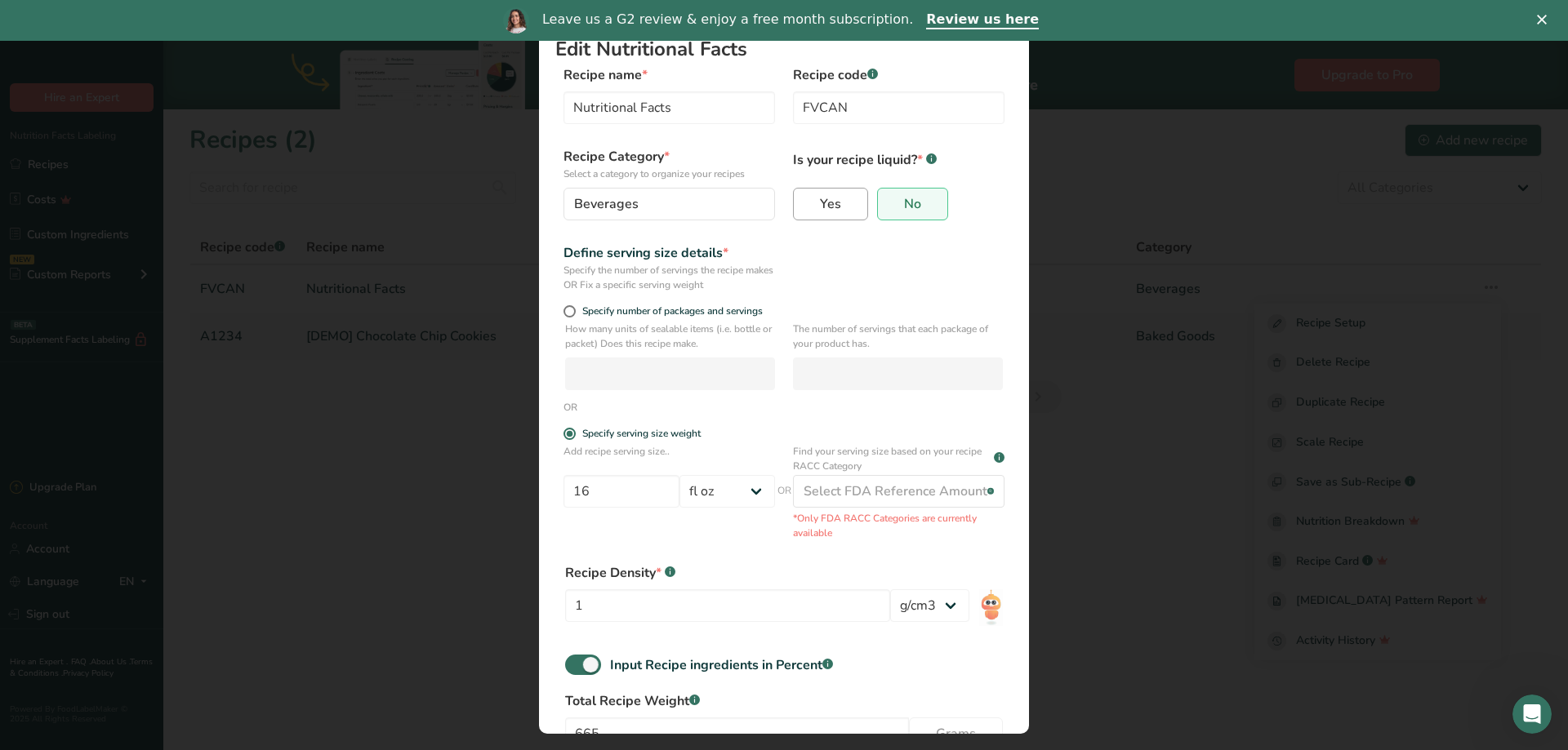
click at [806, 202] on label "Yes" at bounding box center [830, 204] width 75 height 32
click at [804, 202] on input "Yes" at bounding box center [799, 203] width 10 height 10
radio input "true"
radio input "false"
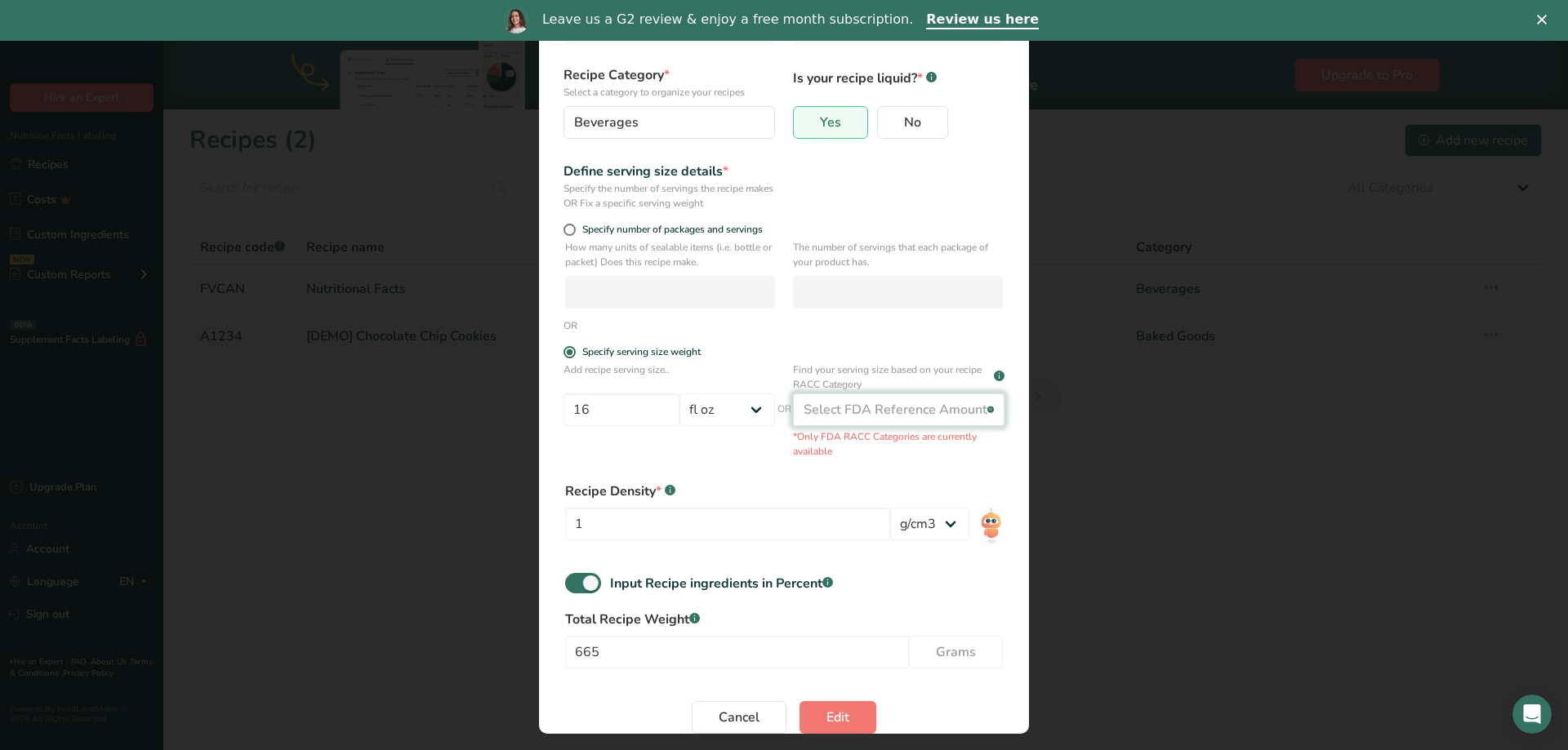
click at [950, 411] on div "Select FDA Reference Amount" at bounding box center [895, 410] width 184 height 20
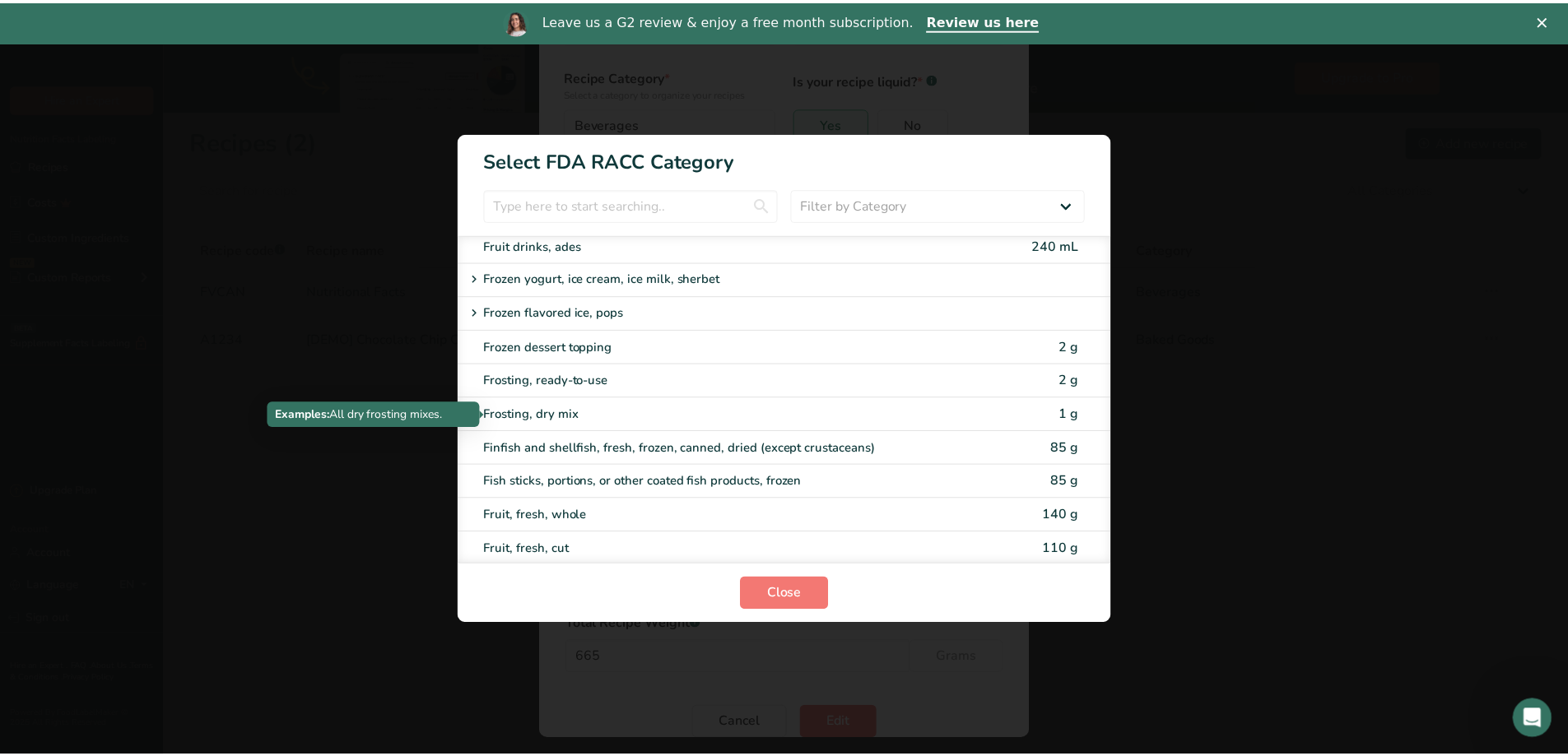
scroll to position [1340, 0]
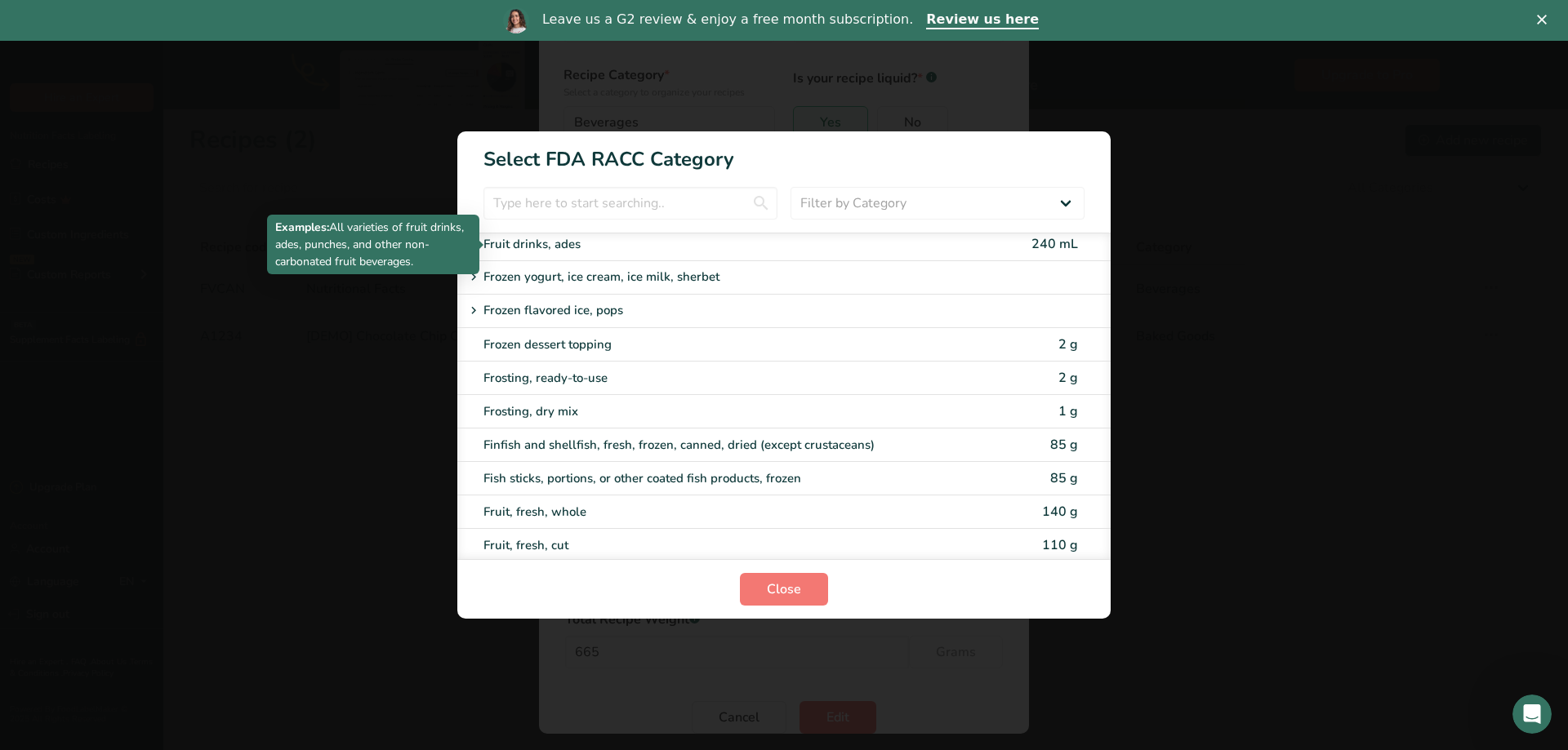
click at [543, 242] on div "Fruit drinks, ades" at bounding box center [715, 245] width 464 height 19
type input "240"
select select "17"
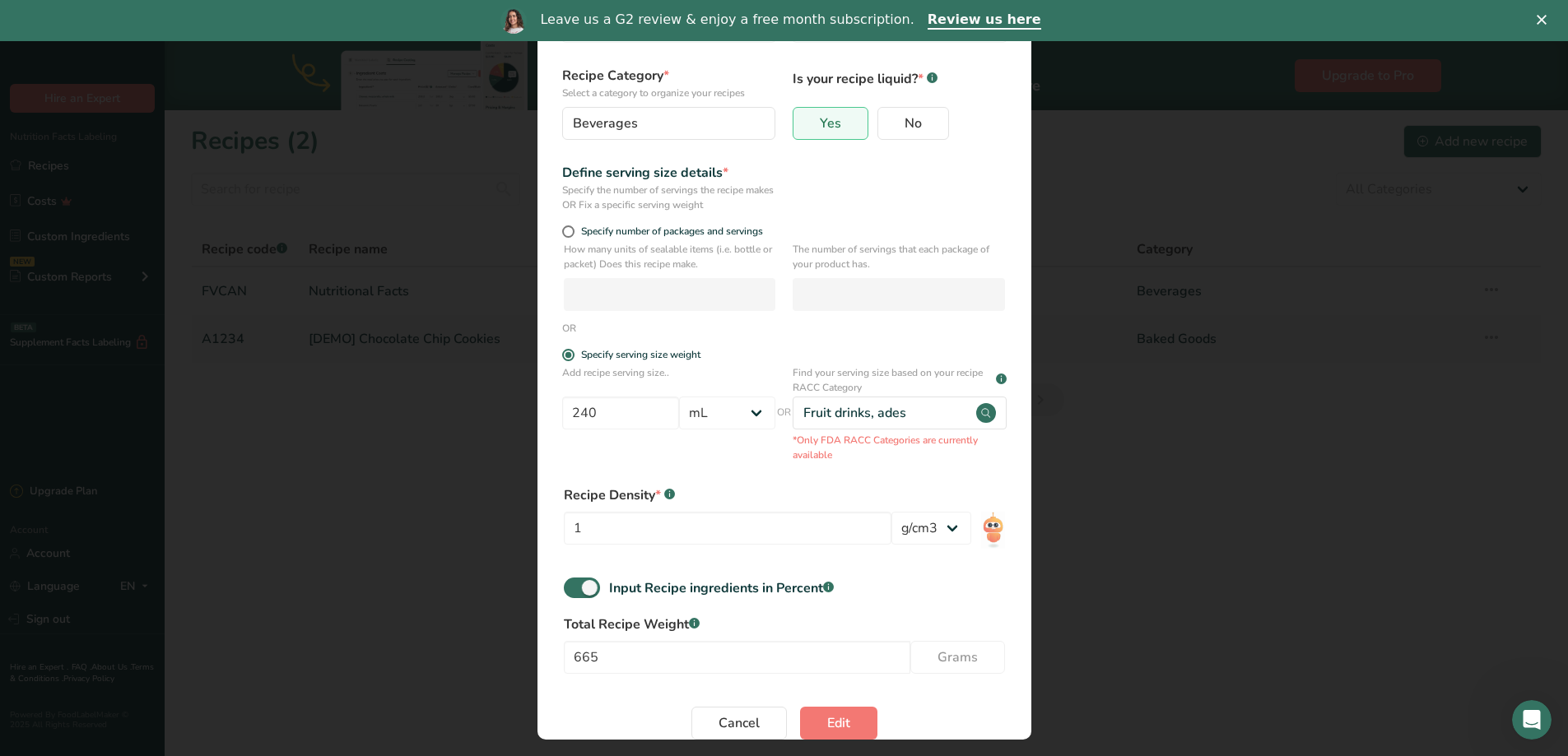
scroll to position [109, 0]
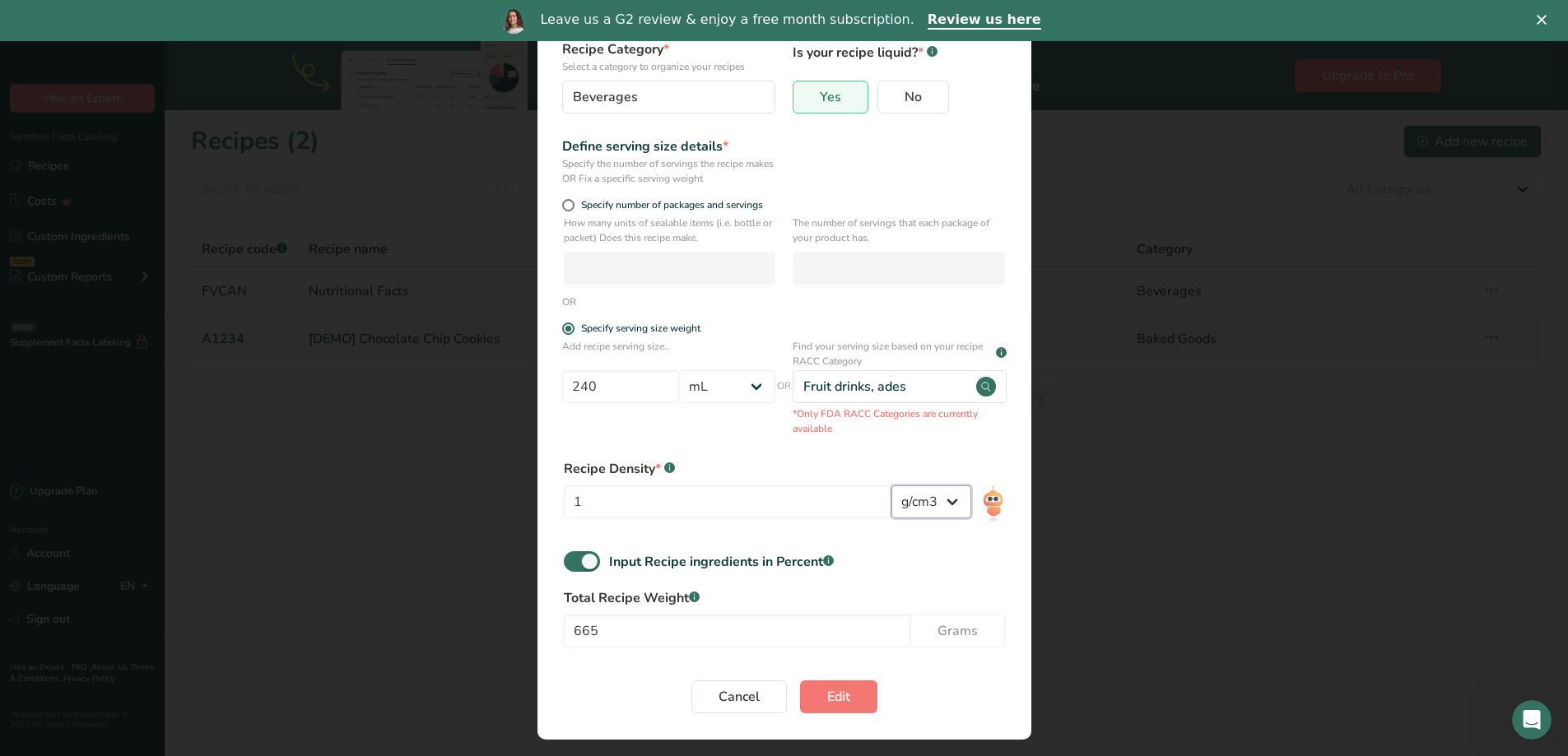
click at [923, 504] on select "lb/ft3 g/cm3" at bounding box center [931, 501] width 80 height 33
click at [755, 393] on select "Grams kg mg mcg lb oz l mL fl oz tbsp tsp cup qt gallon" at bounding box center [727, 386] width 96 height 33
click at [724, 422] on div "Add recipe serving size.. 240 Grams kg mg mcg lb oz l mL fl oz tbsp tsp cup qt …" at bounding box center [669, 382] width 213 height 87
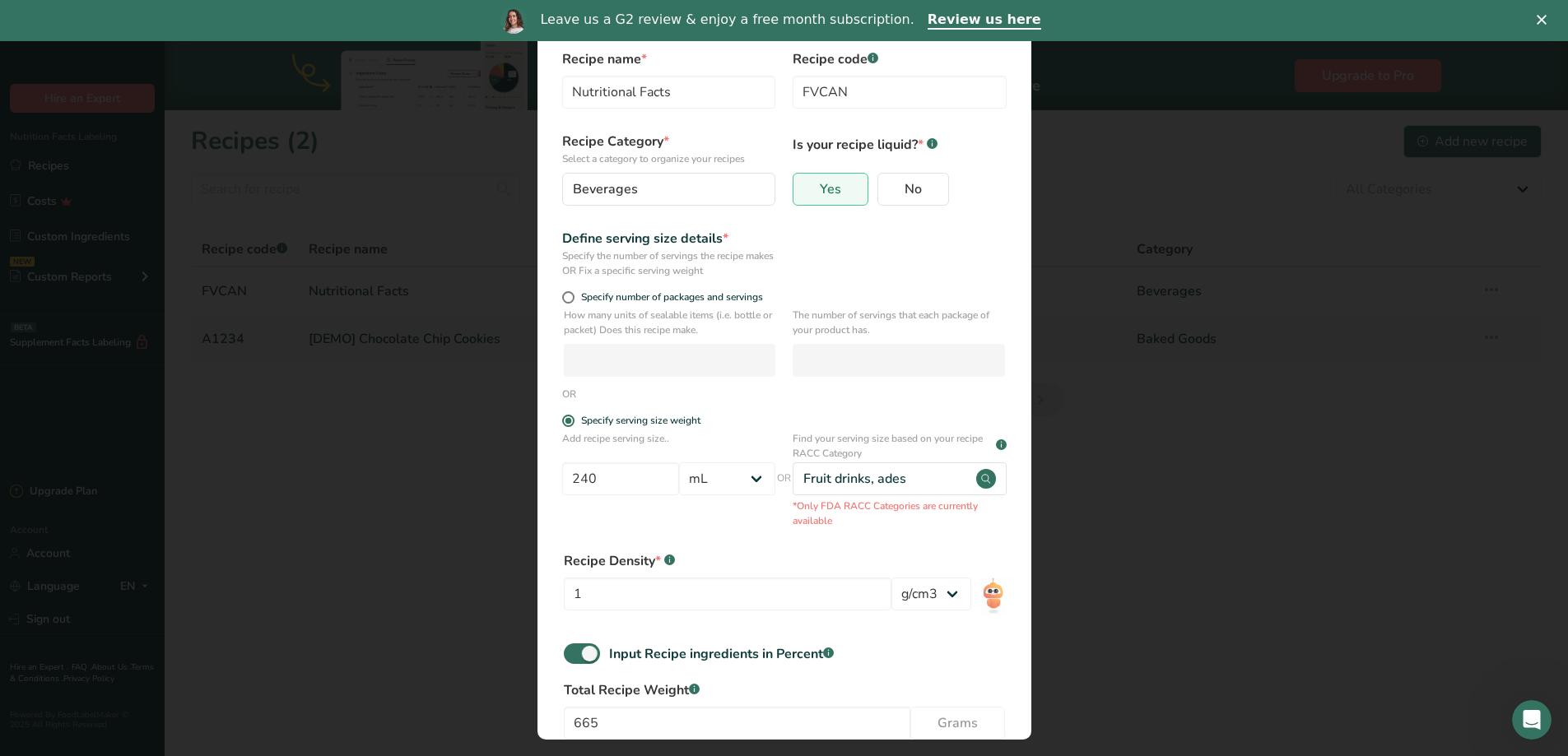
scroll to position [0, 0]
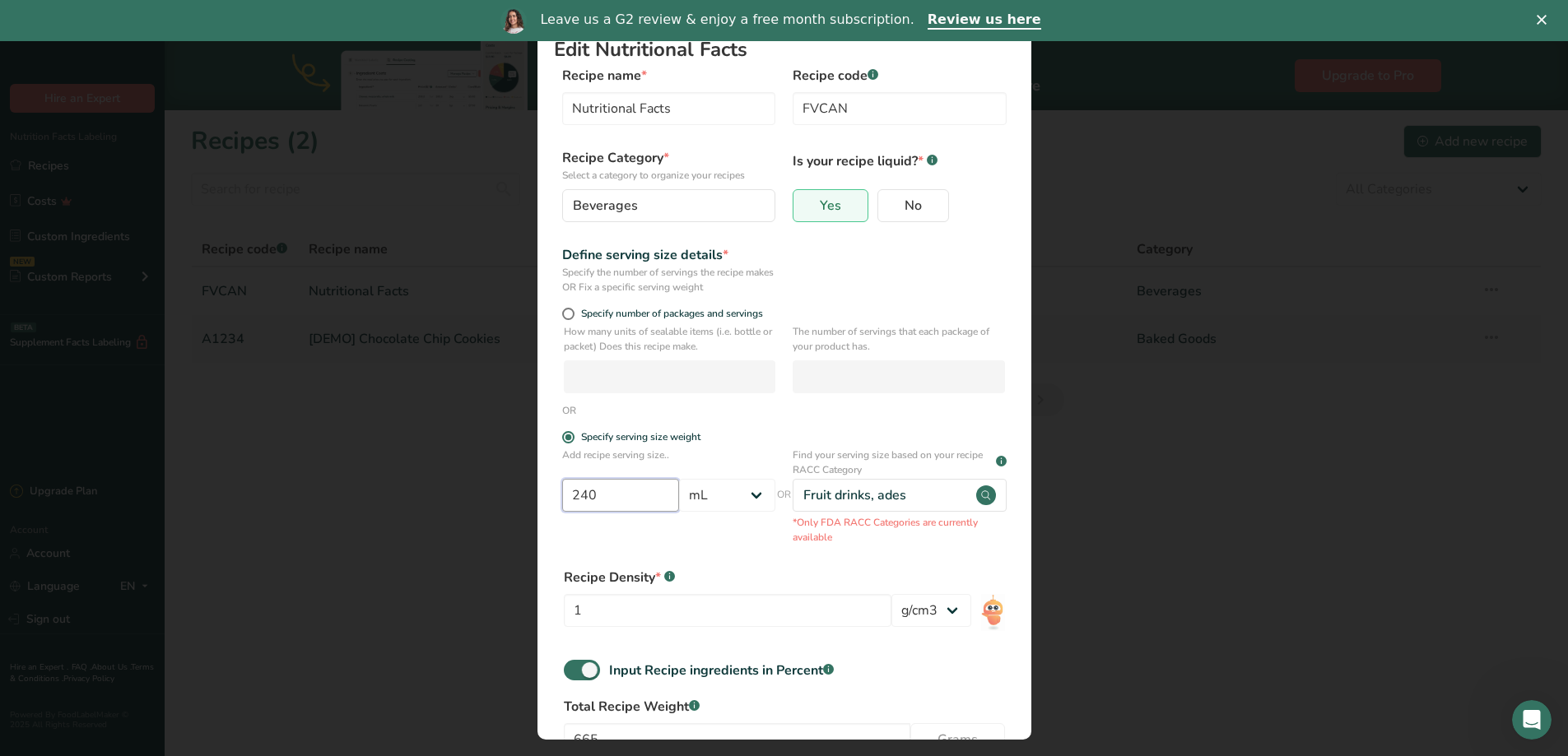
drag, startPoint x: 630, startPoint y: 501, endPoint x: 180, endPoint y: 421, distance: 457.1
click at [233, 435] on div "Edit Nutritional Facts Recipe name * Nutritional Facts Recipe code .a-a{fill:#3…" at bounding box center [784, 378] width 1568 height 756
type input "473.18"
click at [896, 500] on div "Select FDA Reference Amount" at bounding box center [895, 495] width 185 height 20
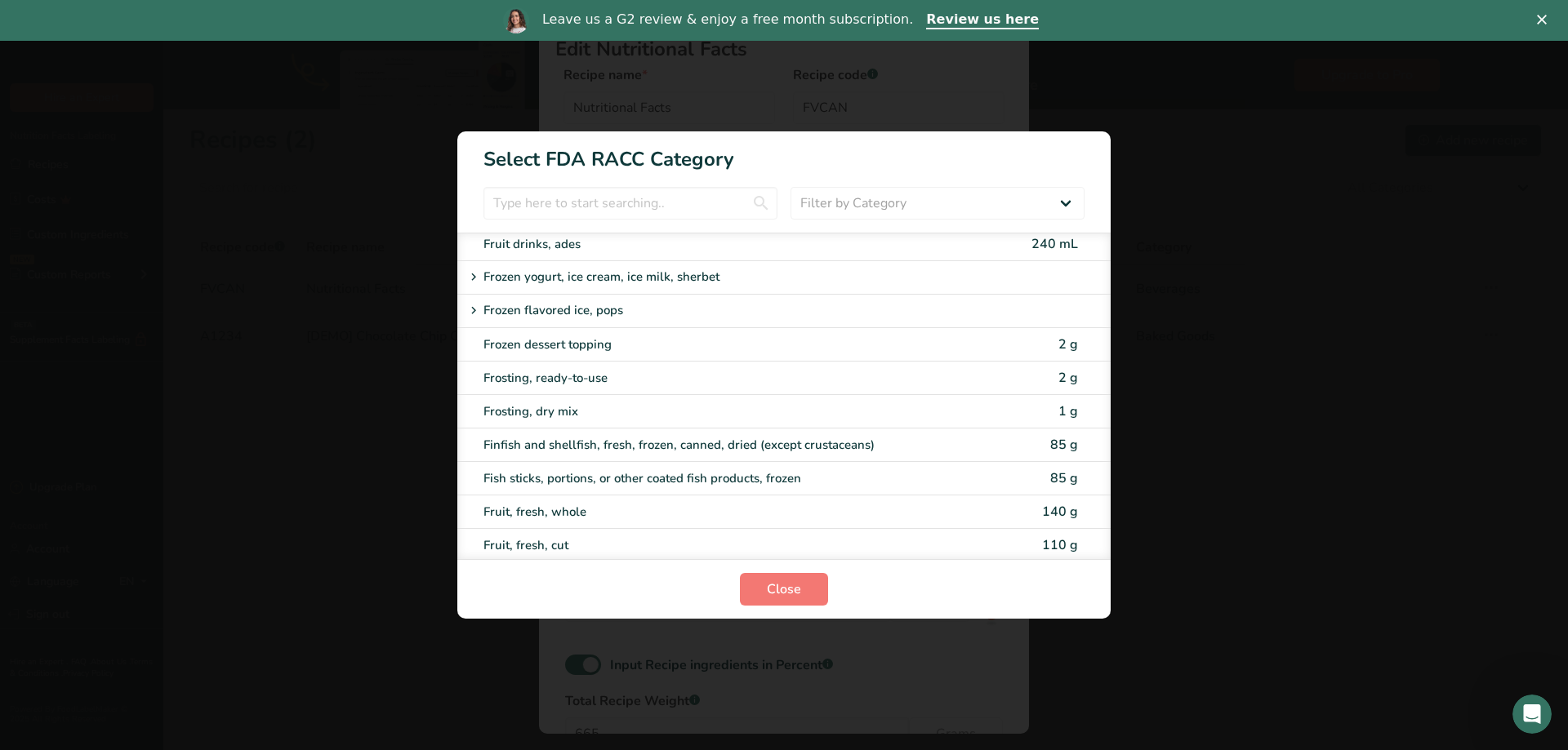
click at [1101, 144] on h1 "Select FDA RACC Category" at bounding box center [784, 152] width 653 height 43
click at [807, 589] on button "Close" at bounding box center [784, 589] width 89 height 32
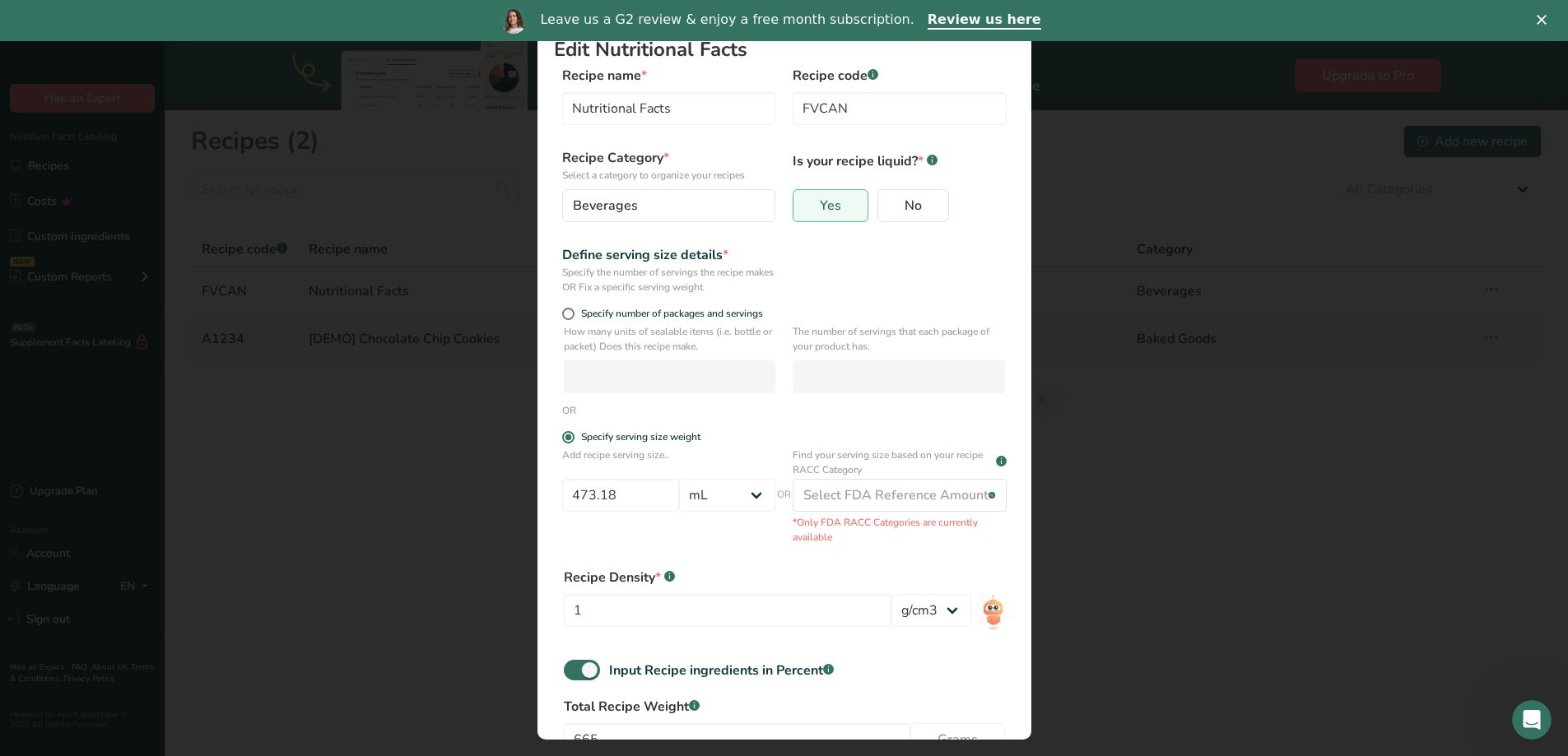
drag, startPoint x: 578, startPoint y: 329, endPoint x: 581, endPoint y: 302, distance: 27.2
click at [581, 327] on p "How many units of sealable items (i.e. bottle or packet) Does this recipe make." at bounding box center [670, 338] width 211 height 30
click at [565, 323] on div "Specify number of packages and servings" at bounding box center [669, 315] width 213 height 16
click at [566, 318] on span "Edit Recipe Modal" at bounding box center [568, 313] width 12 height 12
click at [566, 318] on input "Specify number of packages and servings" at bounding box center [567, 313] width 11 height 11
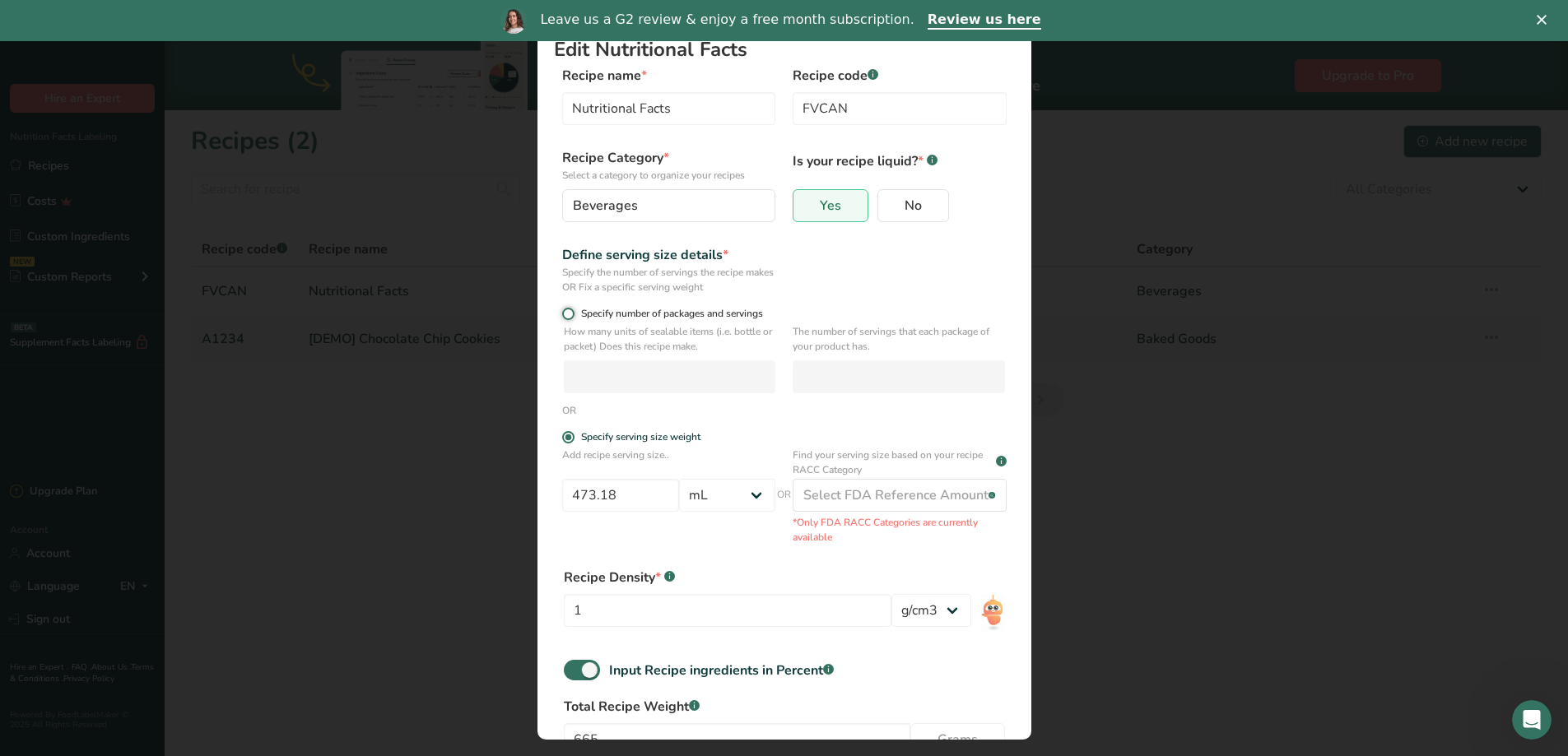
radio input "true"
radio input "false"
select select "0"
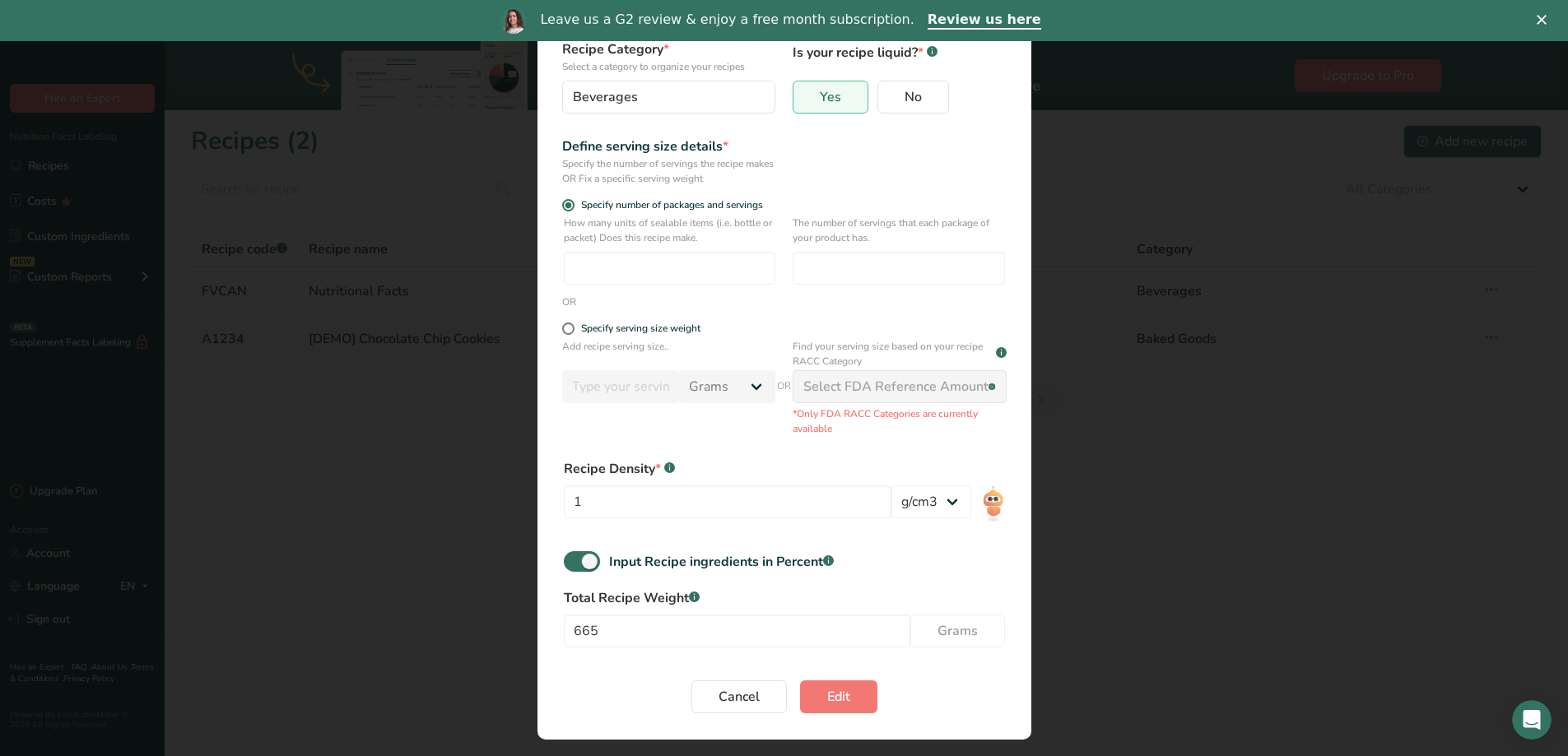
click at [989, 387] on circle "Edit Recipe Modal" at bounding box center [992, 386] width 7 height 7
click at [989, 389] on icon "Edit Recipe Modal" at bounding box center [992, 386] width 7 height 20
click at [972, 408] on div "Find your serving size based on your recipe RACC Category .a-a{fill:#347362;}.b…" at bounding box center [899, 387] width 213 height 97
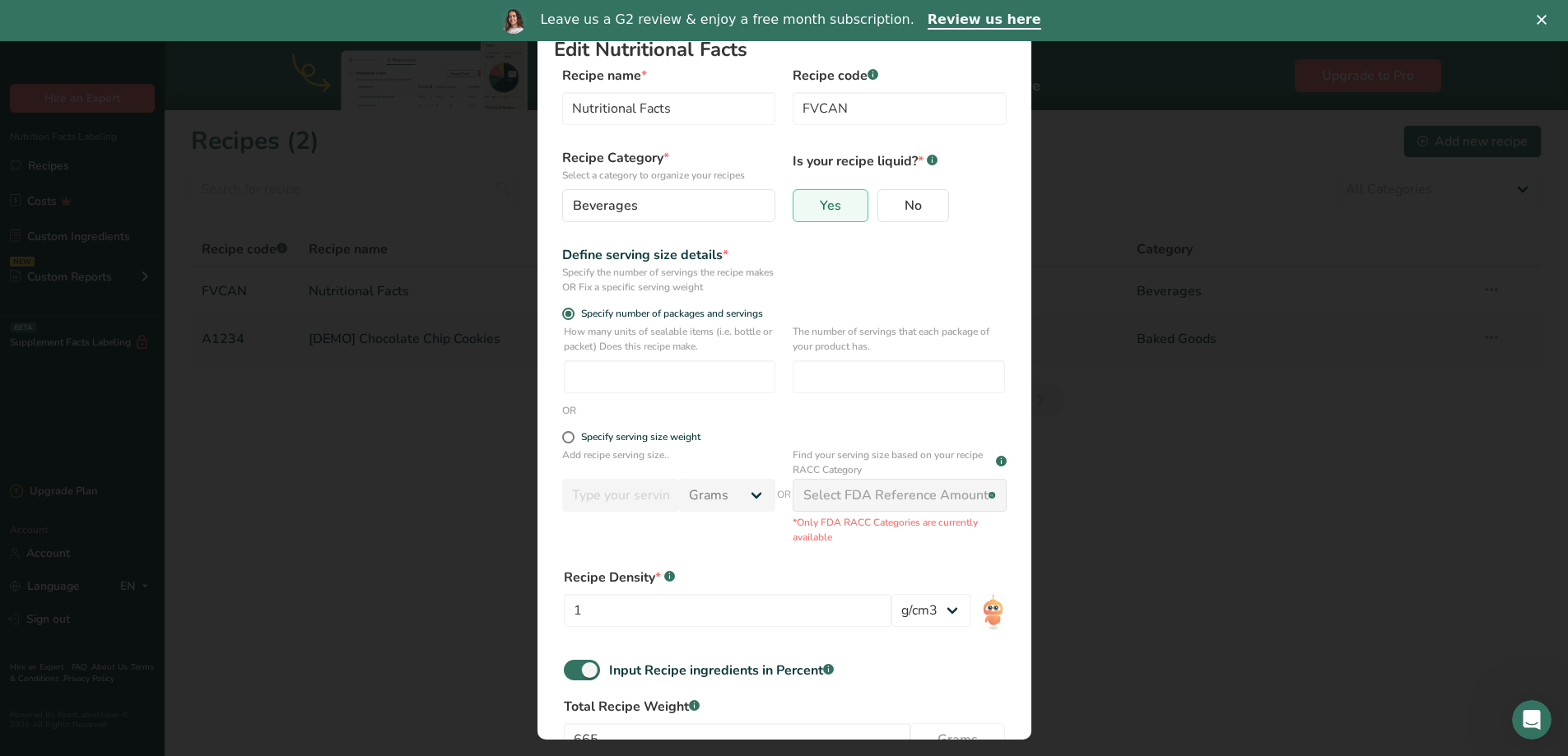
click at [441, 282] on div "Edit Recipe Modal" at bounding box center [784, 378] width 1568 height 756
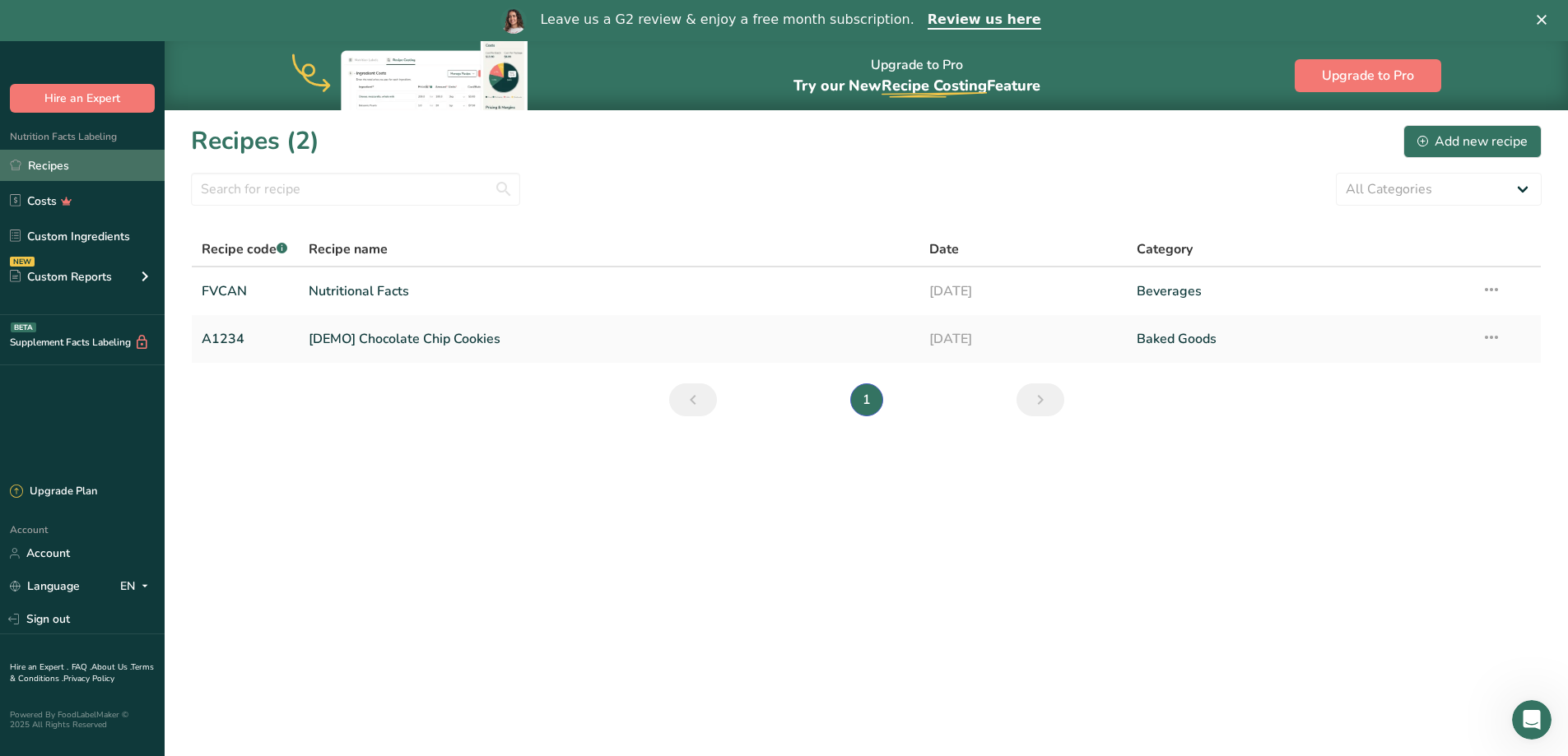
click at [98, 173] on link "Recipes" at bounding box center [82, 165] width 164 height 32
click at [13, 166] on icon at bounding box center [15, 164] width 12 height 12
click at [37, 163] on link "Recipes" at bounding box center [82, 165] width 164 height 32
click at [225, 289] on link "FVCAN" at bounding box center [245, 291] width 87 height 35
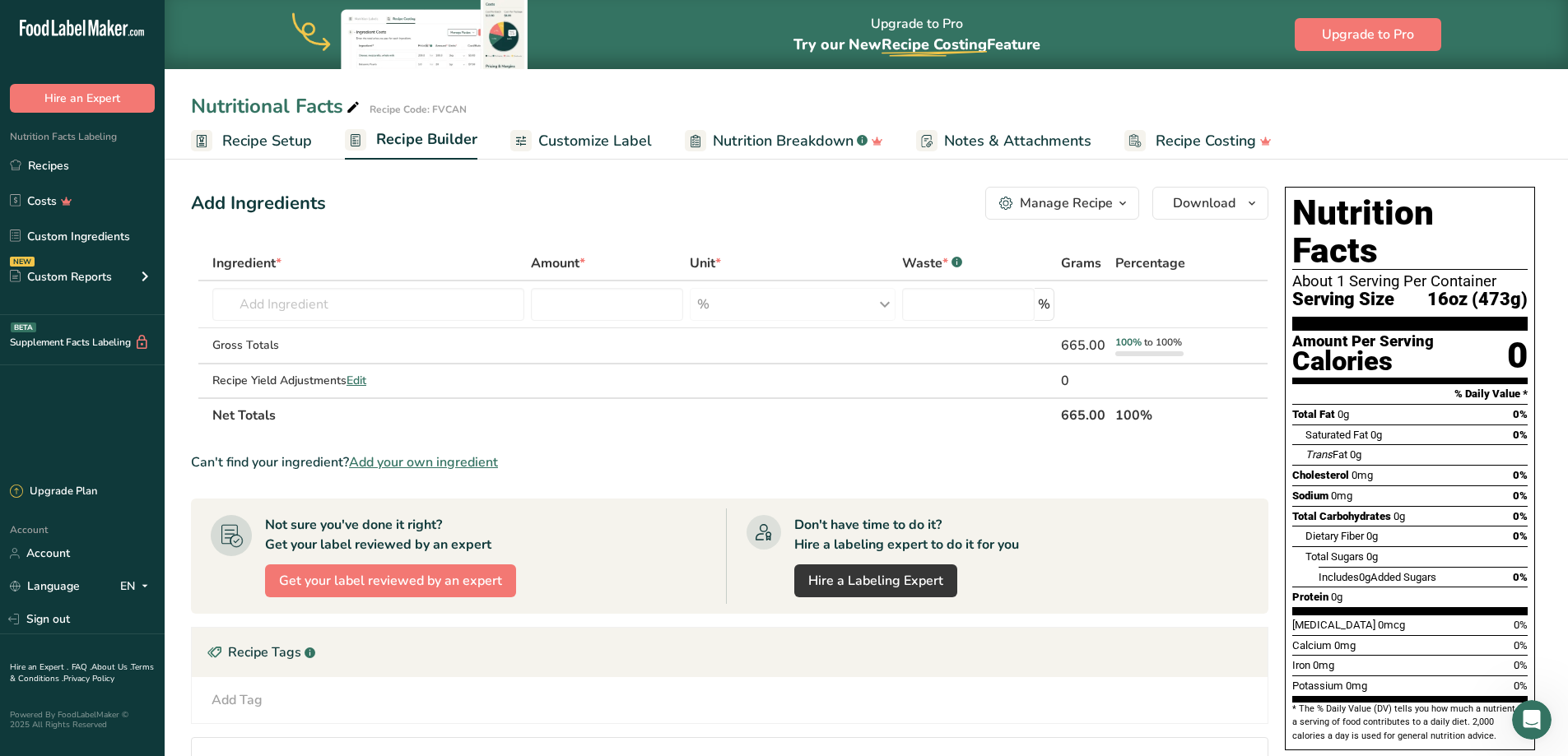
click at [611, 144] on span "Customize Label" at bounding box center [595, 140] width 113 height 22
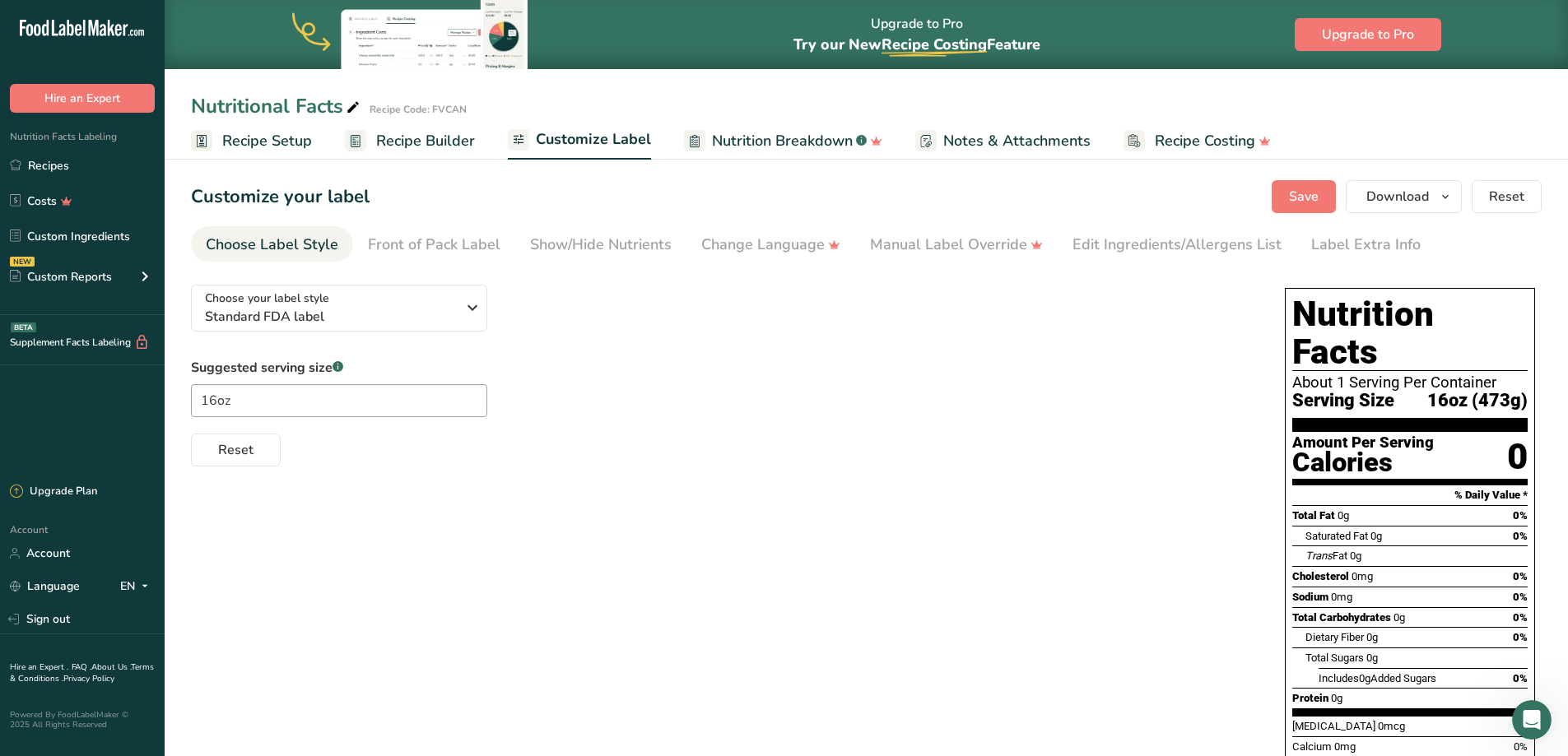
click at [1333, 391] on span "Serving Size" at bounding box center [1343, 401] width 102 height 20
click at [1335, 376] on section "Nutrition Facts About 1 Serving Per Container Serving Size 16oz (473g)" at bounding box center [1409, 364] width 235 height 136
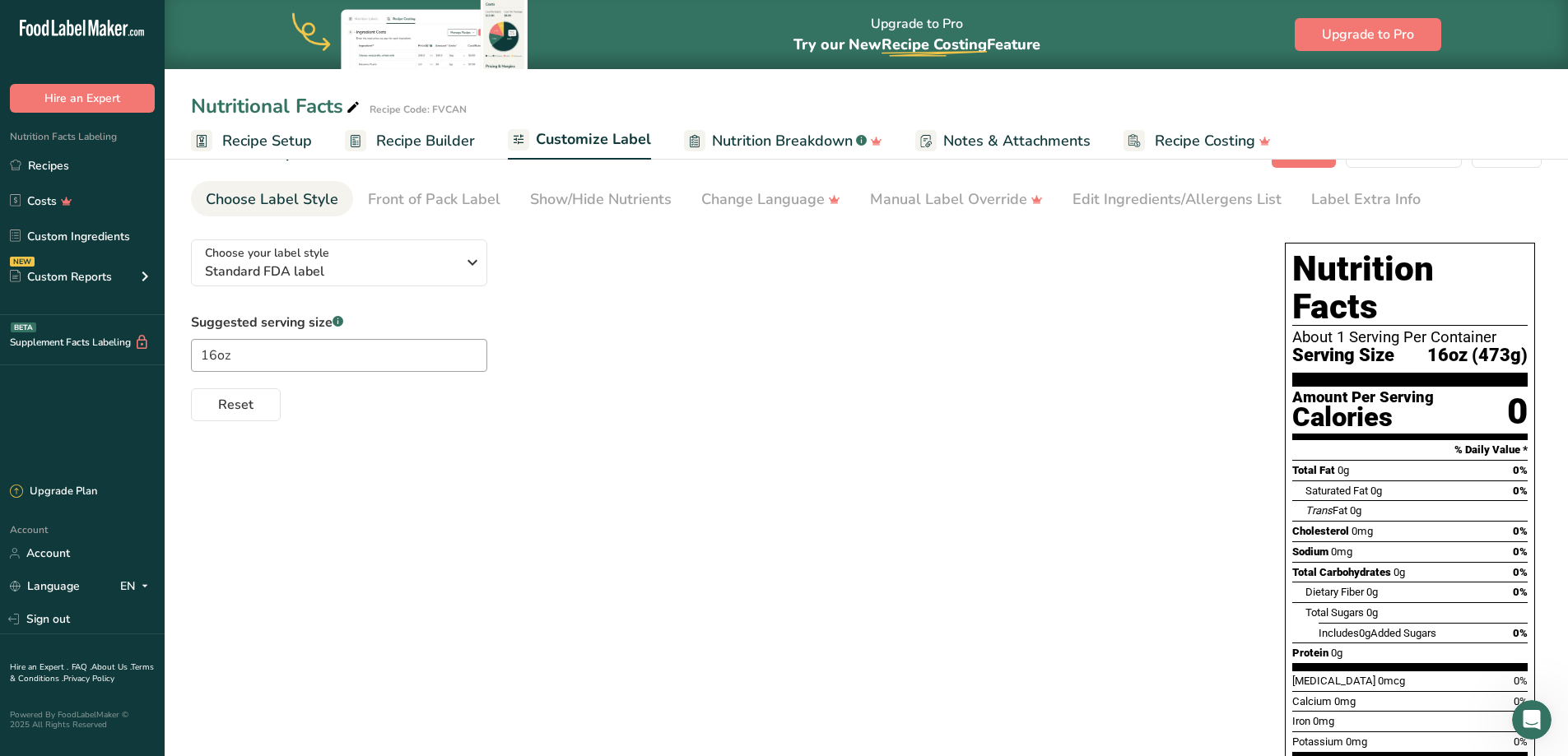
scroll to position [83, 0]
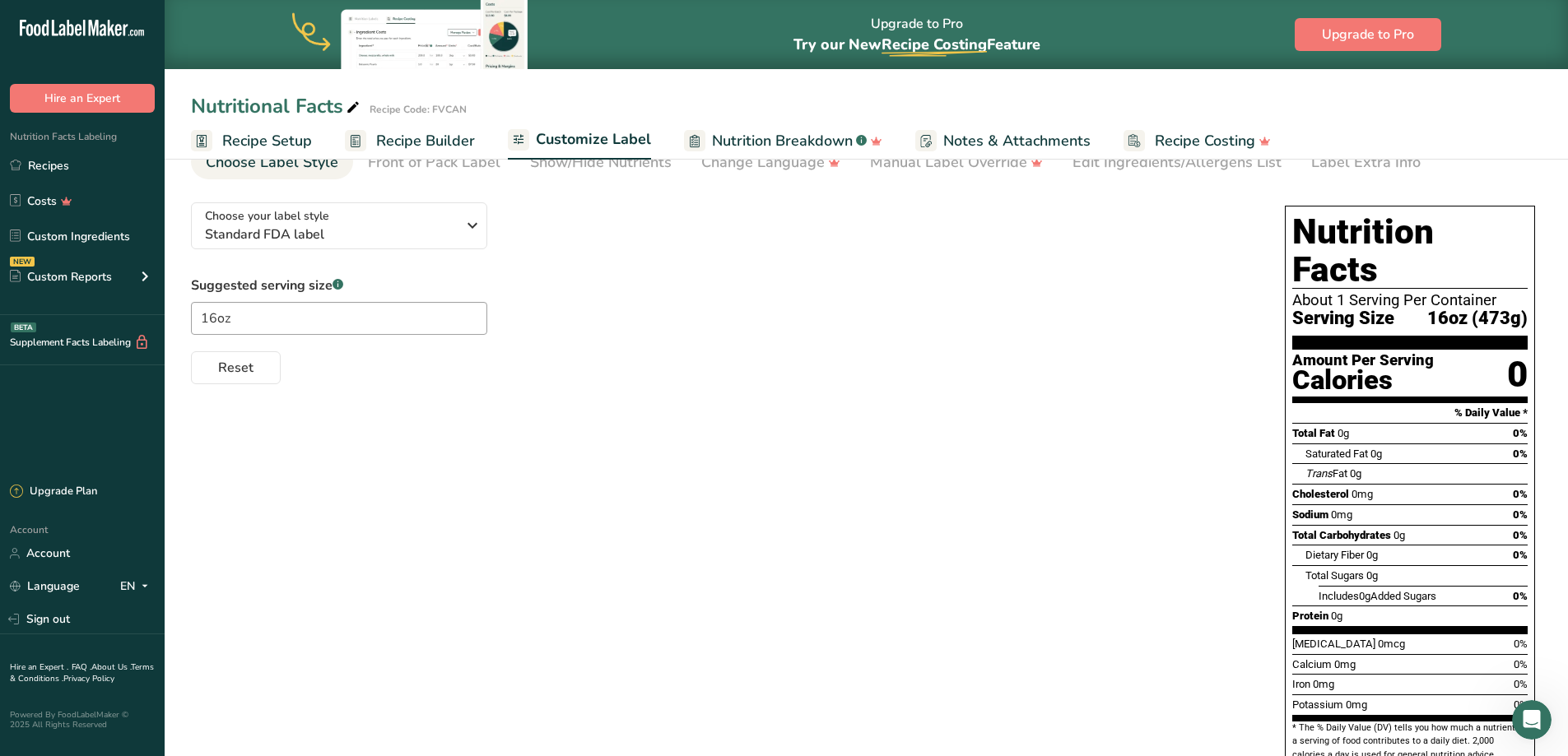
click at [1378, 403] on section "% Daily Value *" at bounding box center [1409, 413] width 235 height 20
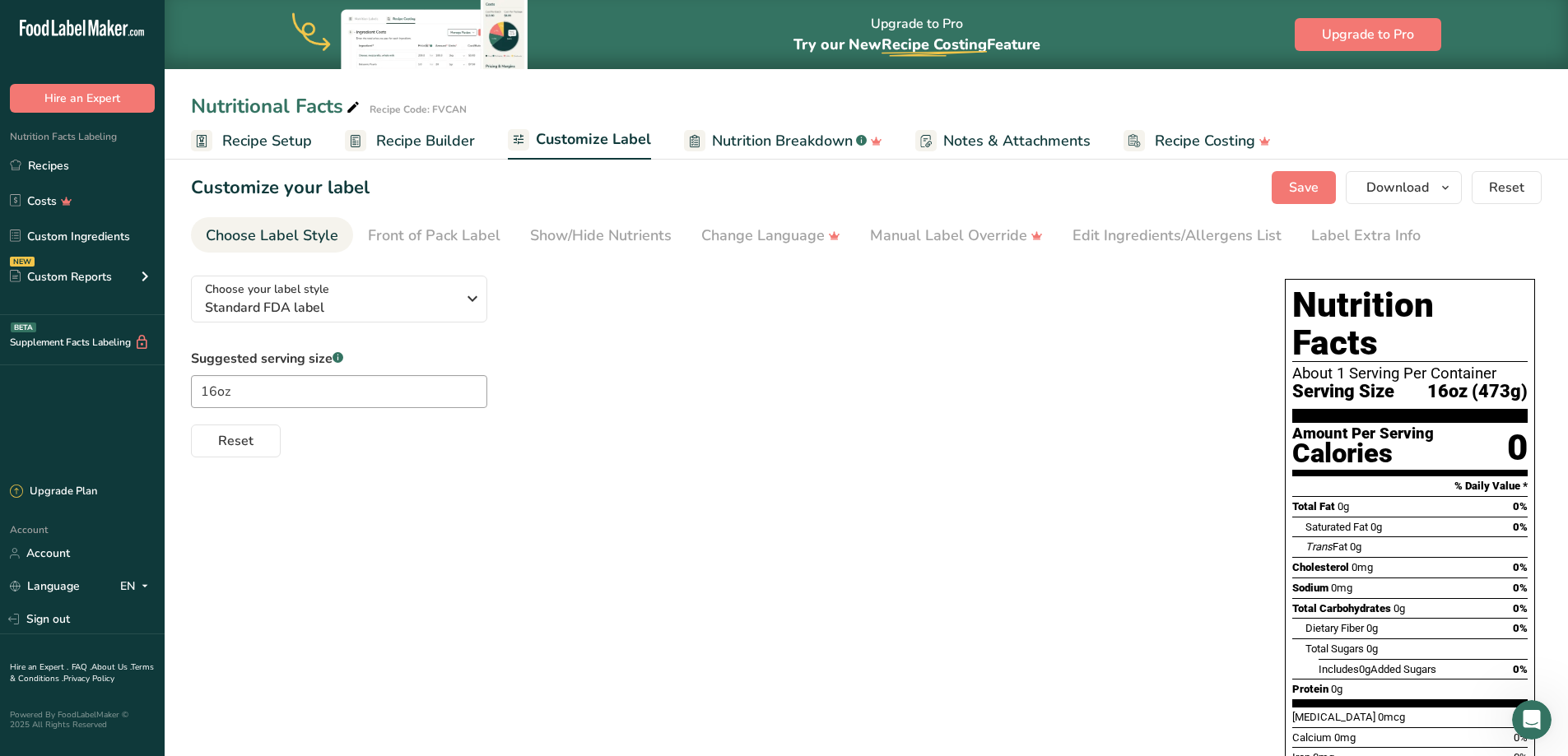
scroll to position [0, 0]
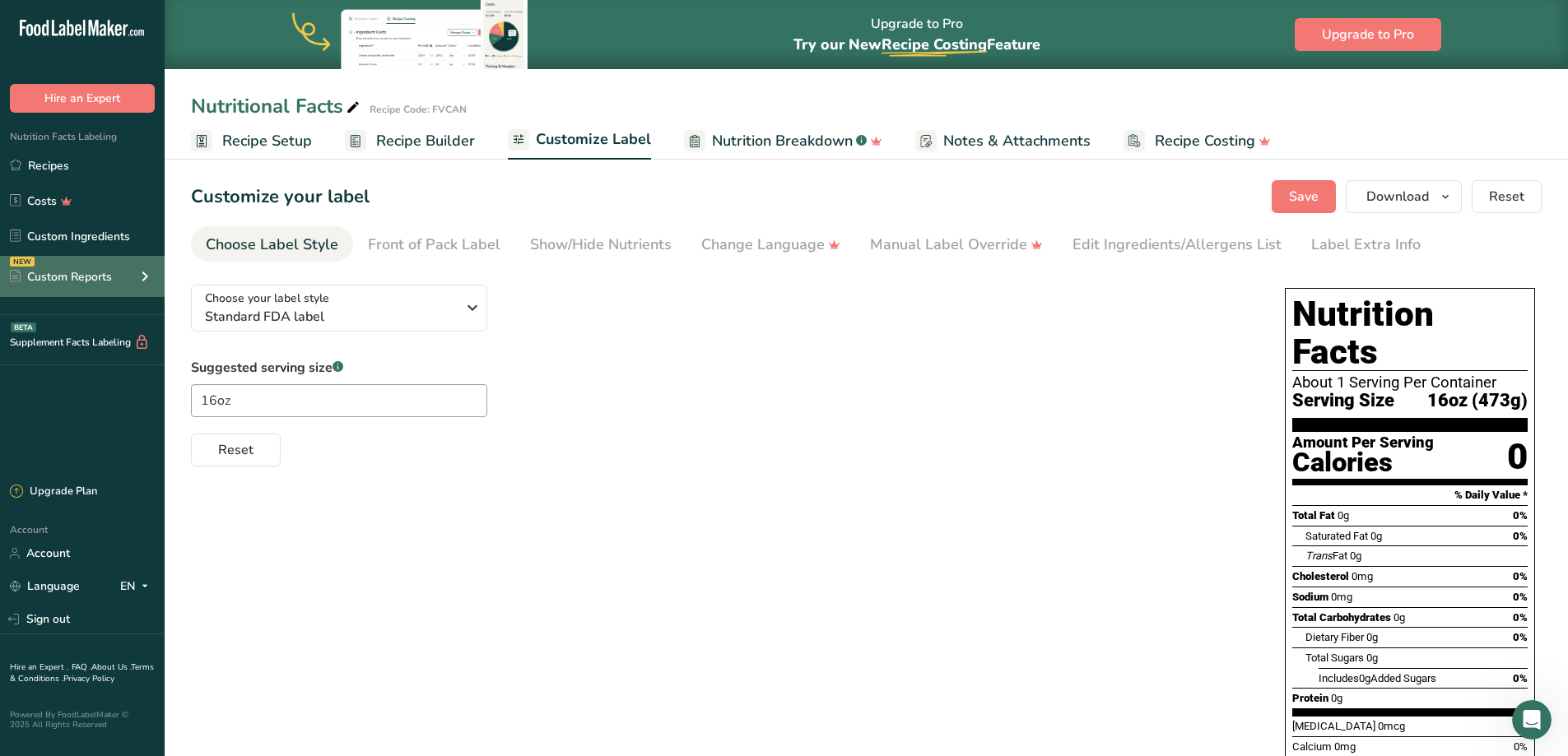
click at [151, 281] on icon at bounding box center [144, 276] width 20 height 30
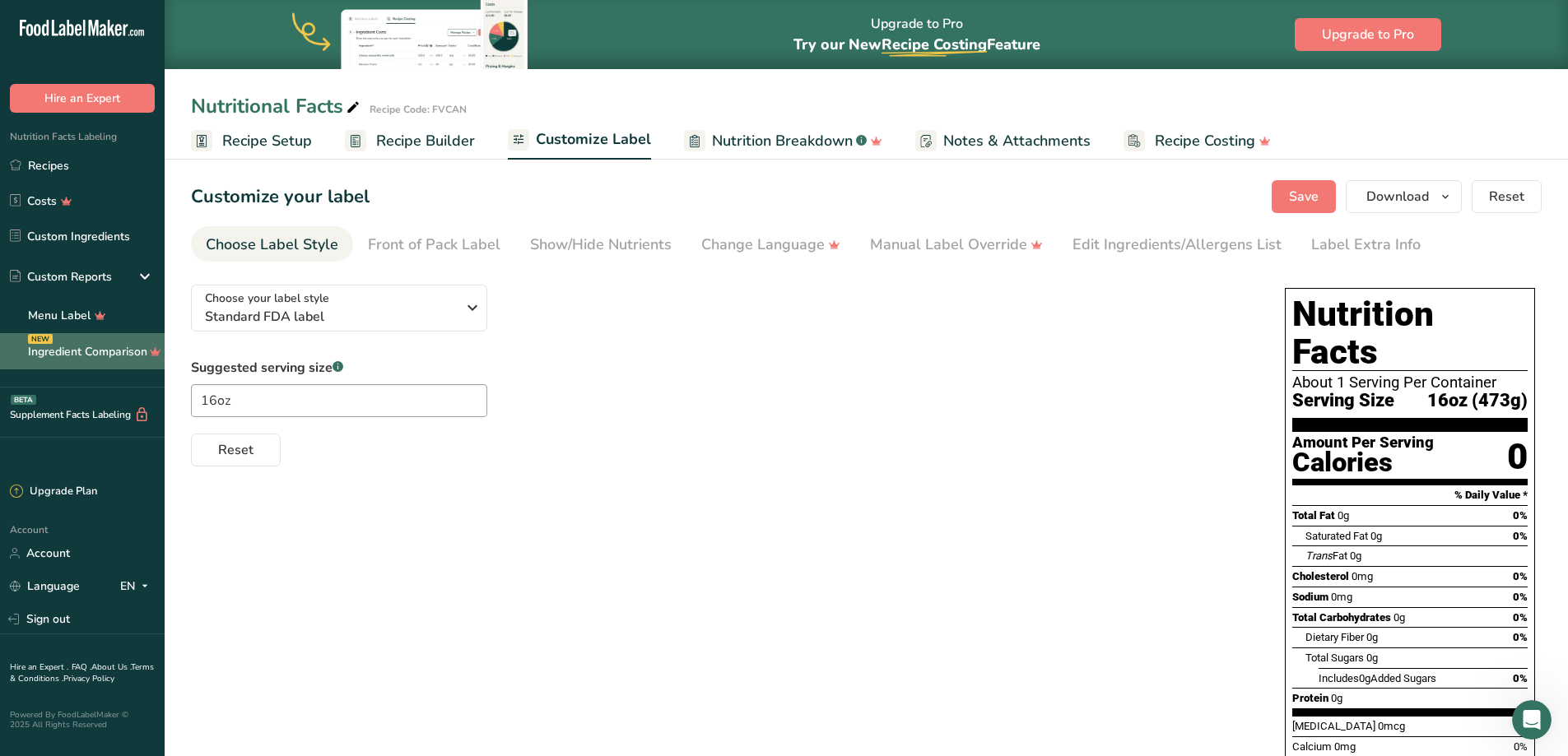
click at [67, 357] on link "Ingredient Comparison NEW" at bounding box center [82, 352] width 164 height 37
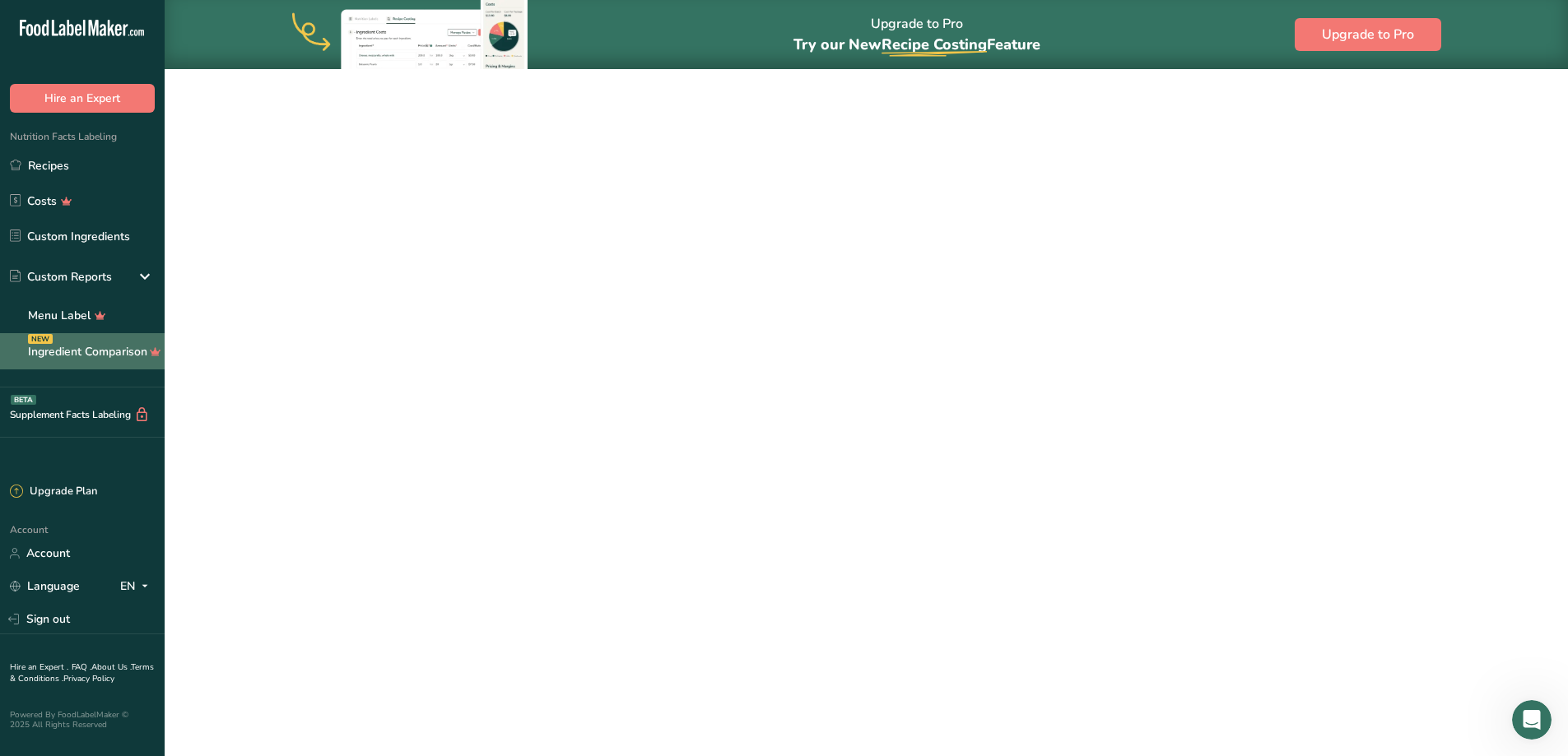
click at [67, 357] on link "Ingredient Comparison NEW" at bounding box center [82, 352] width 164 height 37
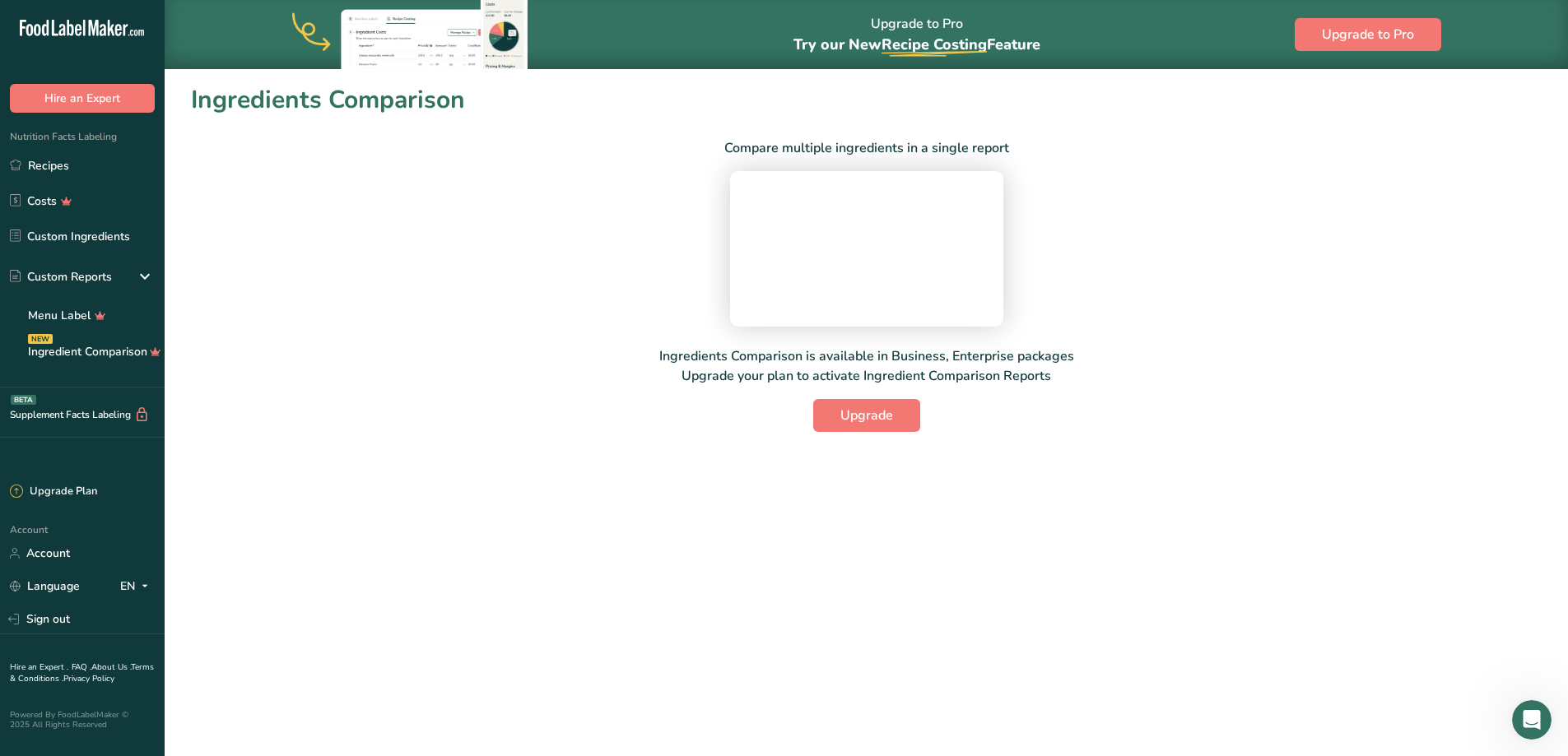
click at [750, 258] on video at bounding box center [866, 246] width 247 height 123
click at [750, 257] on video at bounding box center [866, 246] width 247 height 123
click at [760, 204] on video at bounding box center [866, 246] width 247 height 123
